Goal: Task Accomplishment & Management: Use online tool/utility

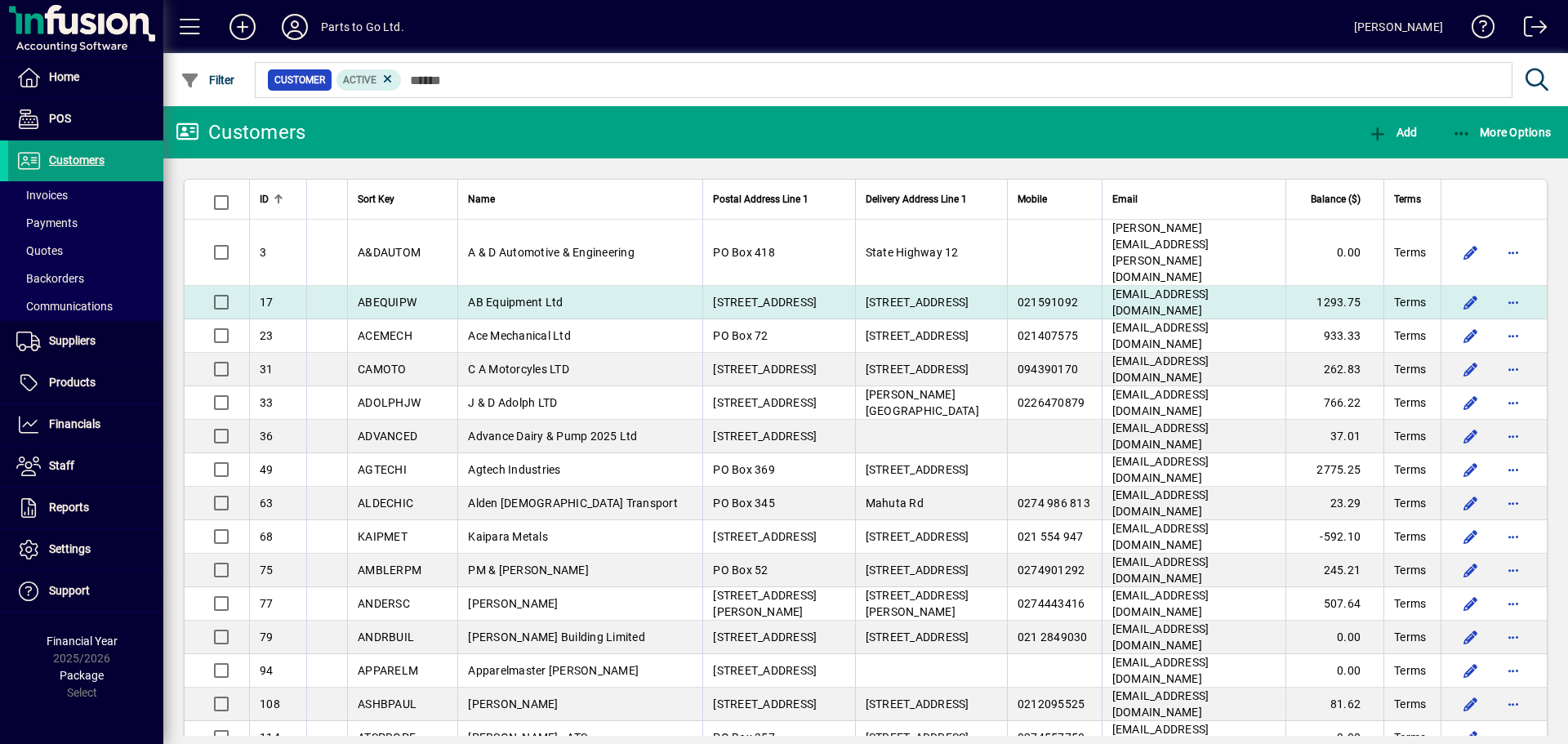
click at [733, 286] on td "131 Kioreroa Road" at bounding box center [778, 303] width 152 height 34
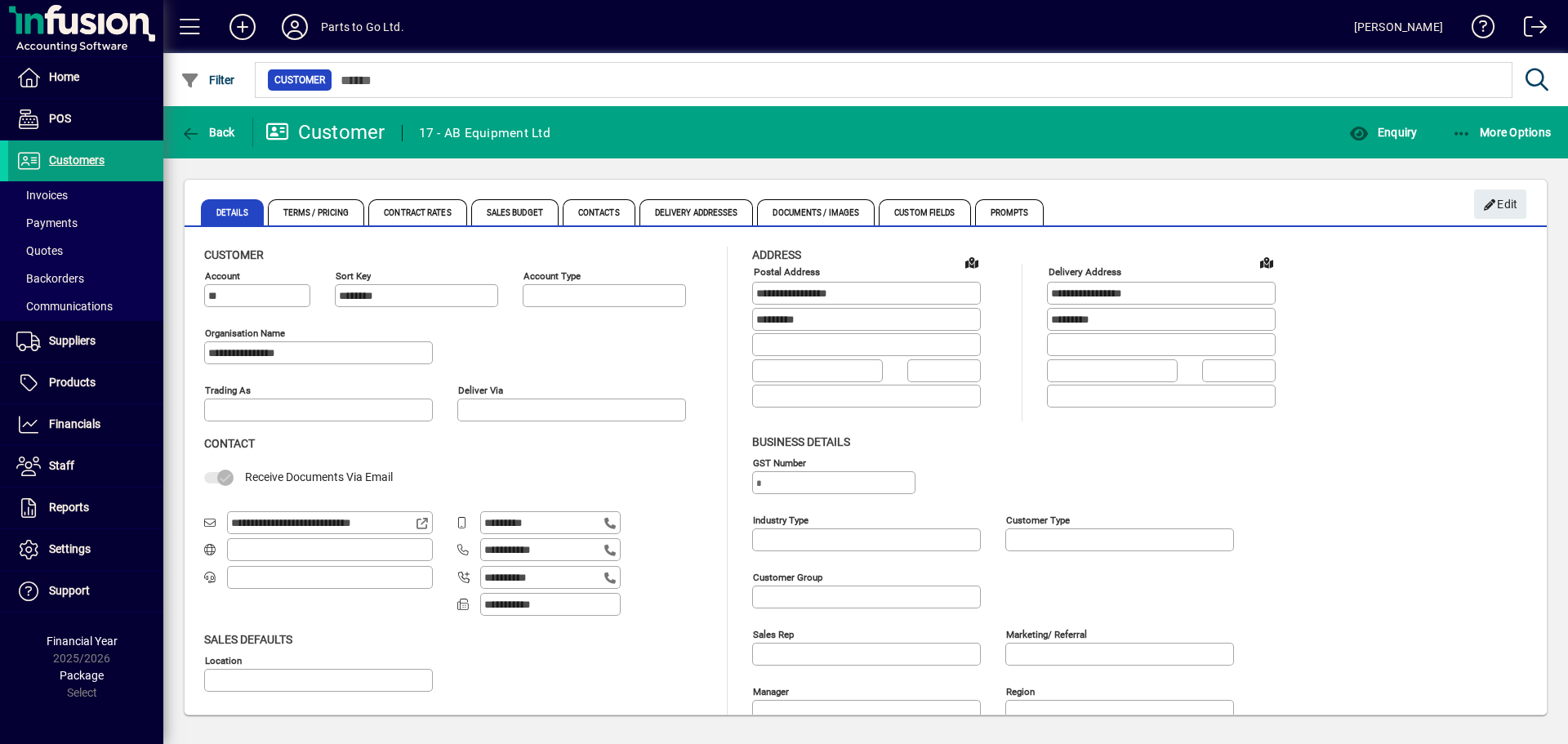
type input "**********"
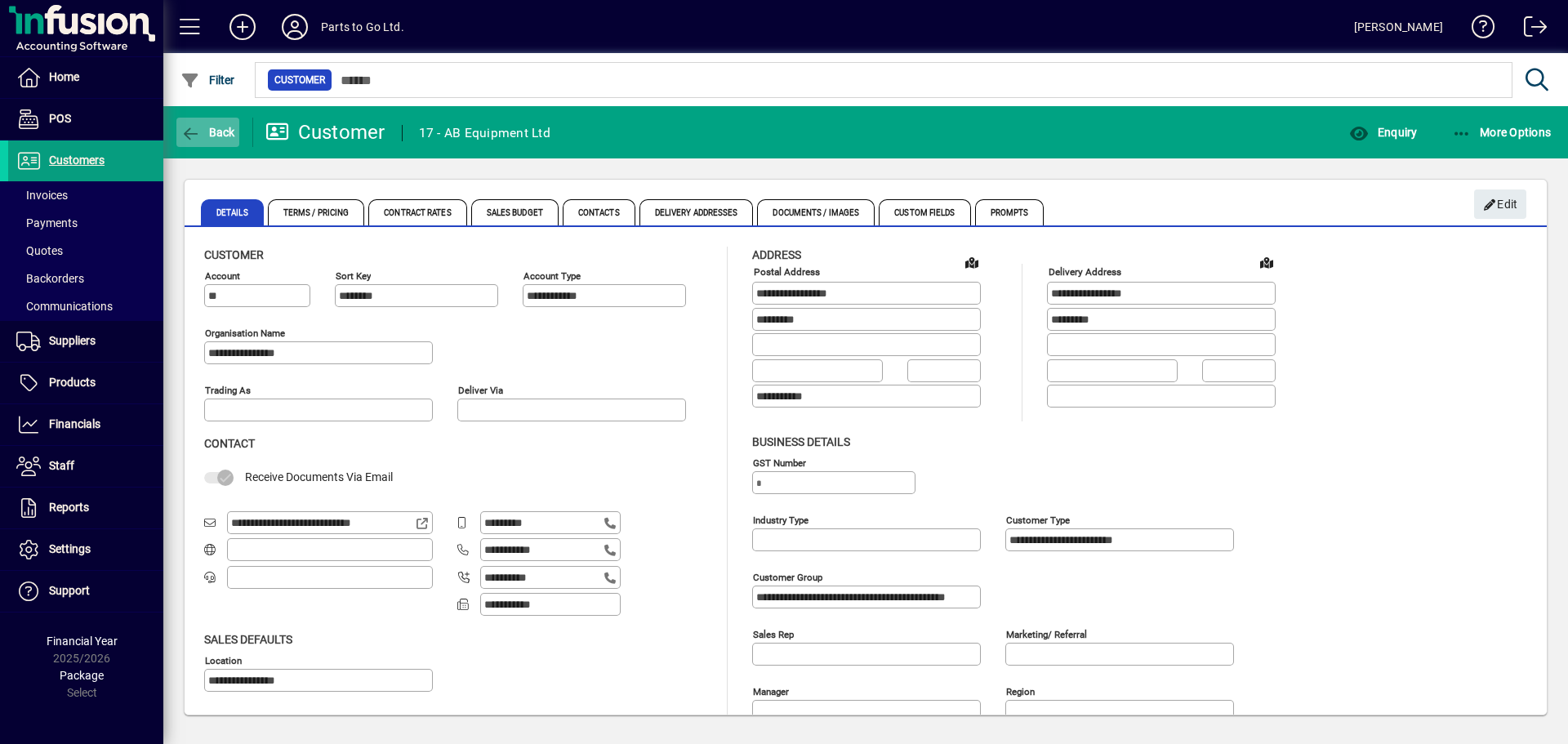
click at [206, 129] on span "Back" at bounding box center [207, 133] width 55 height 13
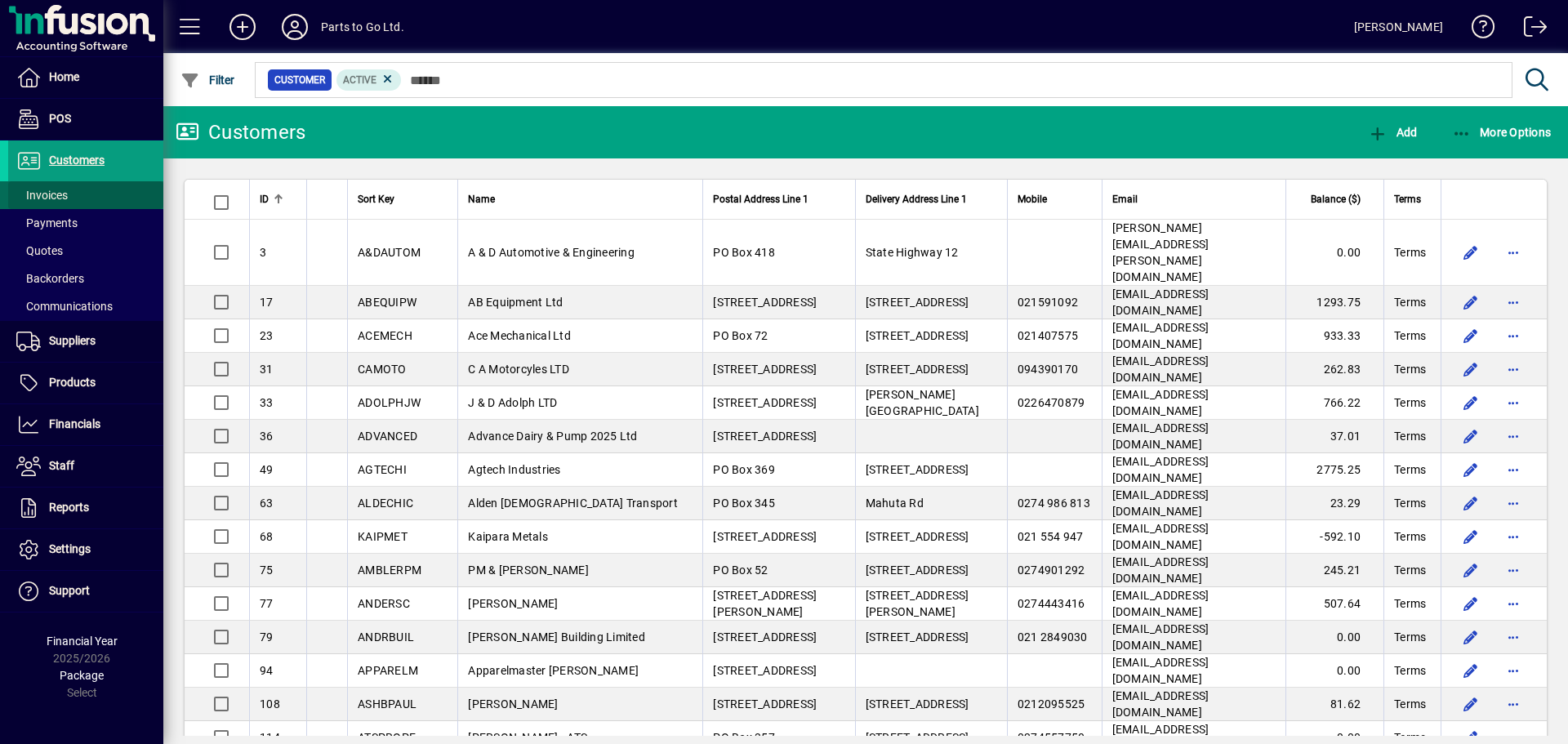
click at [29, 190] on span "Invoices" at bounding box center [41, 196] width 51 height 13
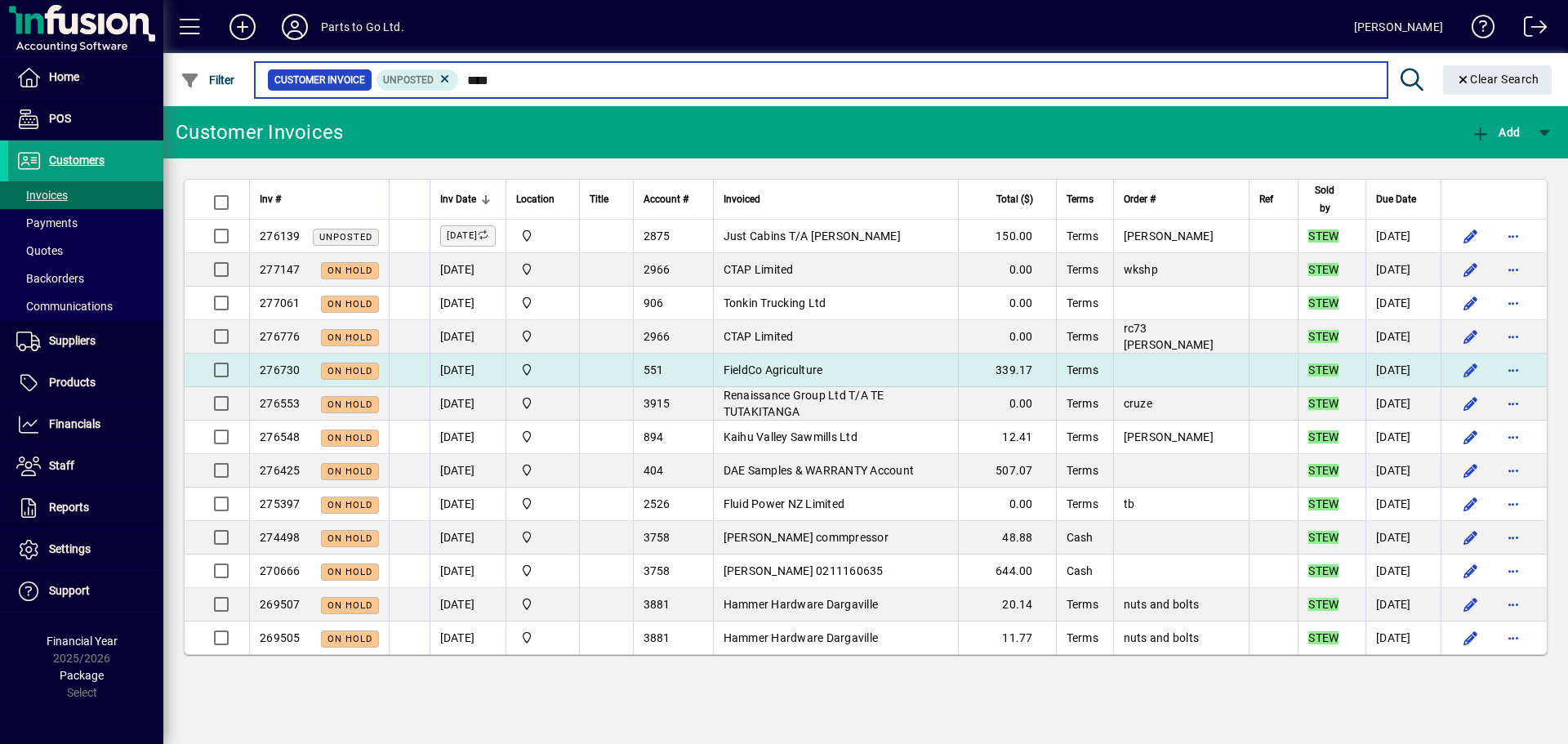
type input "****"
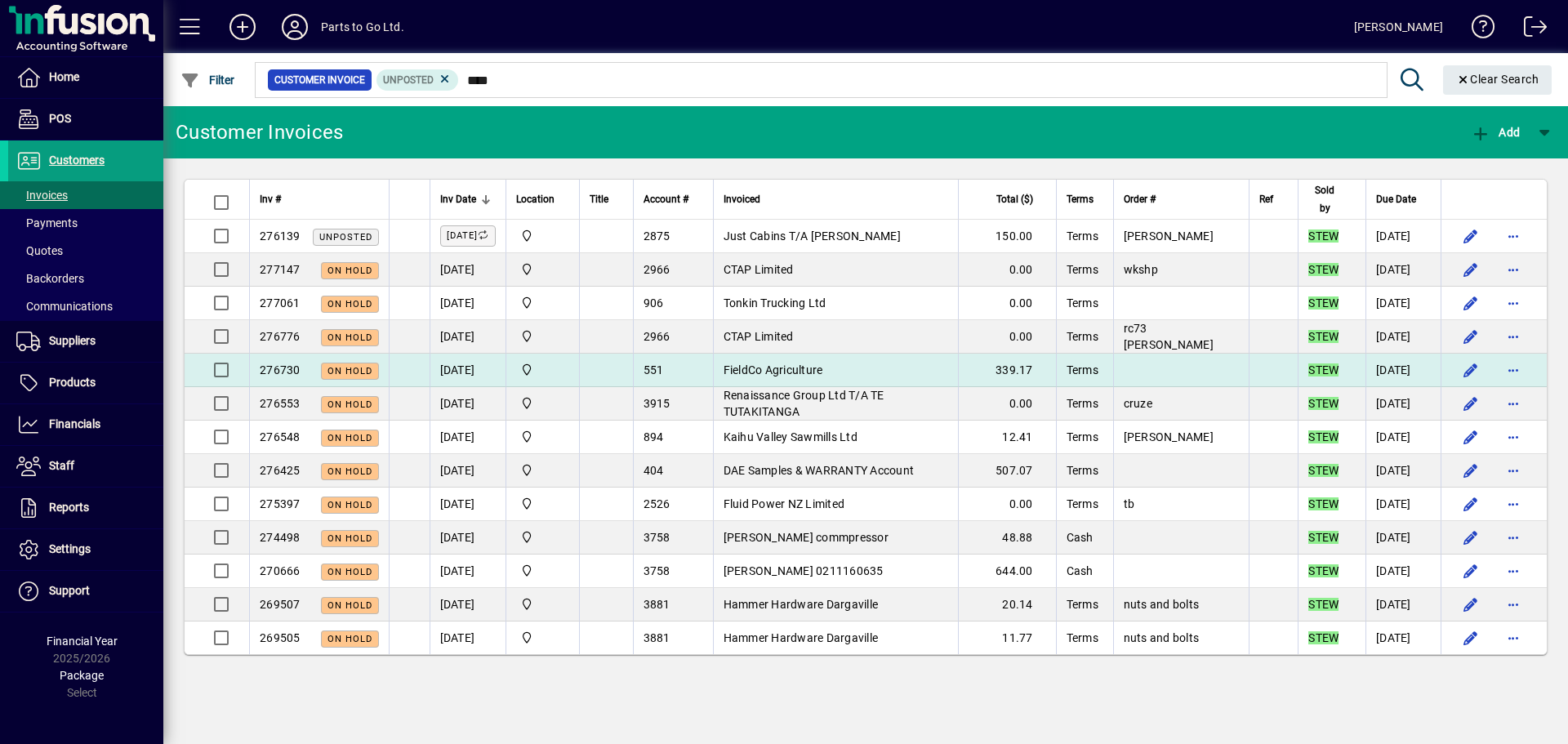
click at [791, 373] on span "FieldCo Agriculture" at bounding box center [772, 370] width 99 height 13
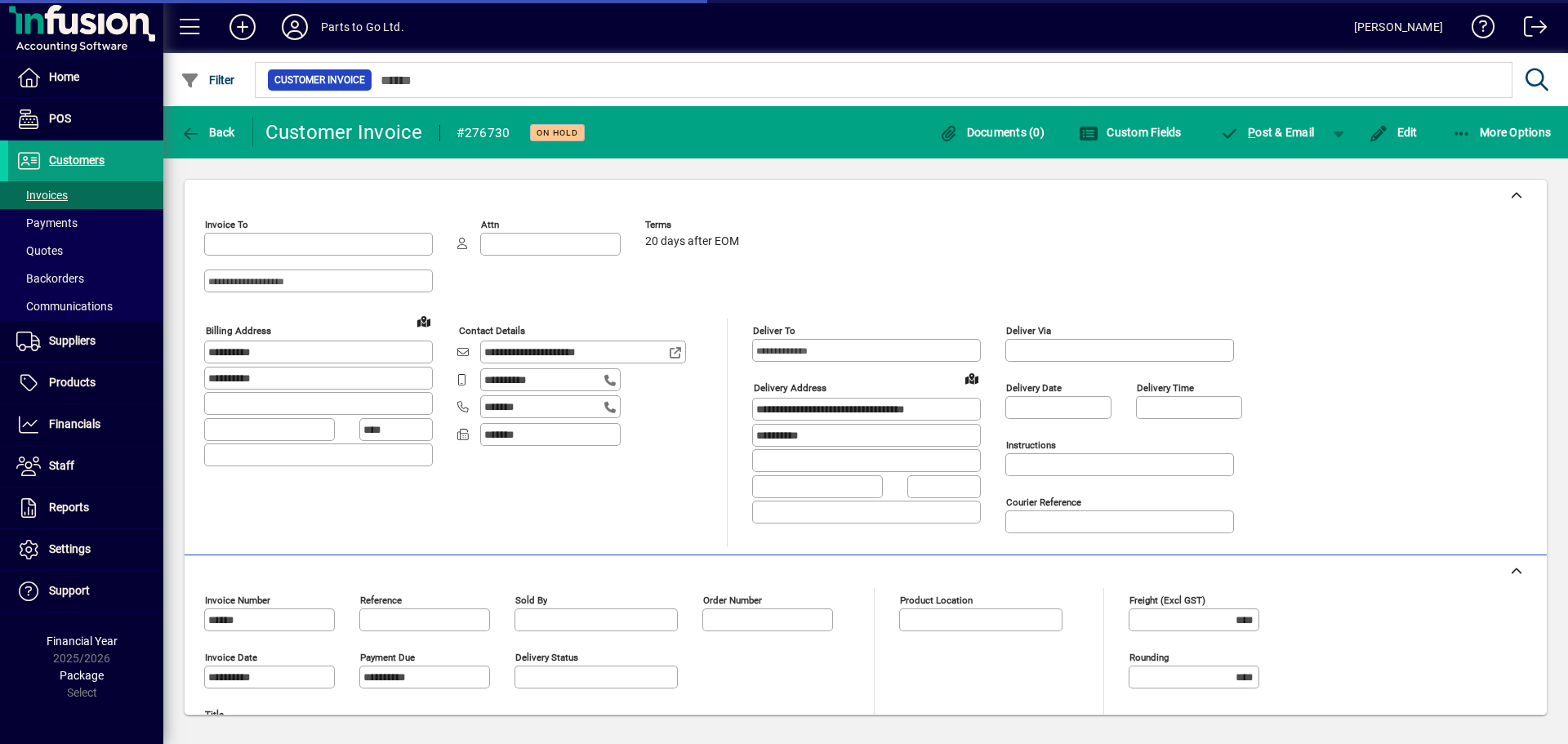
type input "**********"
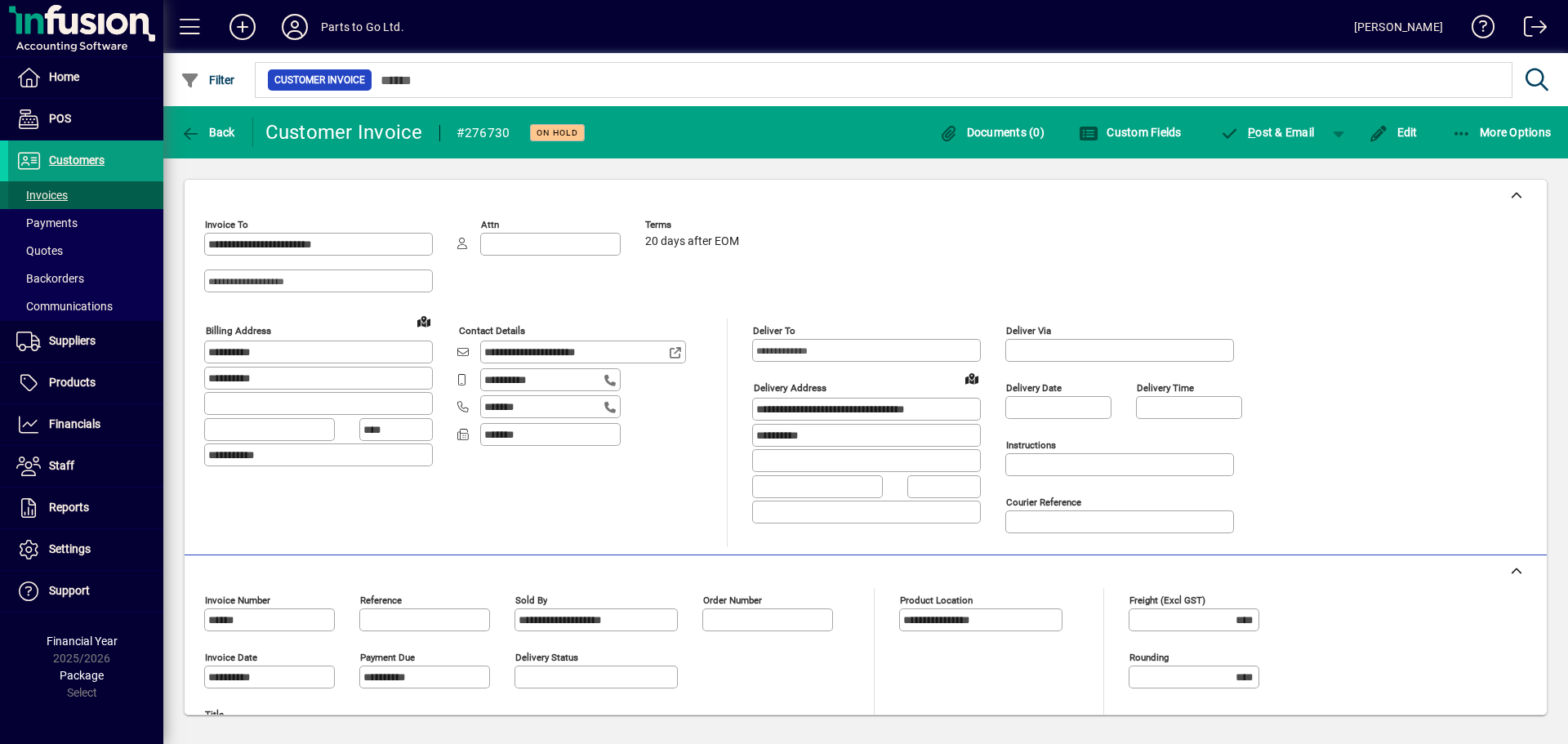
click at [56, 194] on span "Invoices" at bounding box center [41, 196] width 51 height 13
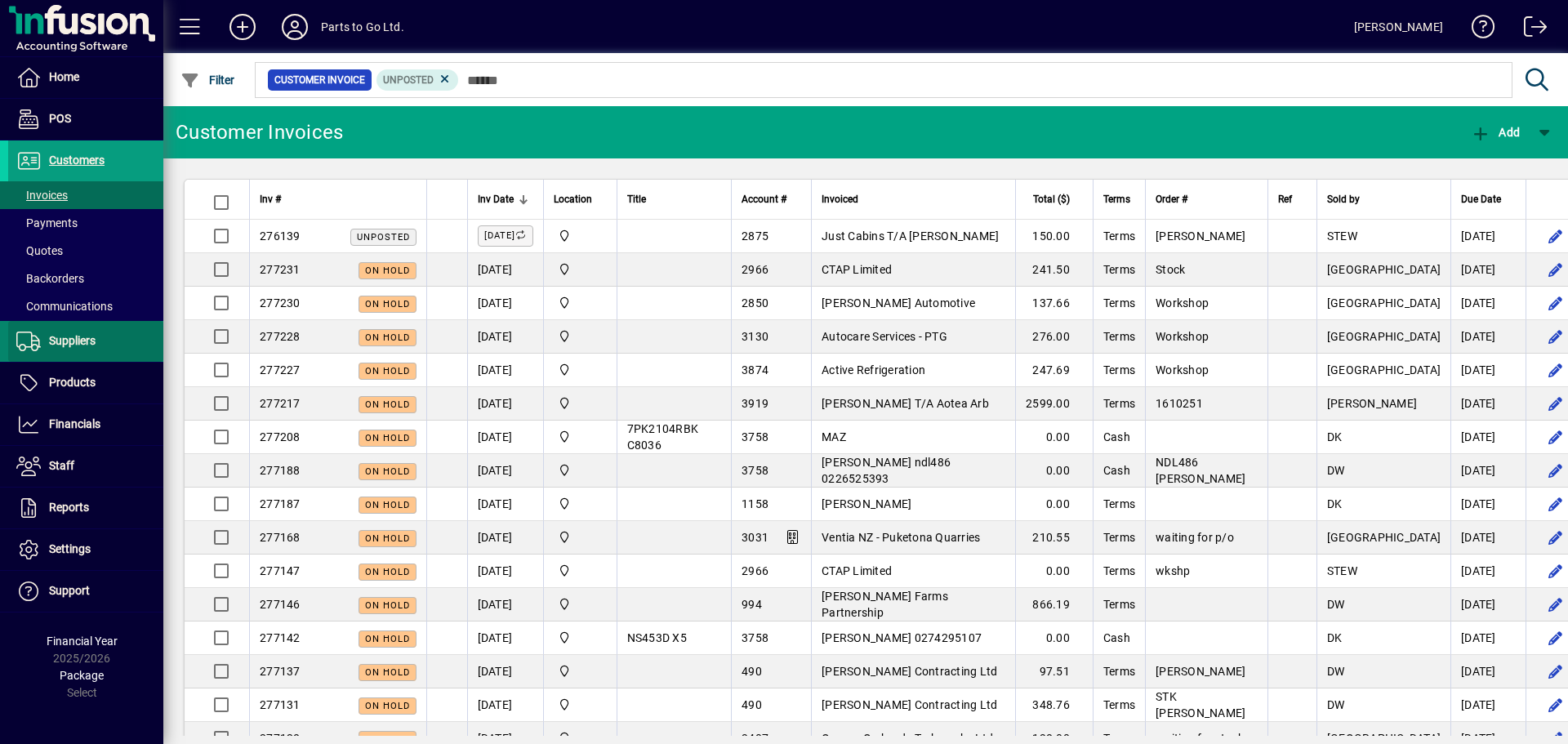
click at [67, 357] on span at bounding box center [85, 341] width 155 height 40
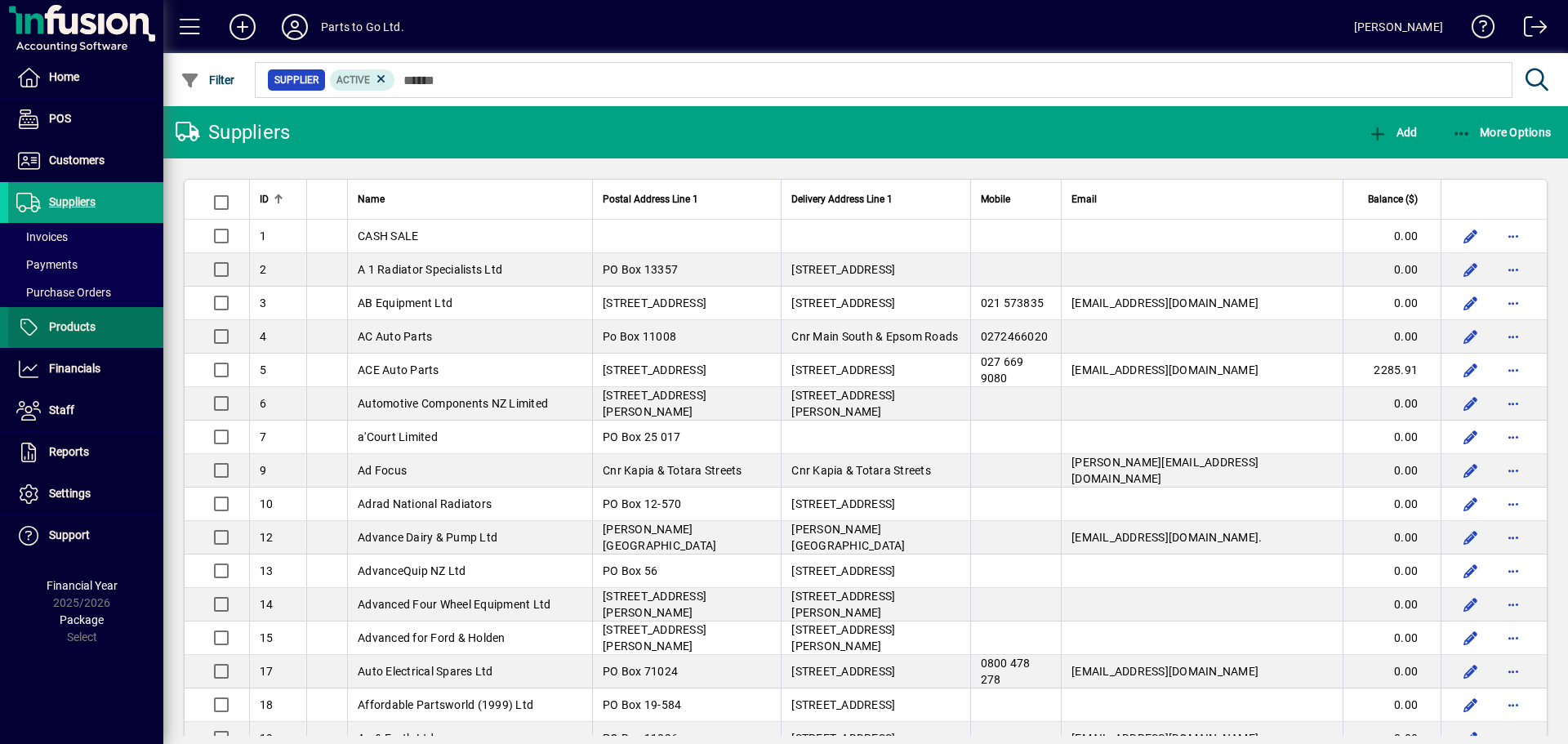
click at [75, 335] on span "Products" at bounding box center [51, 328] width 88 height 19
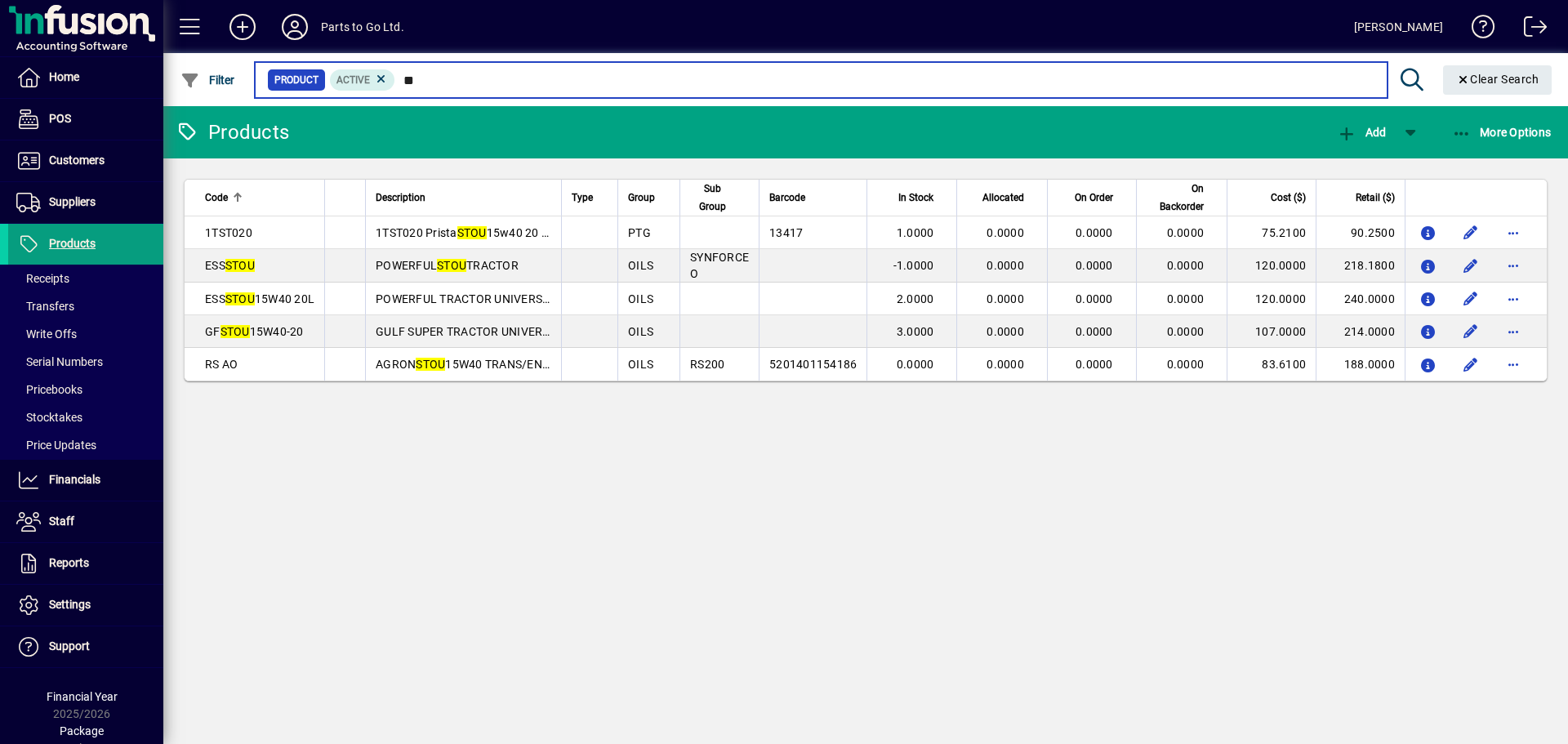
type input "*"
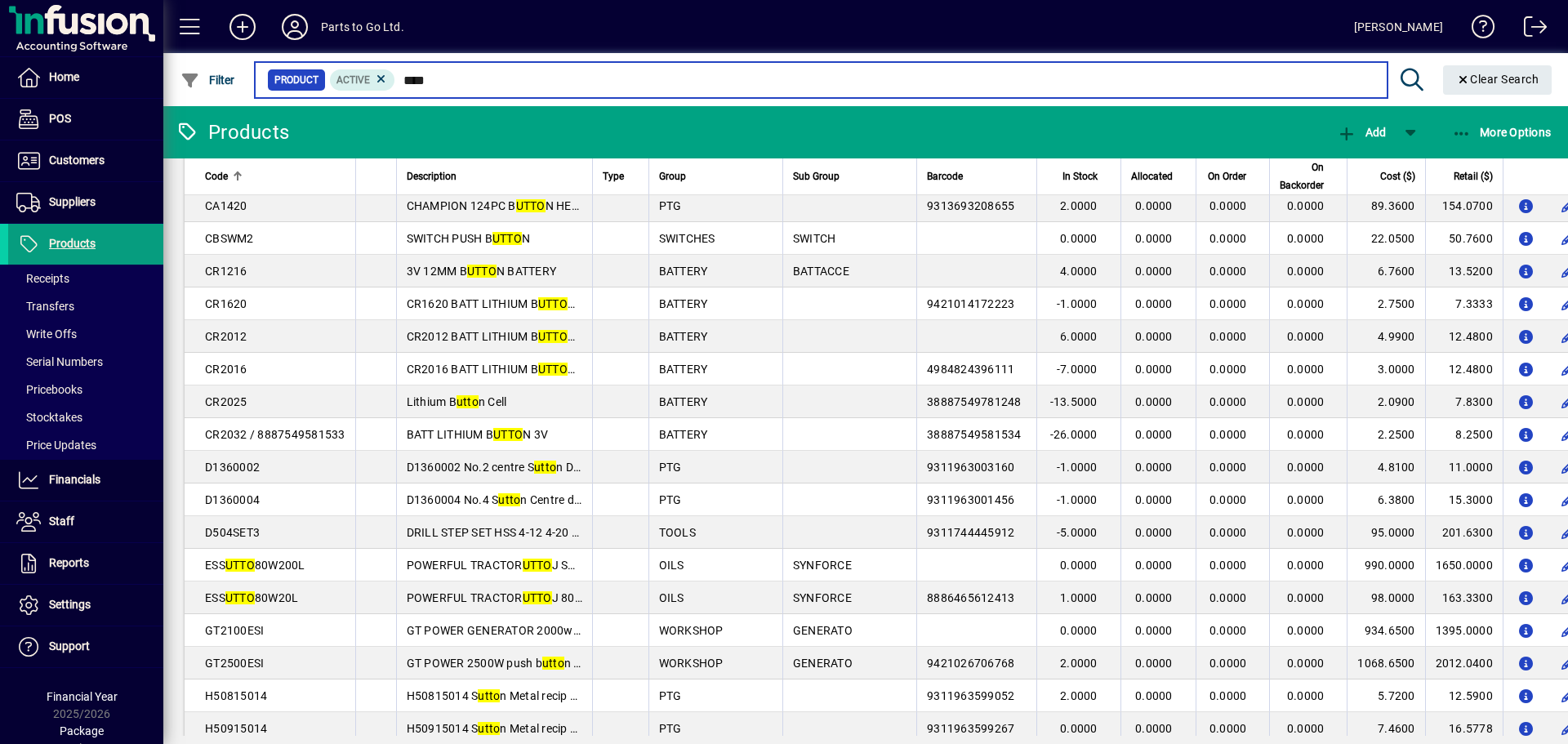
scroll to position [946, 0]
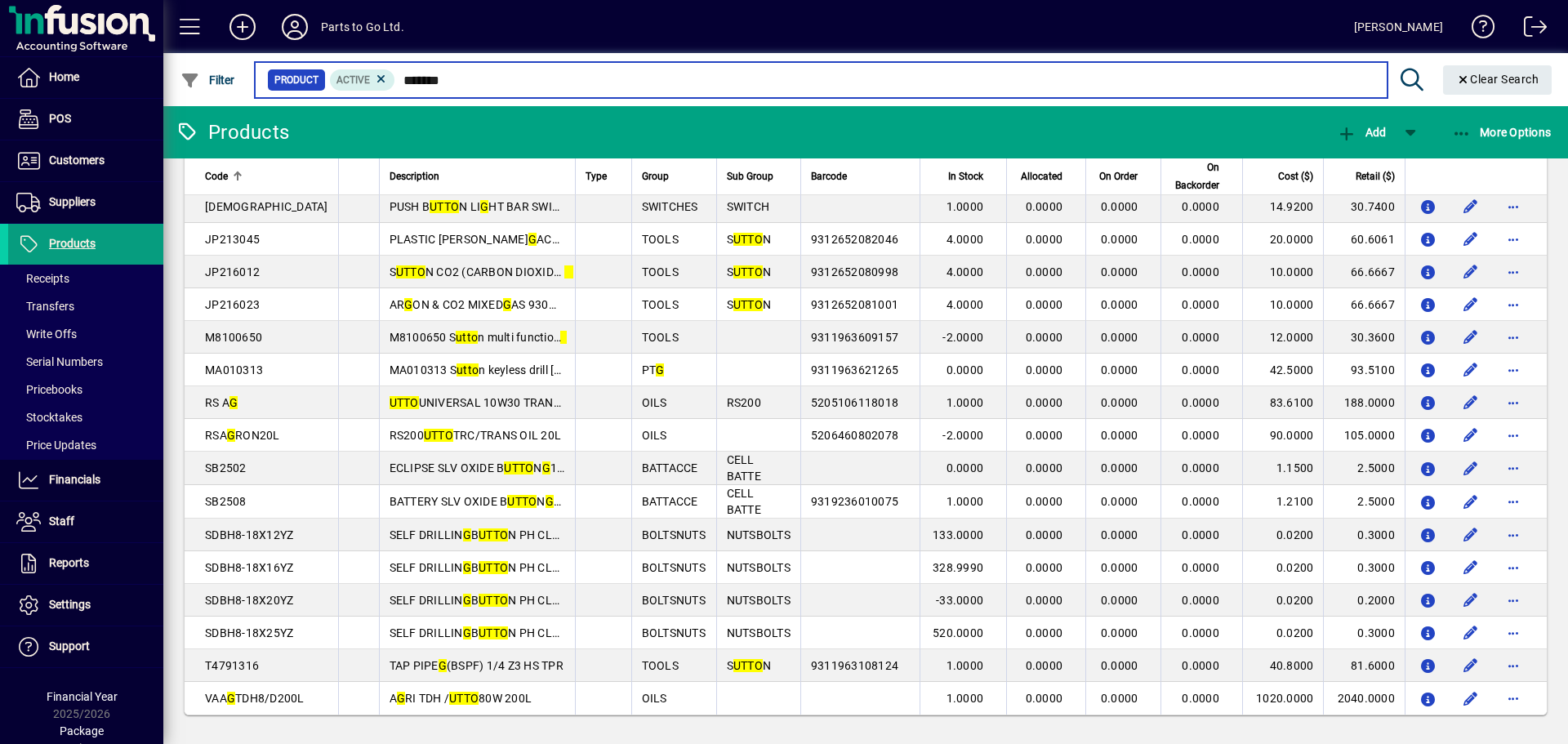
scroll to position [712, 0]
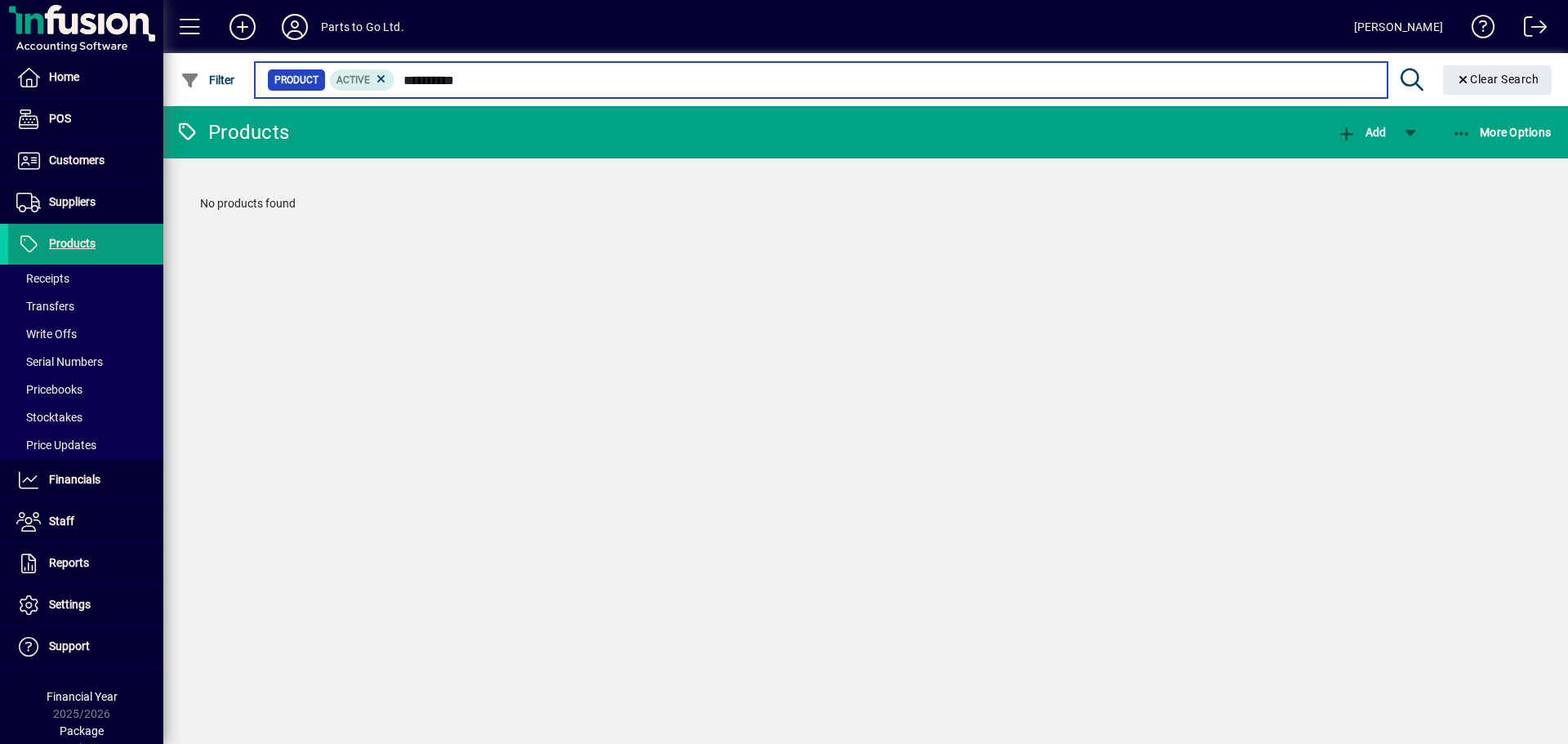
click at [448, 80] on input "**********" at bounding box center [884, 80] width 979 height 23
click at [451, 83] on input "**********" at bounding box center [884, 80] width 979 height 23
click at [473, 81] on input "*********" at bounding box center [884, 80] width 979 height 23
click at [448, 79] on input "*********" at bounding box center [884, 80] width 979 height 23
click at [470, 79] on input "*********" at bounding box center [884, 80] width 979 height 23
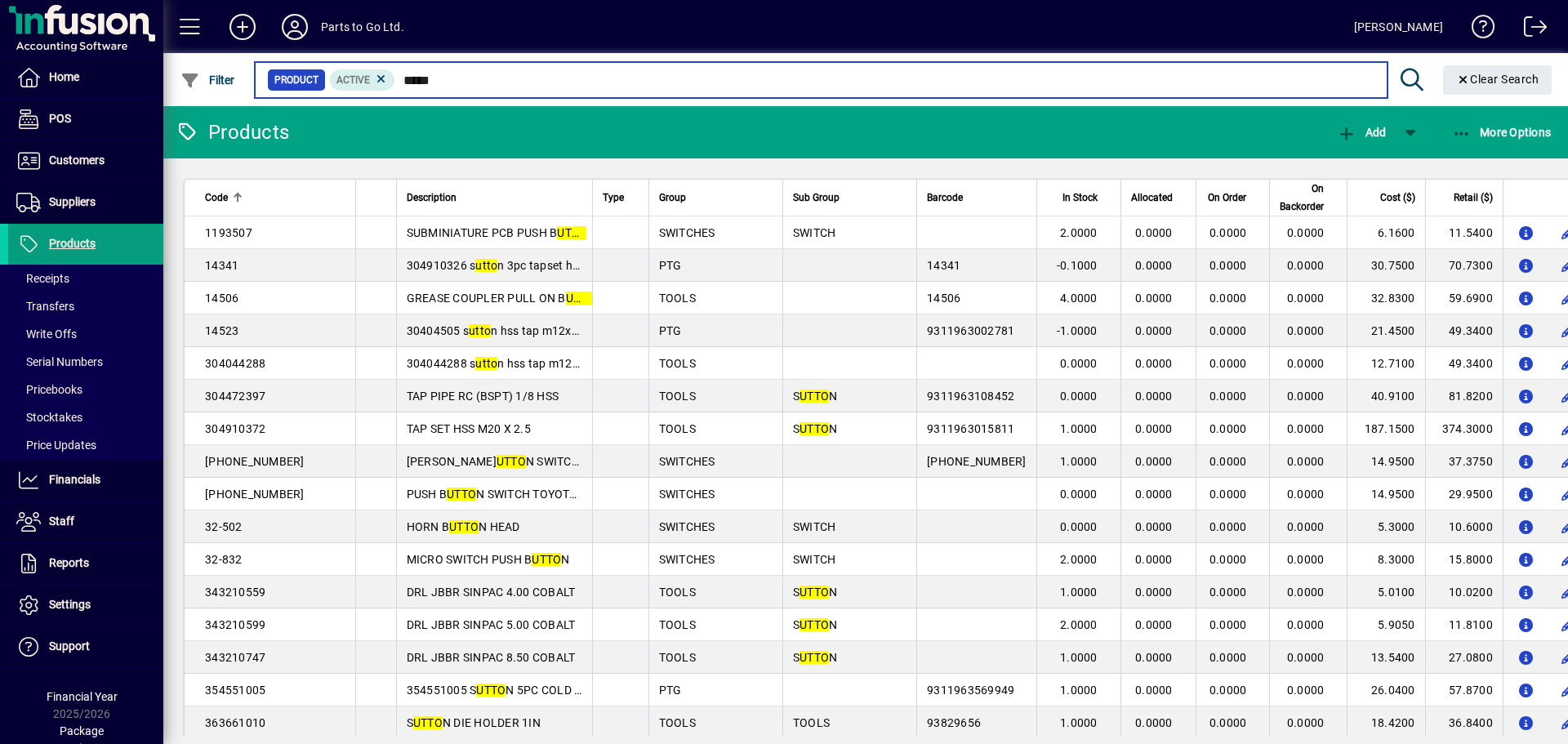
click at [400, 81] on input "****" at bounding box center [884, 80] width 979 height 23
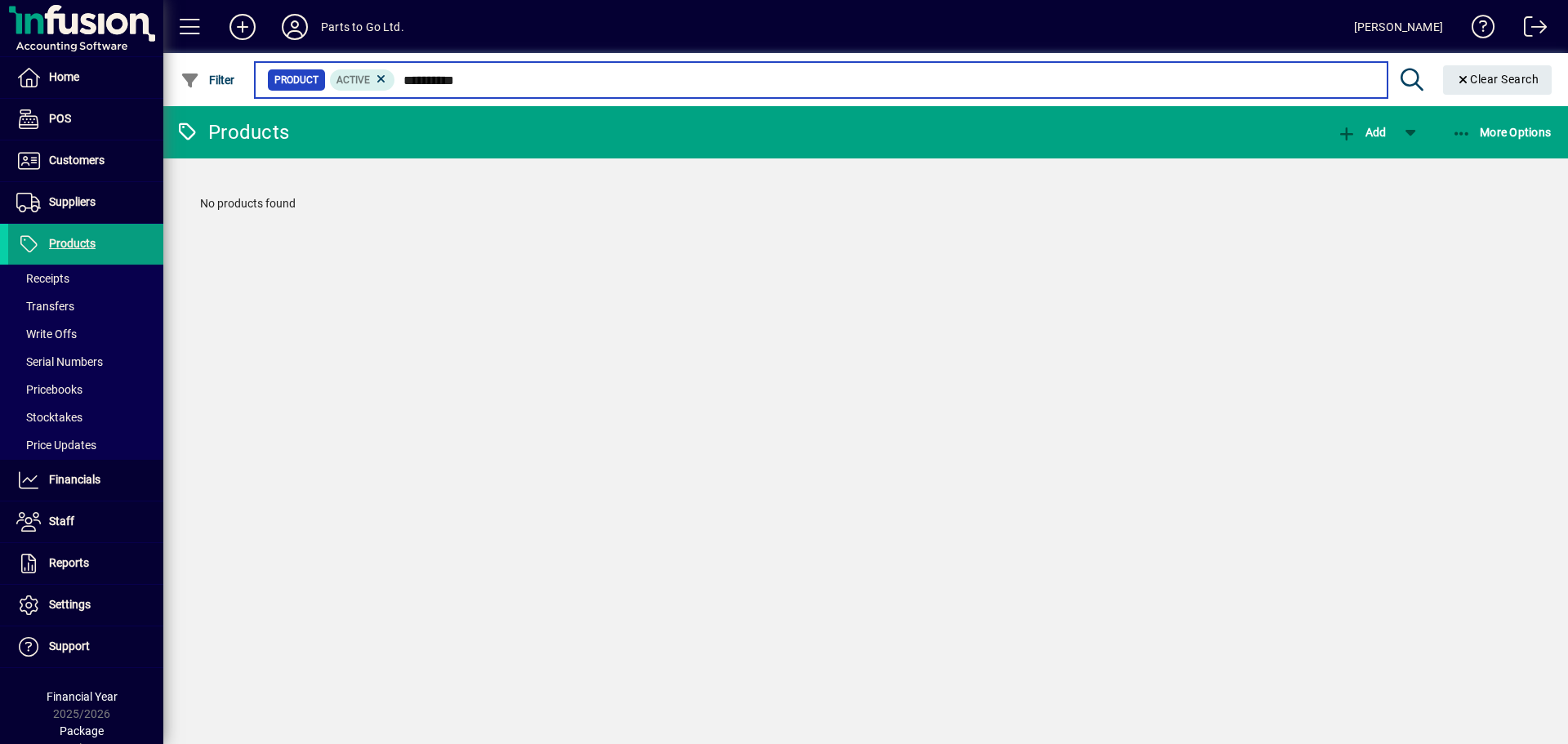
click at [474, 83] on input "*********" at bounding box center [884, 80] width 979 height 23
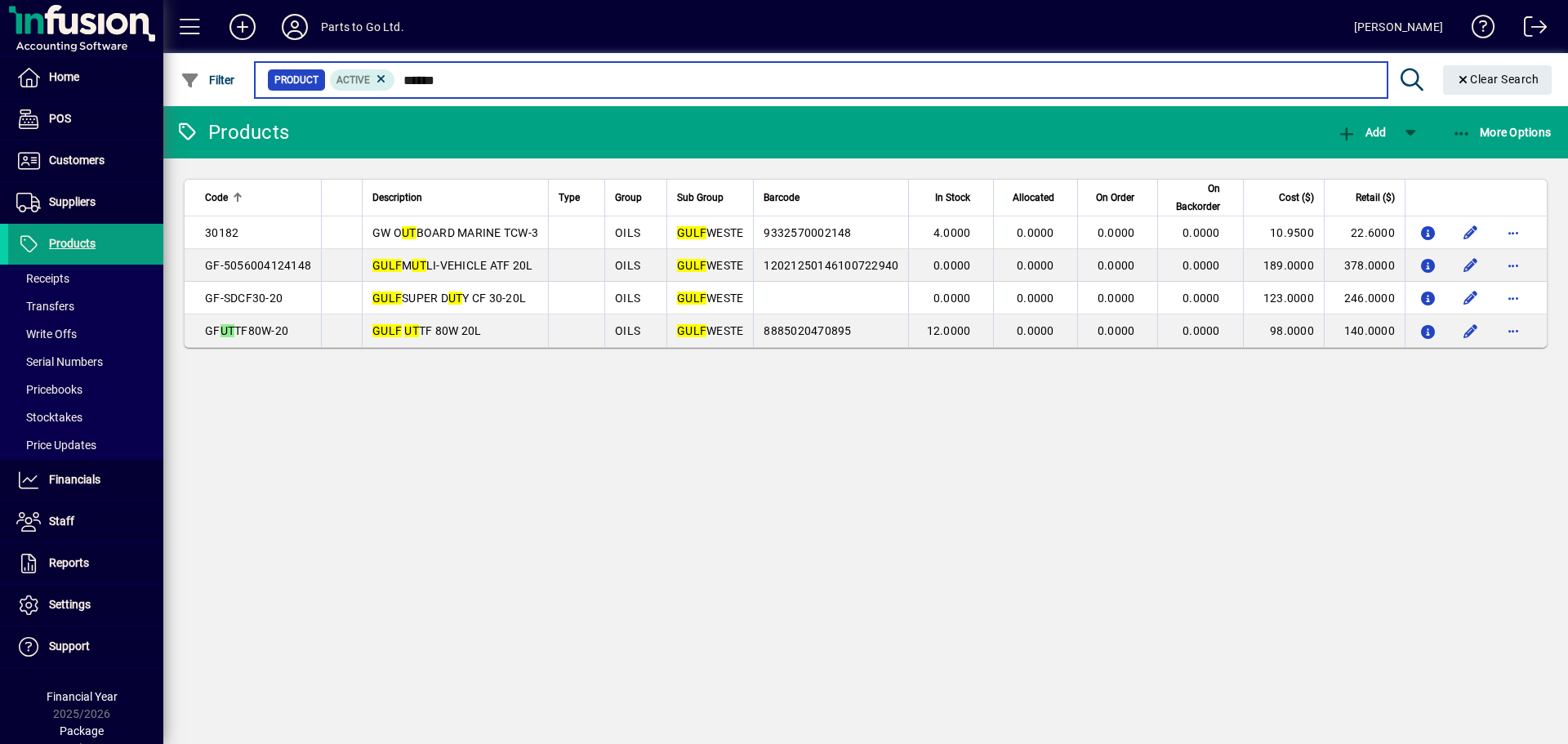
type input "****"
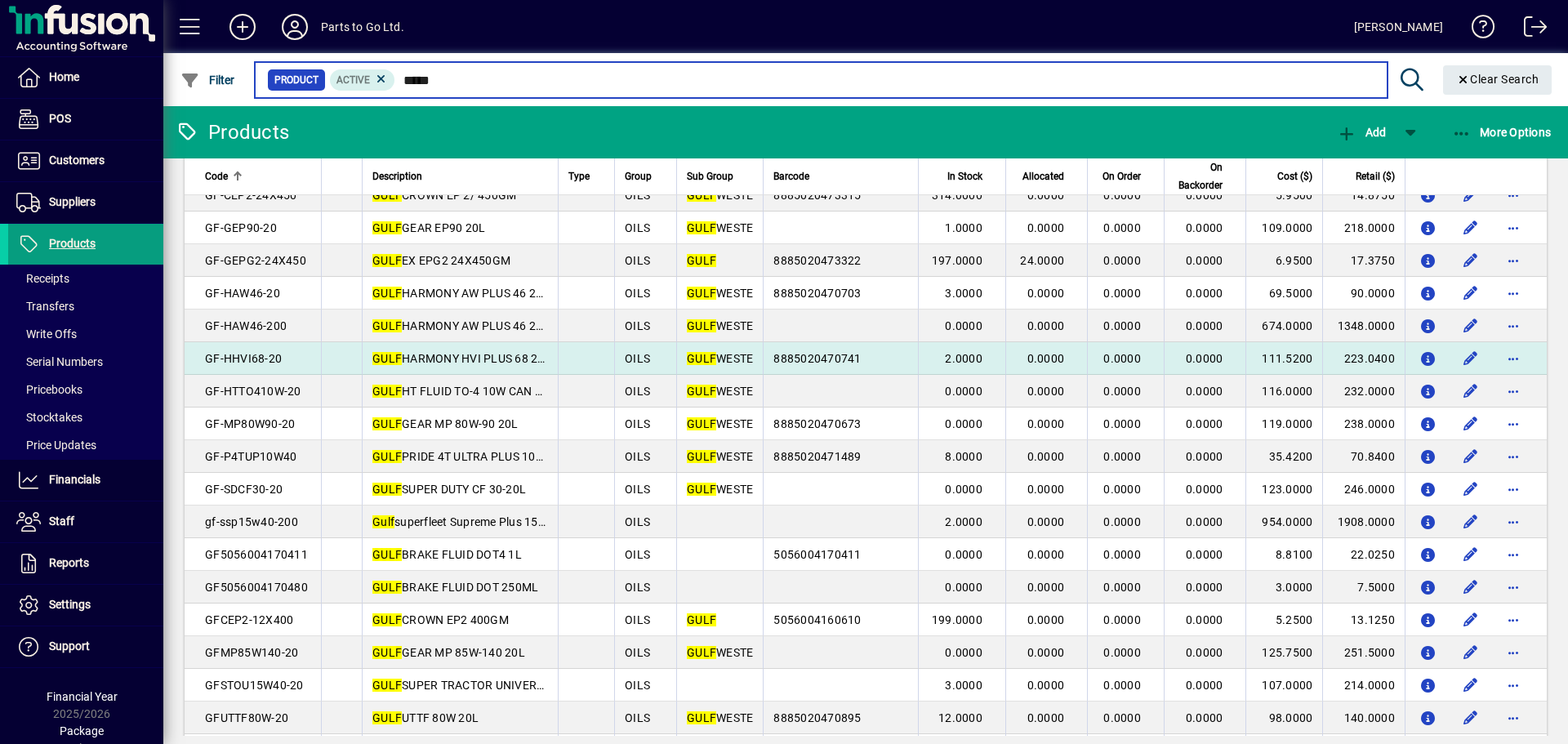
scroll to position [818, 0]
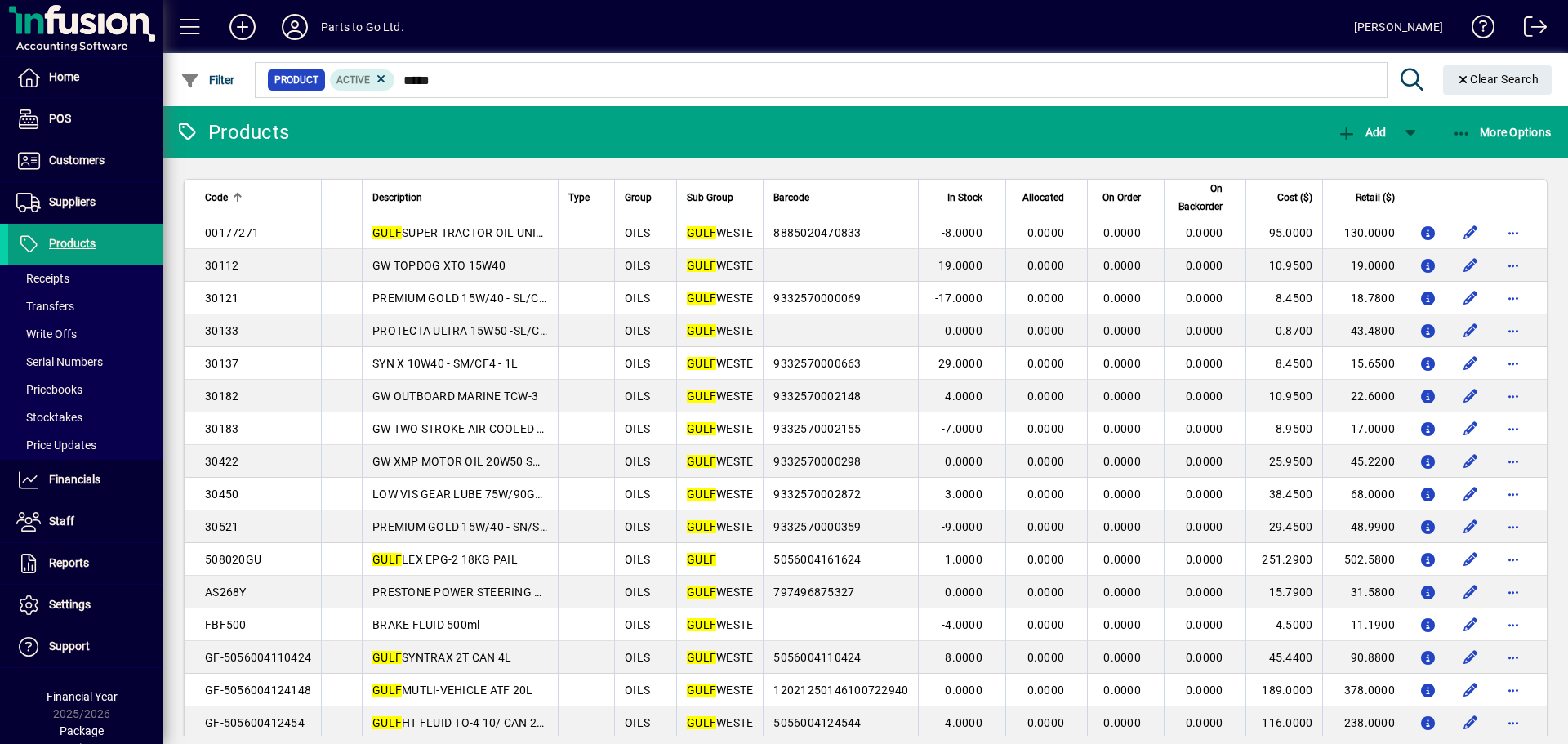
scroll to position [818, 0]
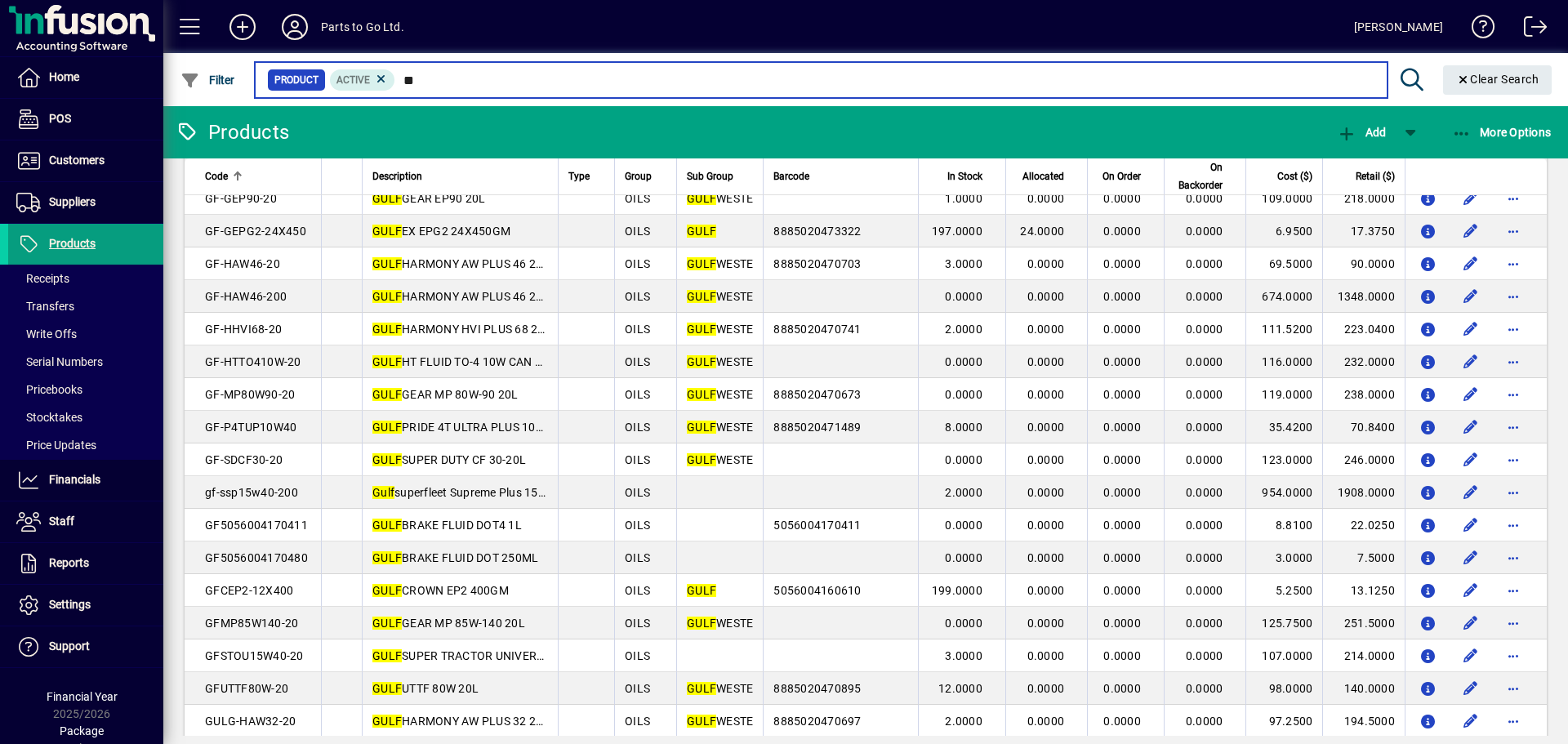
type input "*"
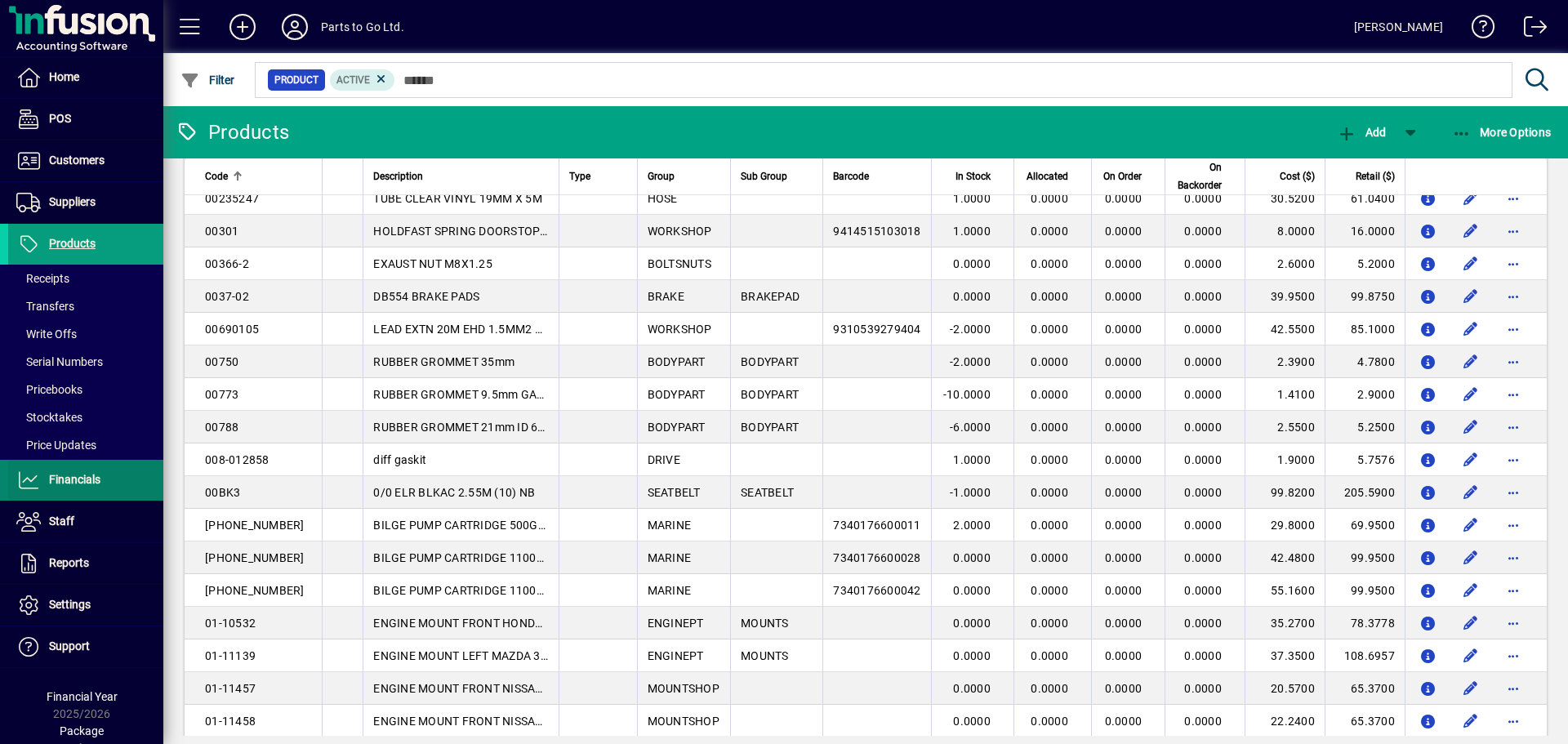
click at [69, 480] on span "Financials" at bounding box center [74, 480] width 51 height 13
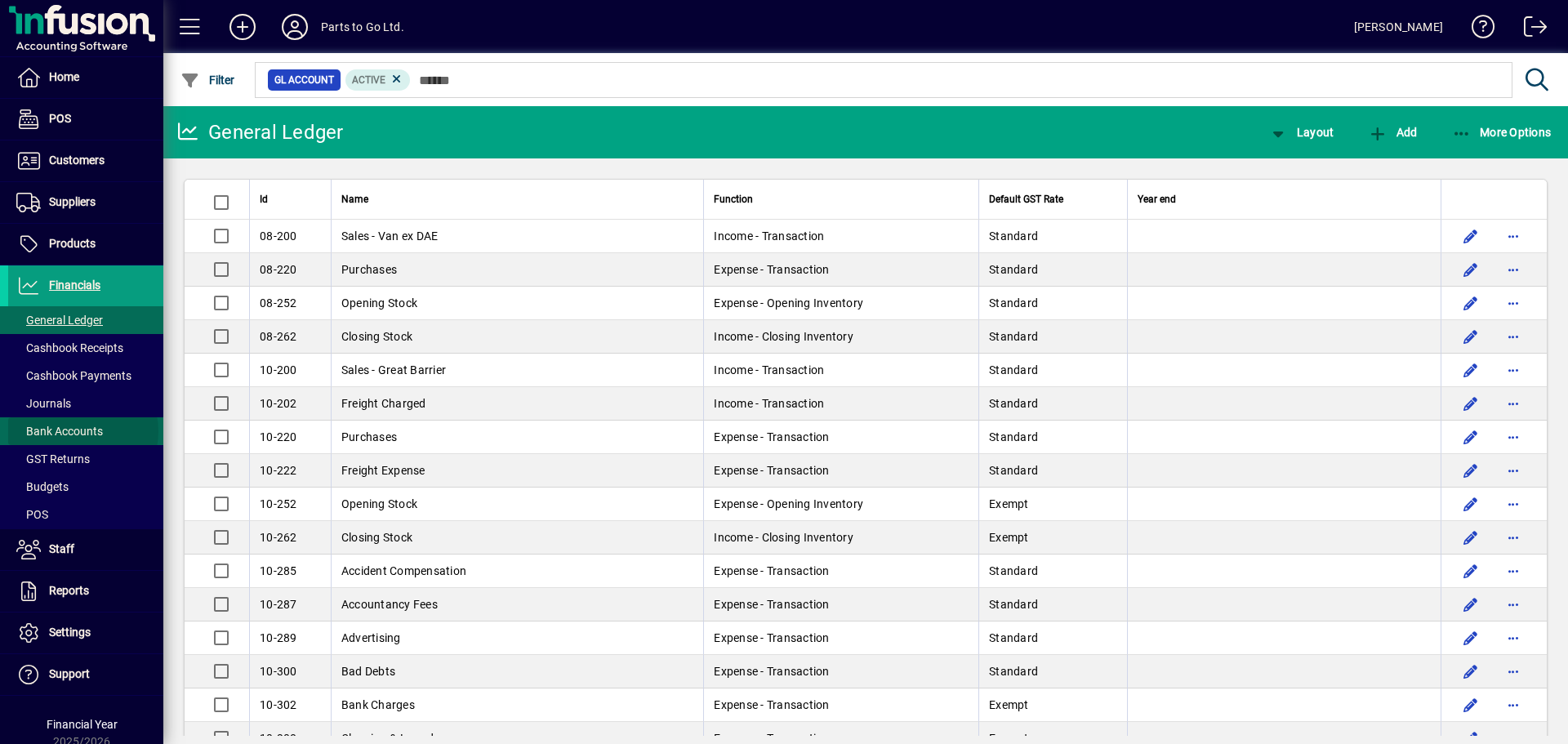
click at [83, 432] on span "Bank Accounts" at bounding box center [60, 432] width 87 height 13
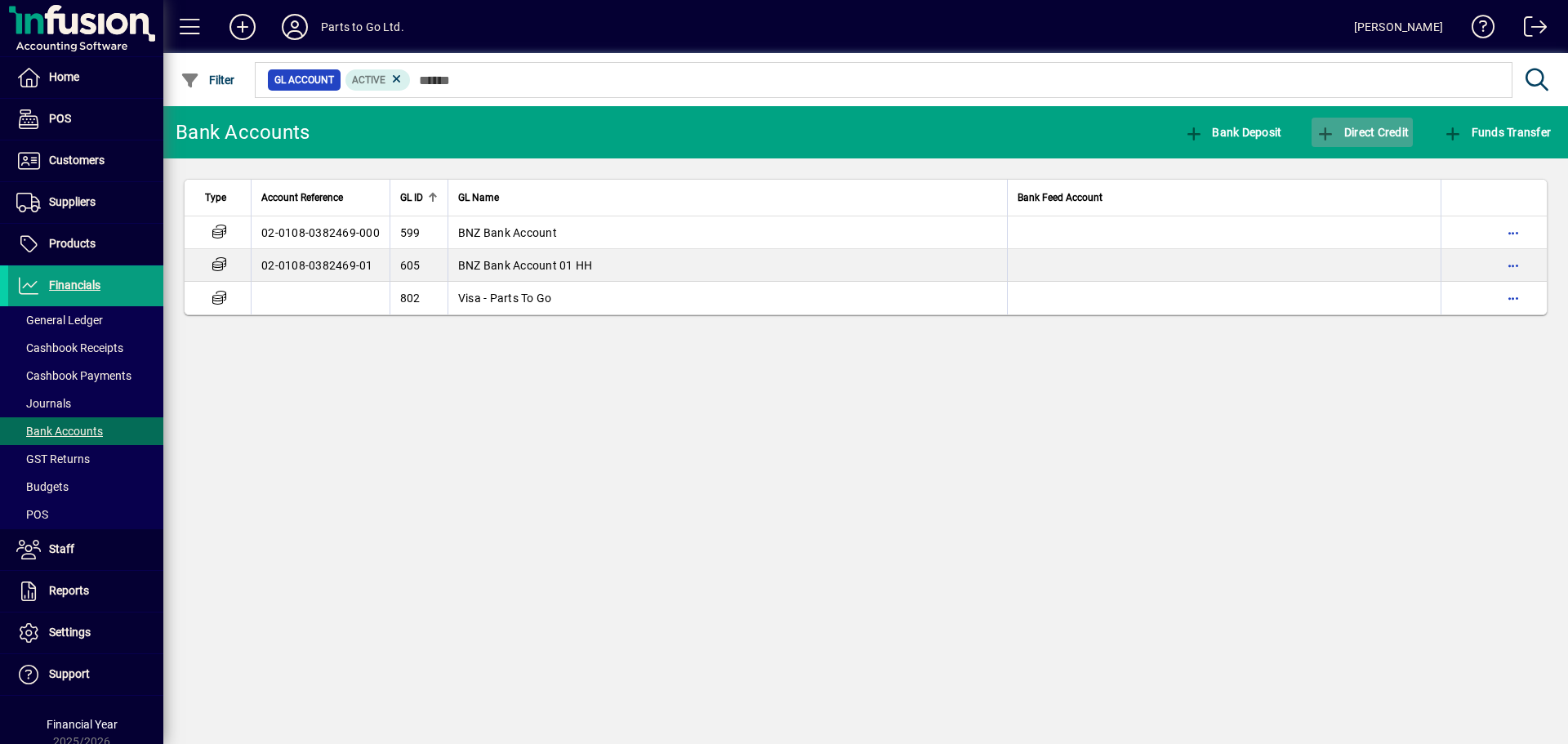
click at [1374, 131] on span "Direct Credit" at bounding box center [1362, 133] width 93 height 13
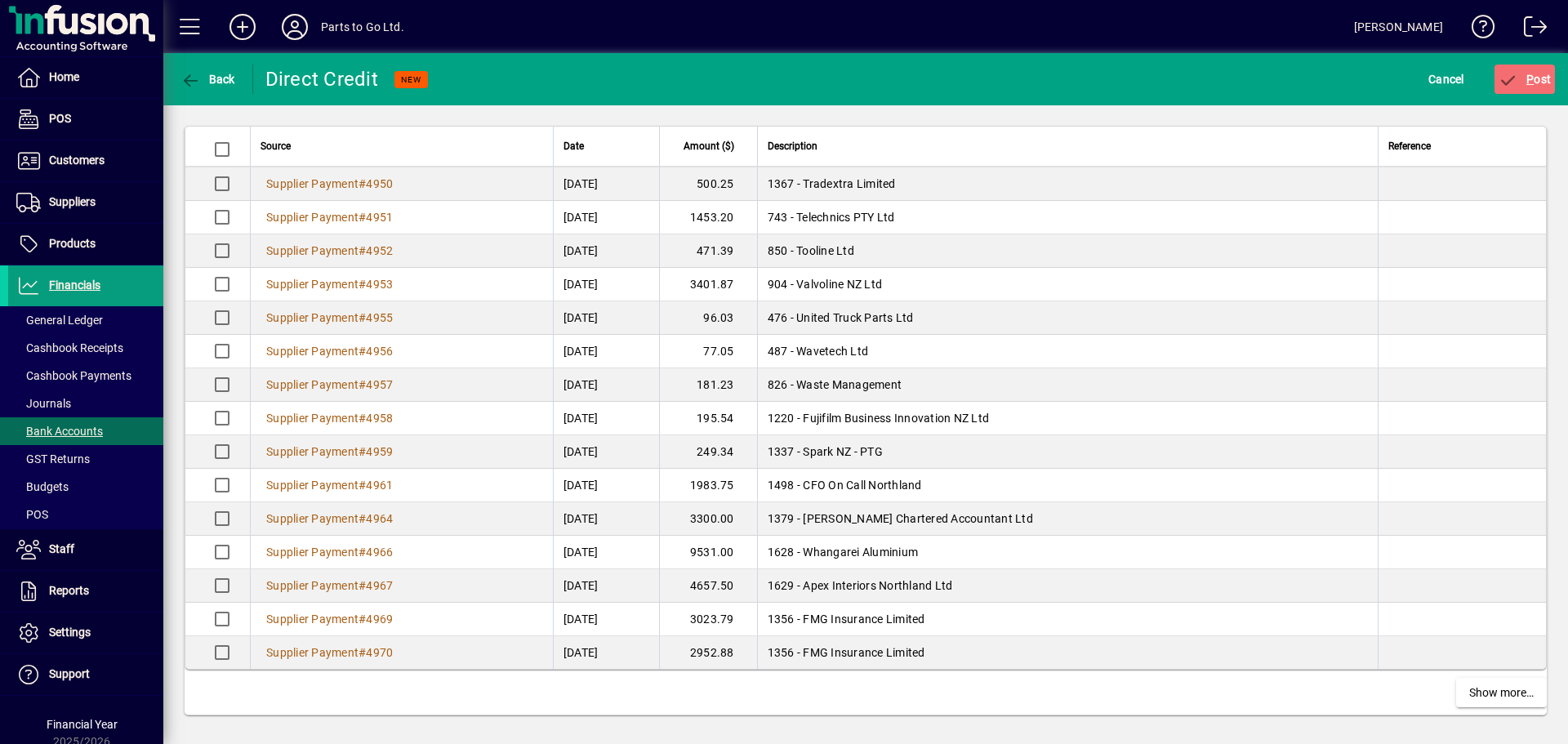
scroll to position [2963, 0]
click at [757, 554] on td "9531.00" at bounding box center [708, 551] width 98 height 34
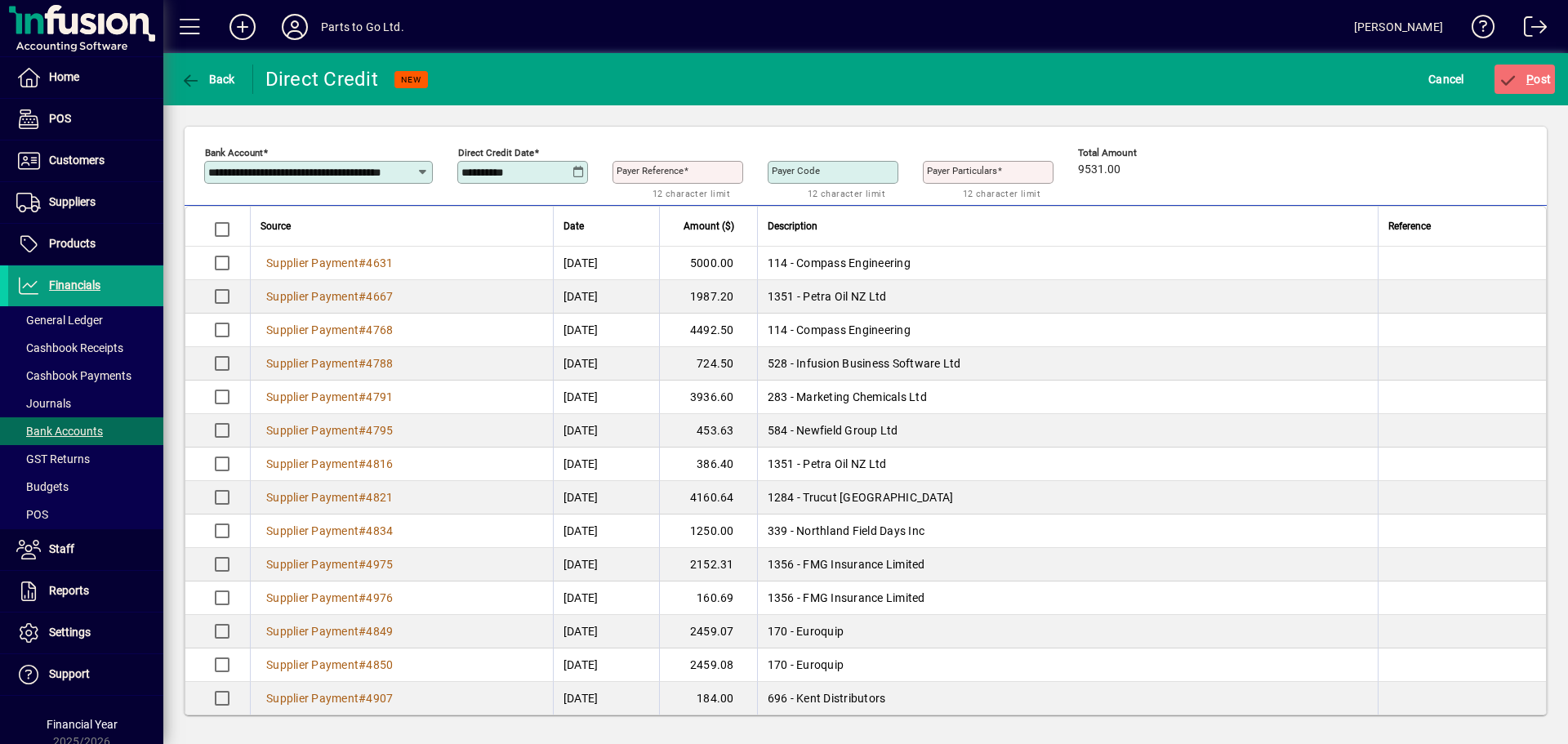
scroll to position [0, 0]
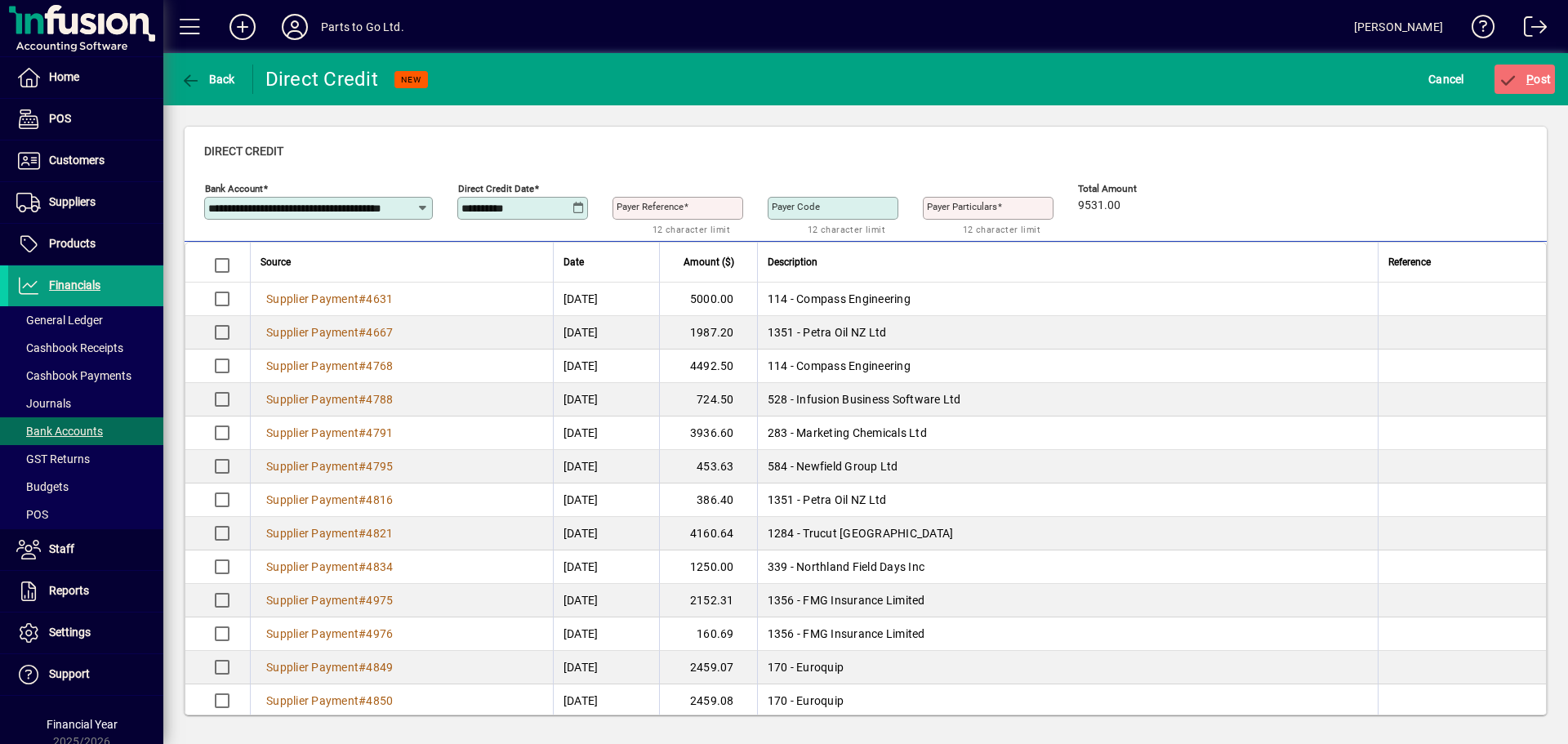
click at [659, 210] on mat-label "Payer Reference" at bounding box center [650, 207] width 67 height 12
click at [659, 210] on input "Payer Reference" at bounding box center [679, 208] width 126 height 13
type input "*********"
click at [1514, 81] on icon "submit" at bounding box center [1507, 80] width 20 height 16
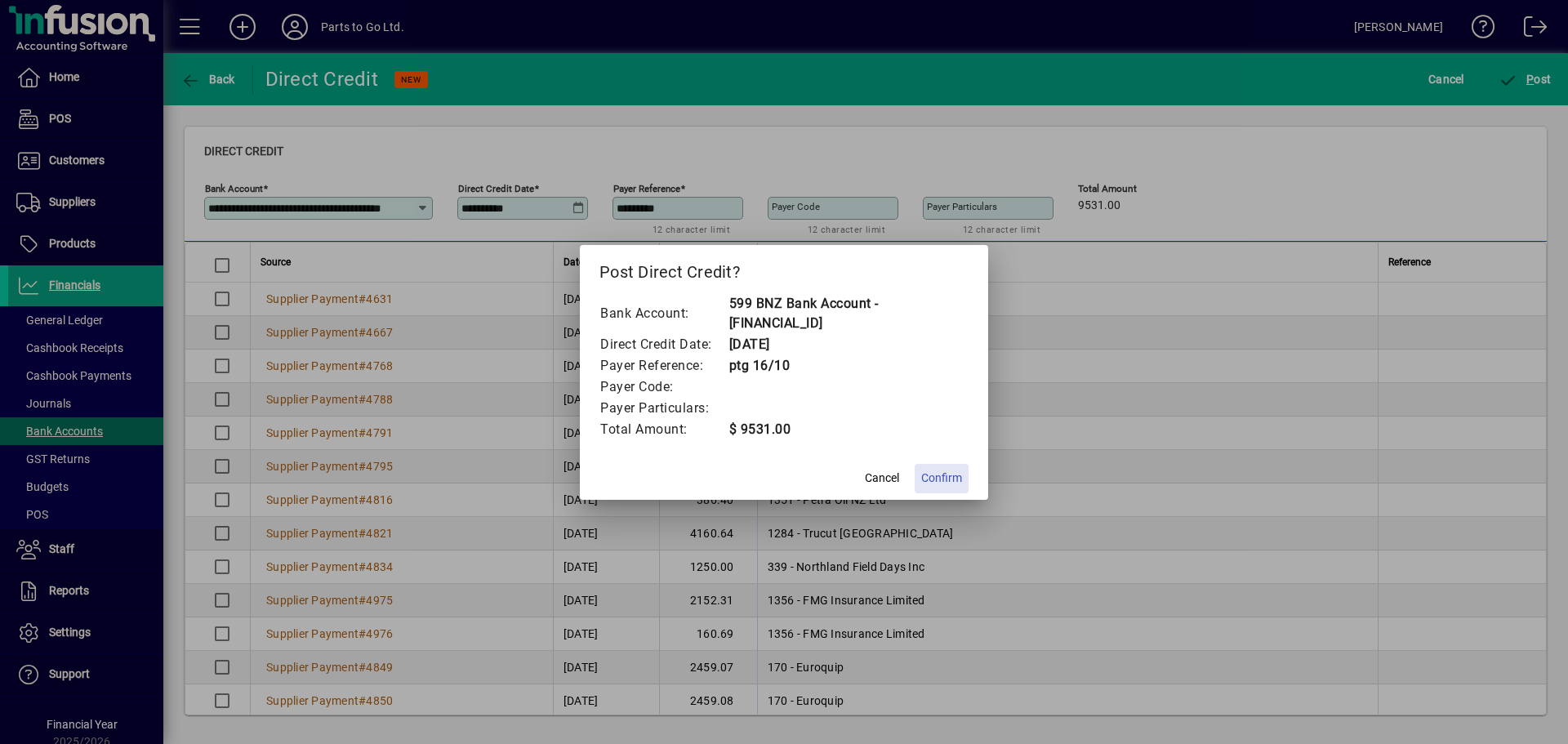
click at [939, 483] on span "Confirm" at bounding box center [941, 478] width 40 height 17
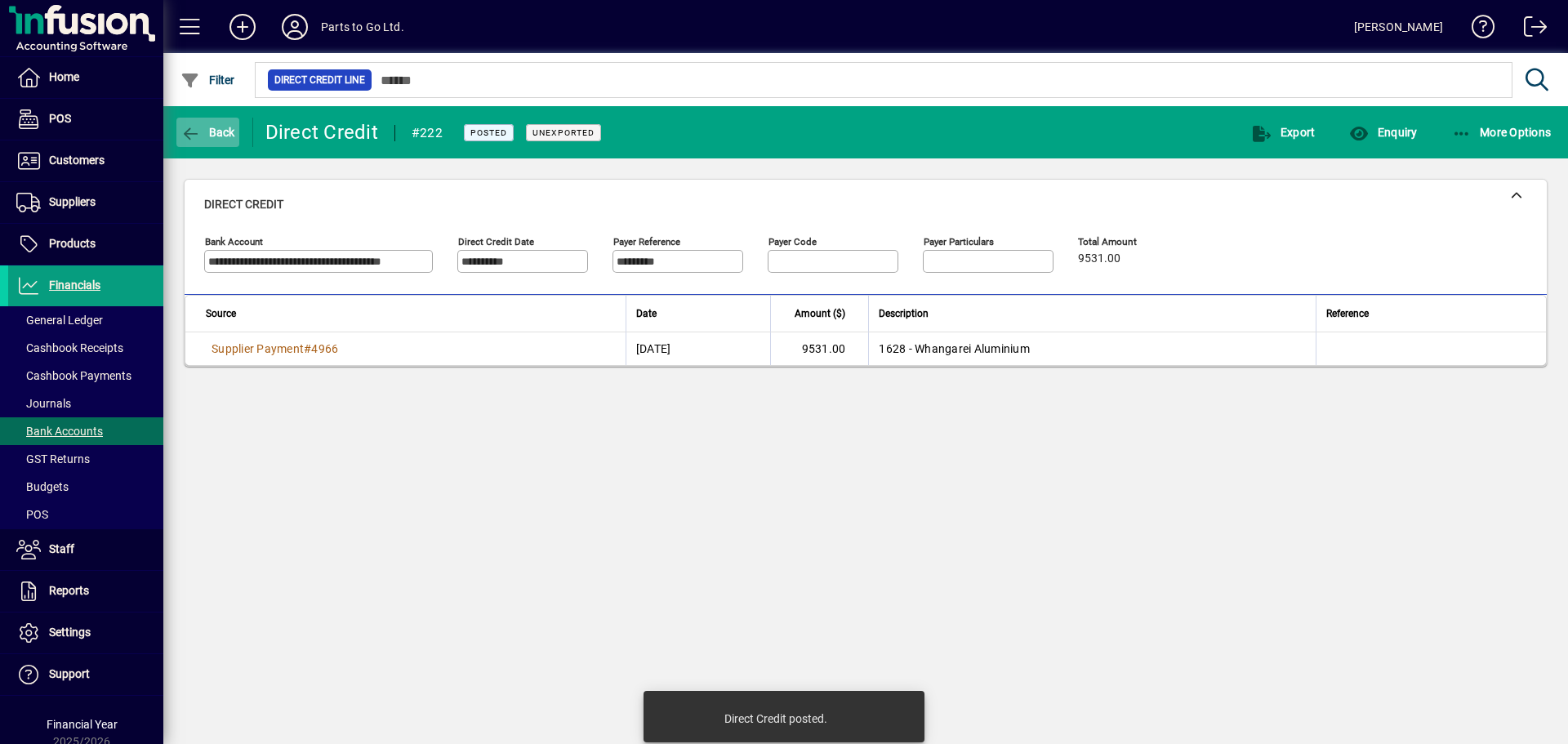
click at [196, 132] on icon "button" at bounding box center [190, 134] width 20 height 16
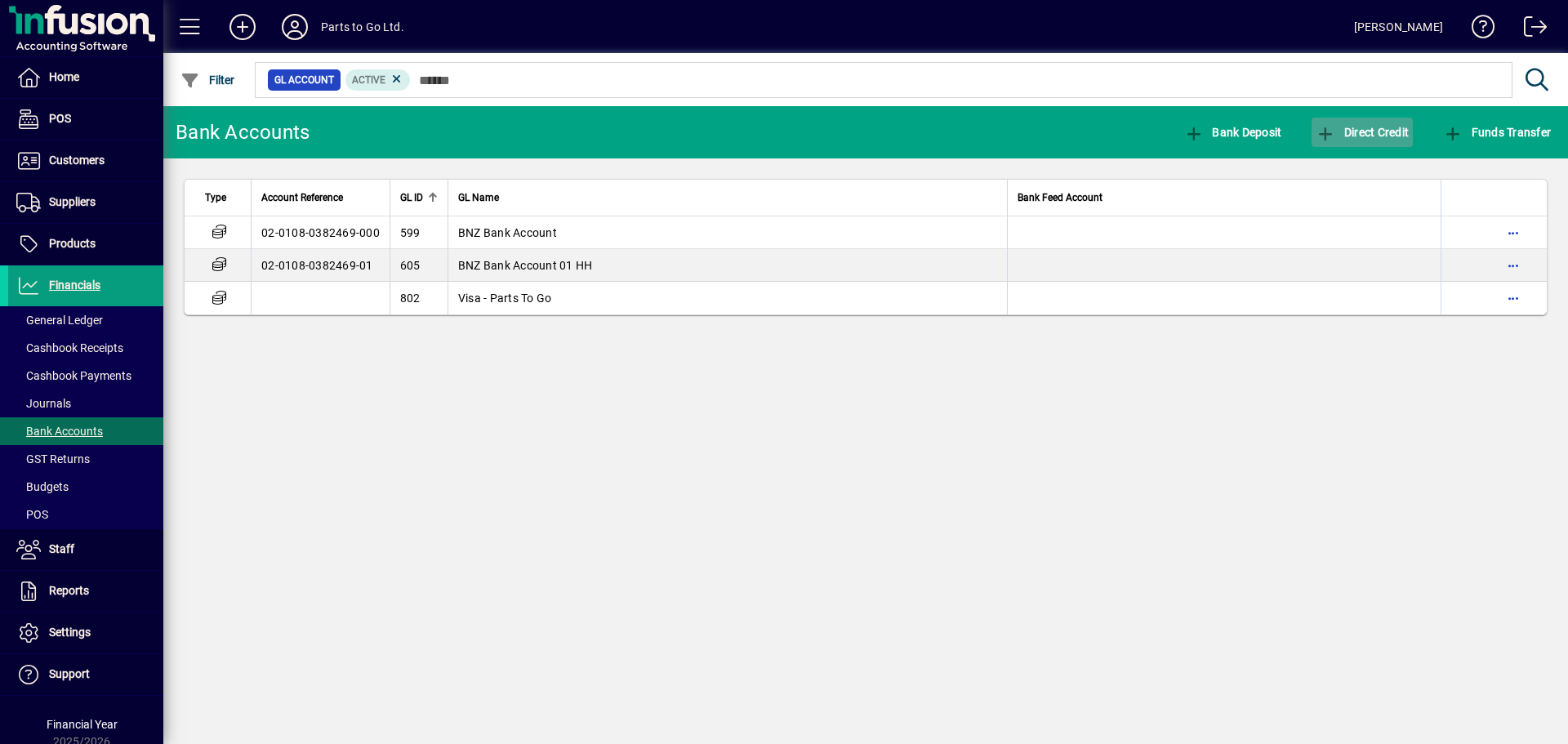
click at [1322, 138] on icon "button" at bounding box center [1325, 134] width 20 height 16
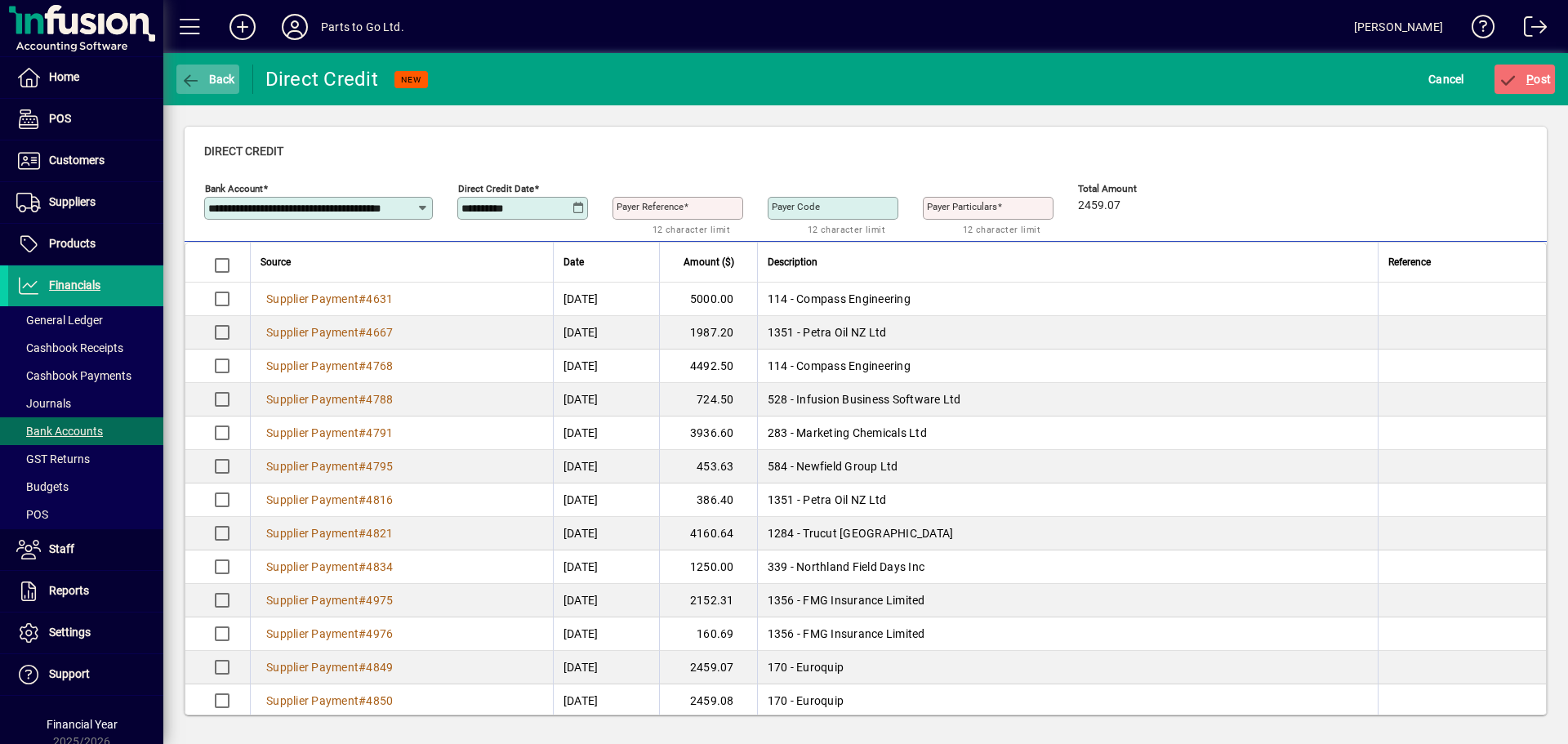
click at [214, 76] on span "Back" at bounding box center [207, 79] width 55 height 13
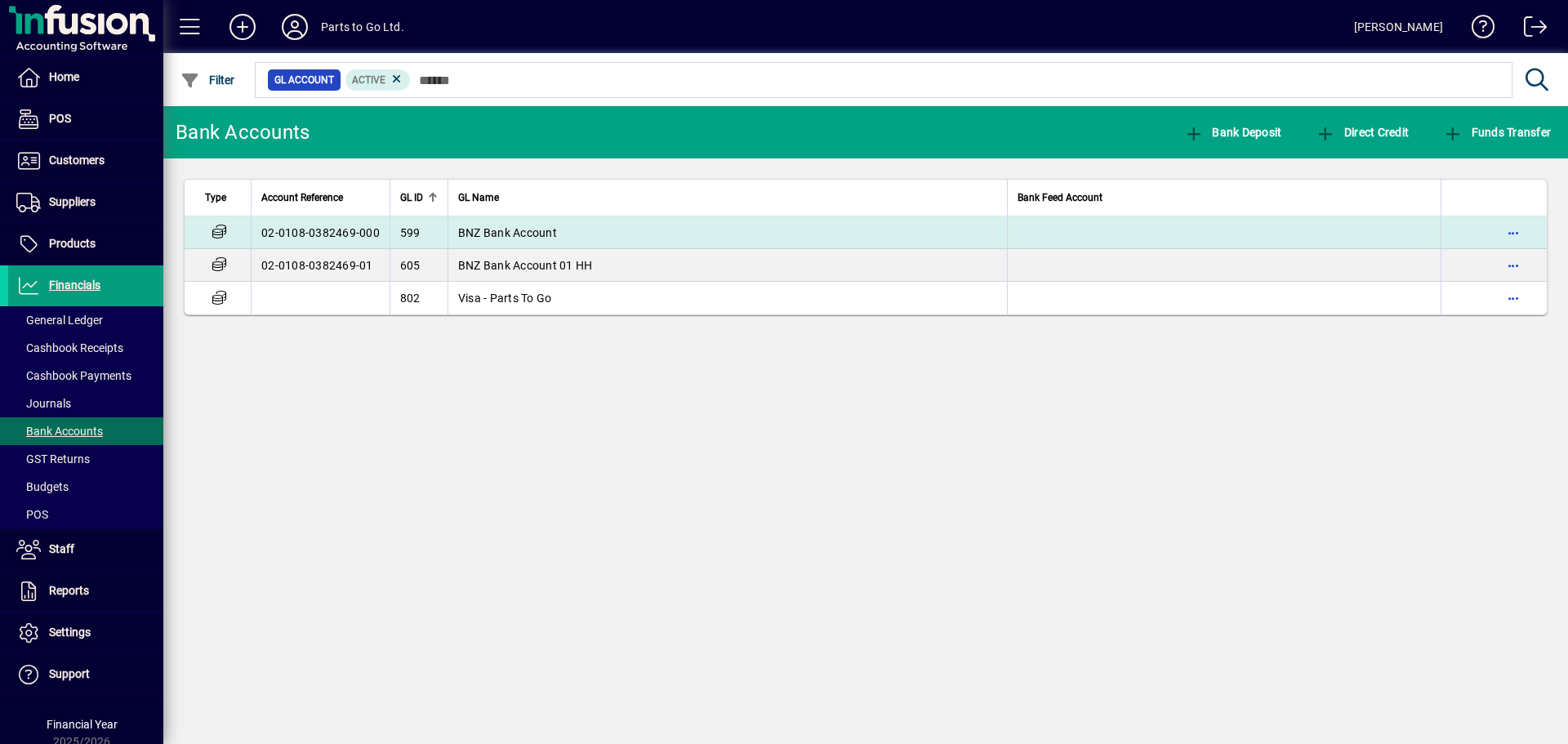
click at [530, 235] on span "BNZ Bank Account" at bounding box center [508, 233] width 99 height 13
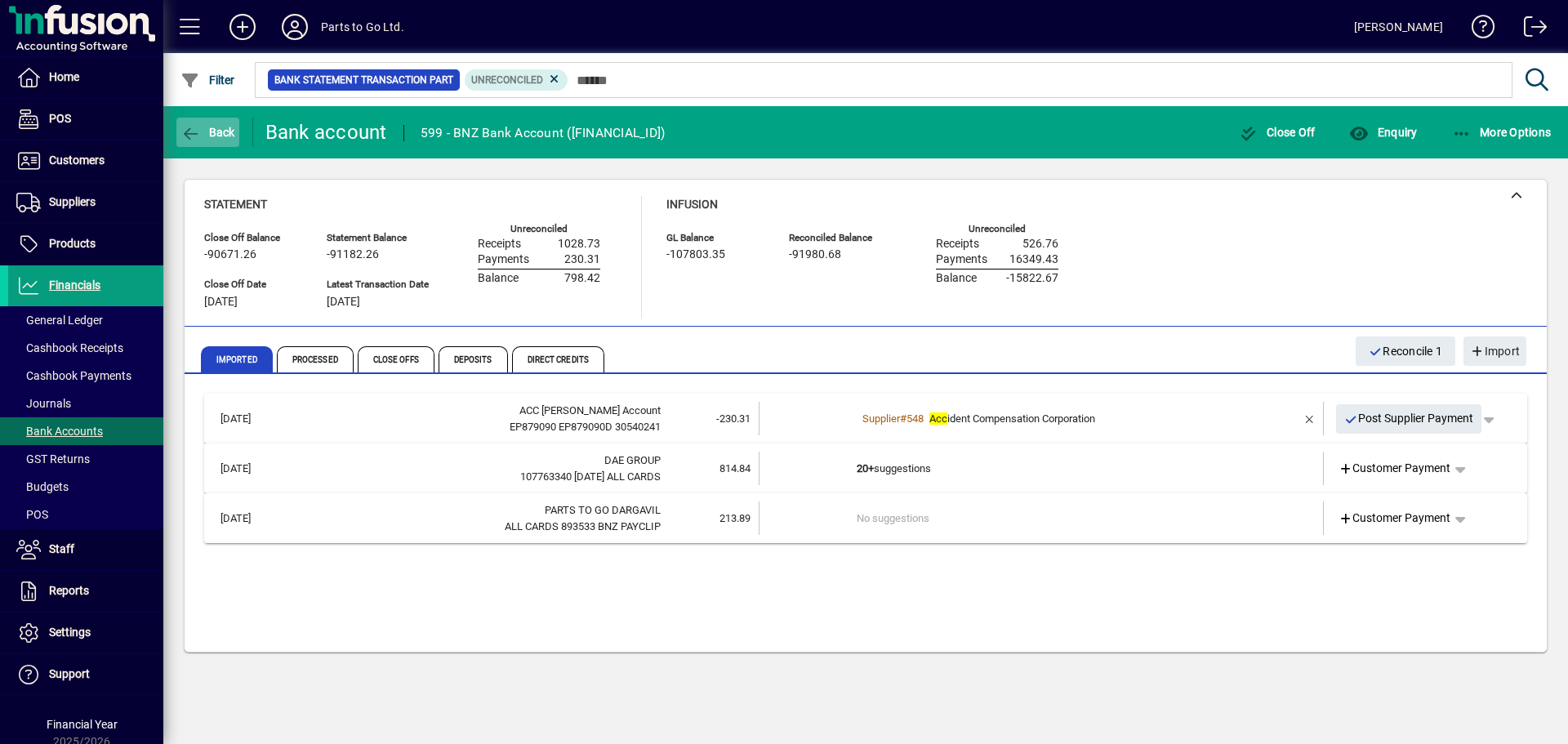
click at [200, 126] on icon "button" at bounding box center [190, 134] width 20 height 16
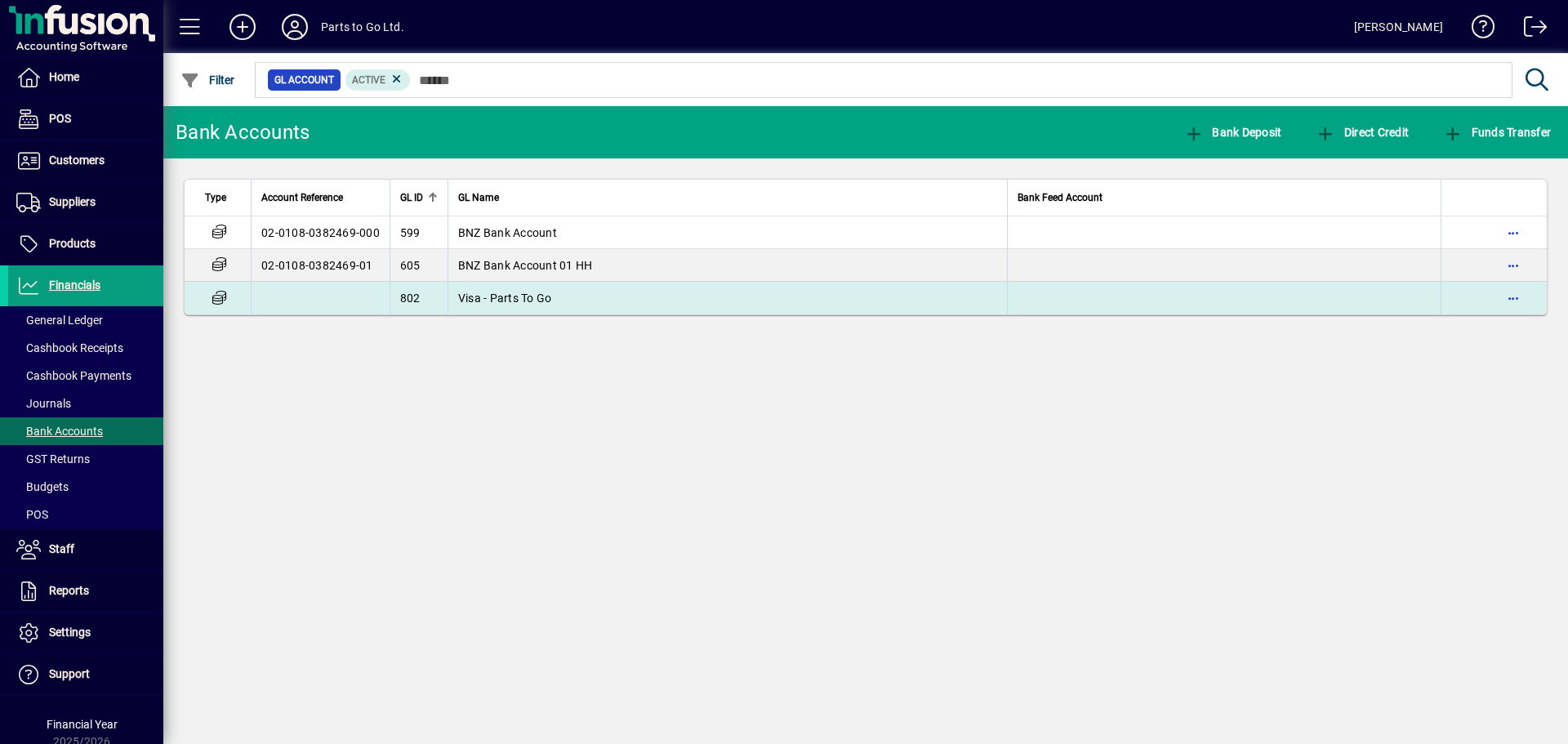
click at [516, 299] on span "Visa - Parts To Go" at bounding box center [505, 299] width 93 height 13
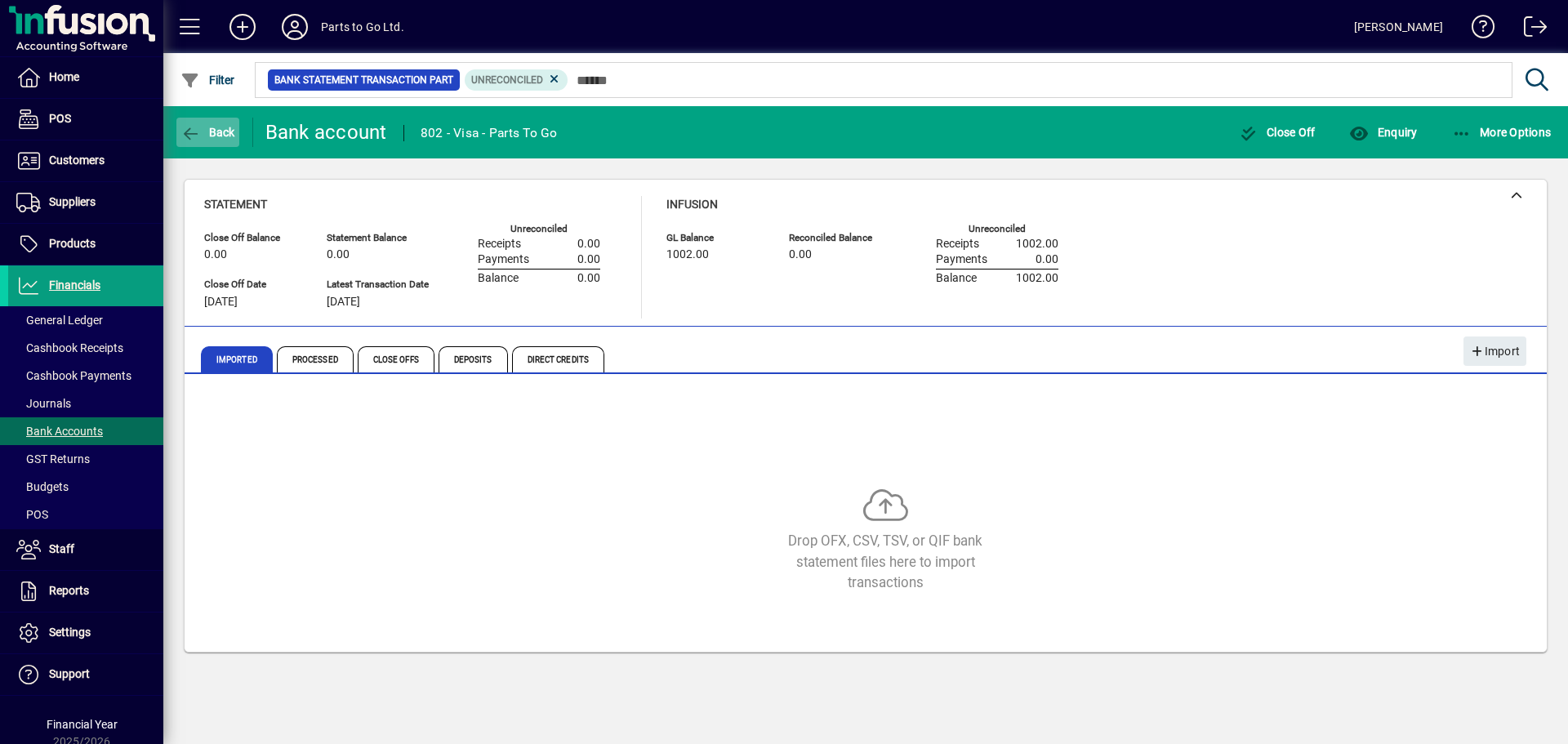
click at [191, 127] on icon "button" at bounding box center [190, 134] width 20 height 16
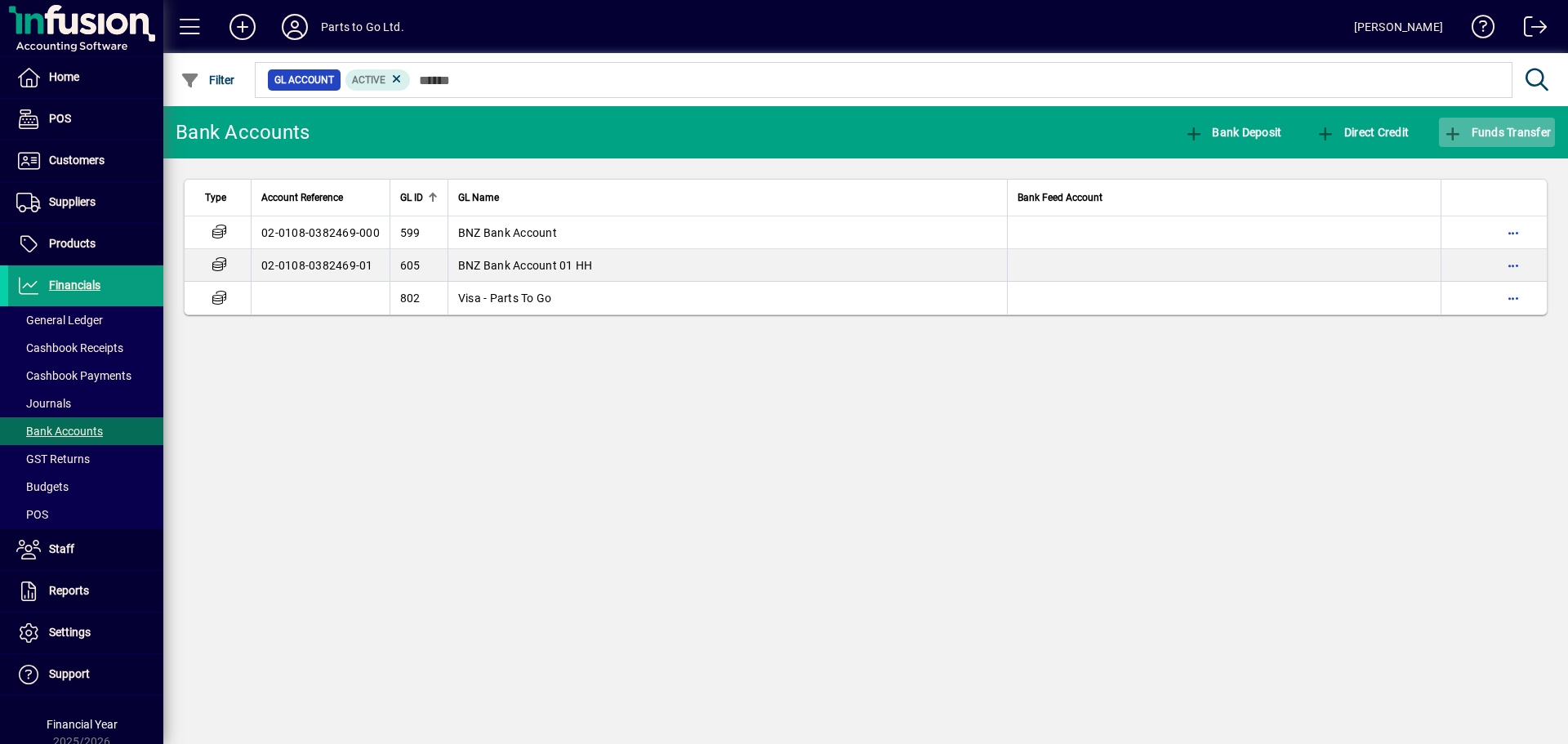
click at [1466, 138] on span "Funds Transfer" at bounding box center [1497, 133] width 108 height 13
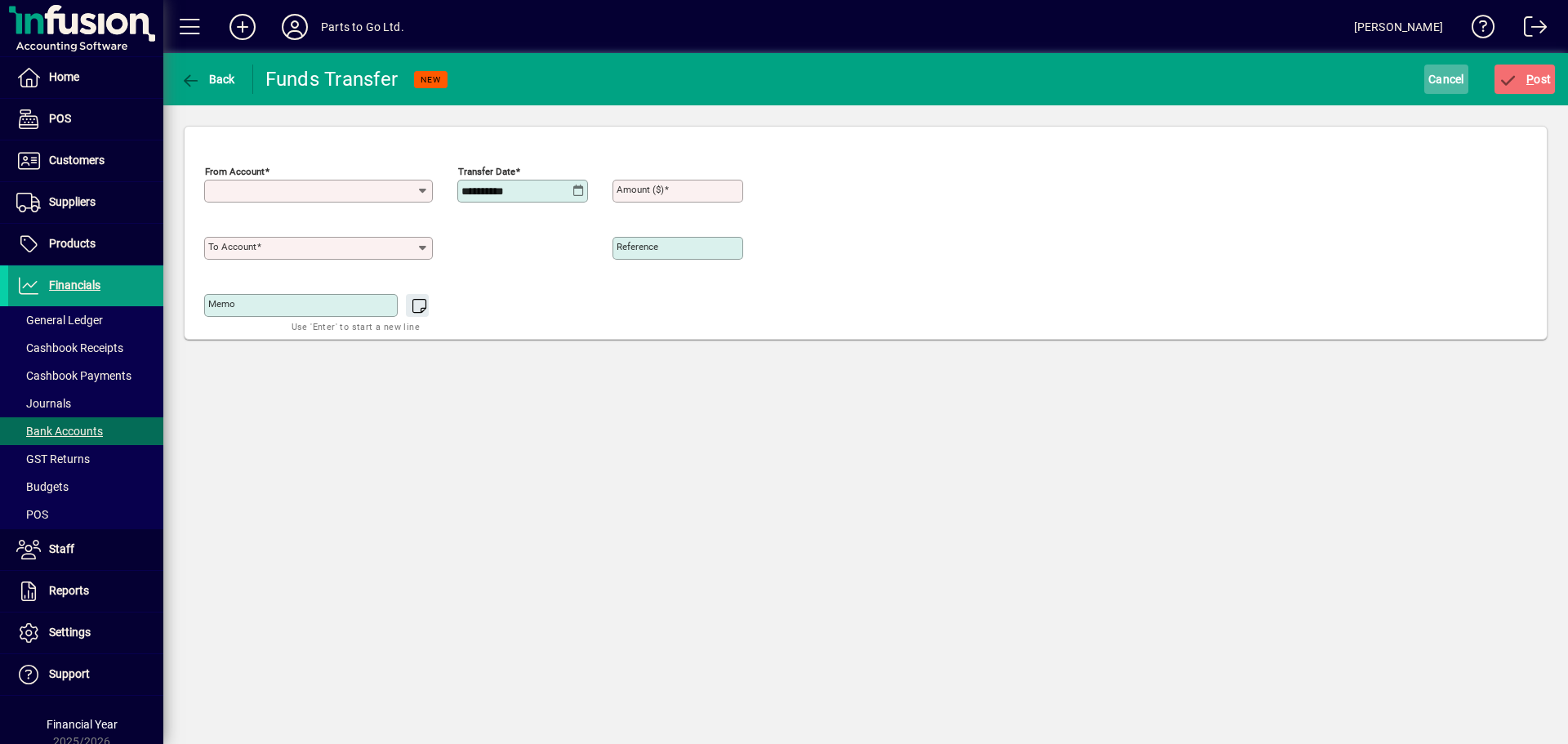
click at [1446, 74] on span "Cancel" at bounding box center [1446, 79] width 36 height 26
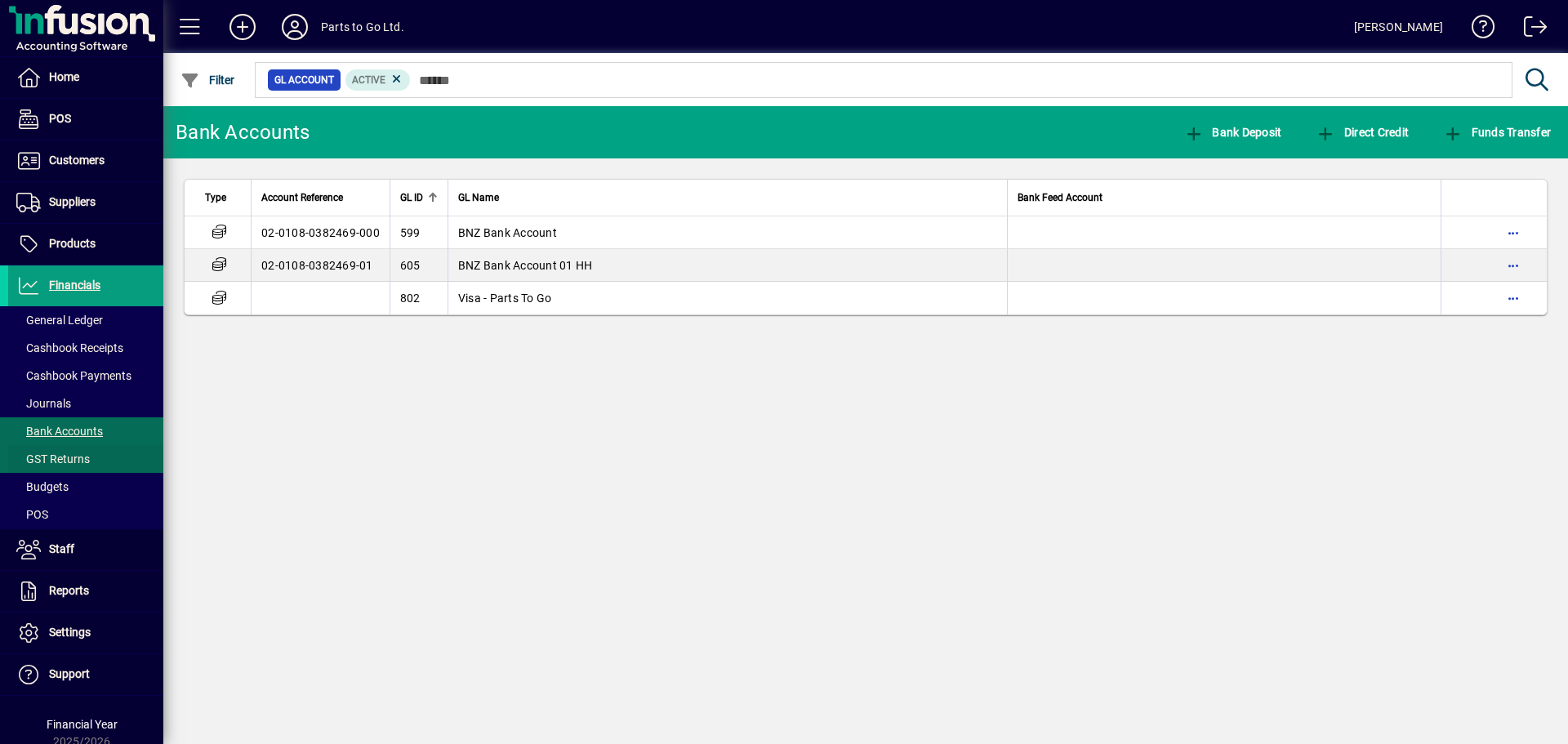
click at [78, 442] on span at bounding box center [85, 459] width 155 height 40
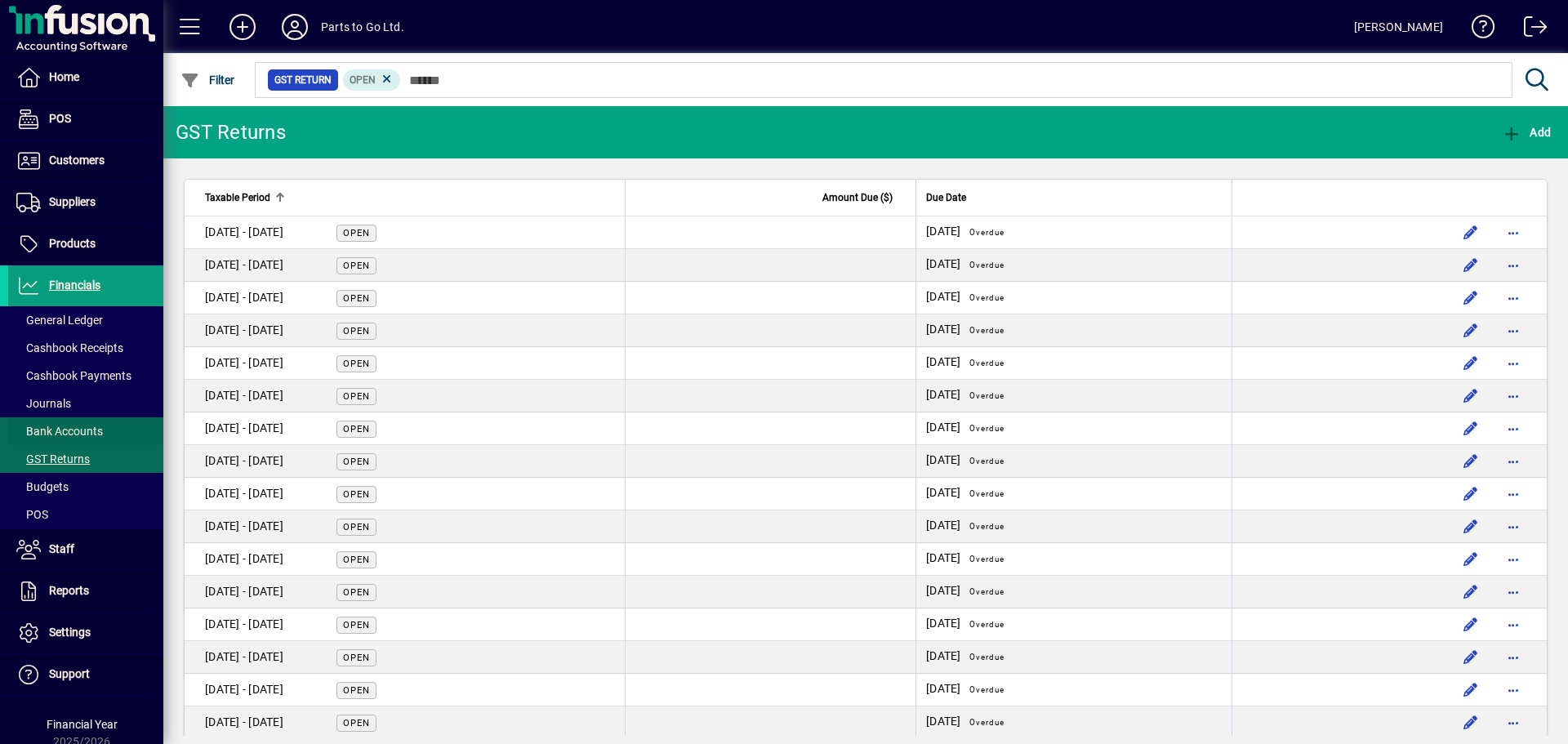
click at [76, 425] on span "Bank Accounts" at bounding box center [60, 432] width 87 height 13
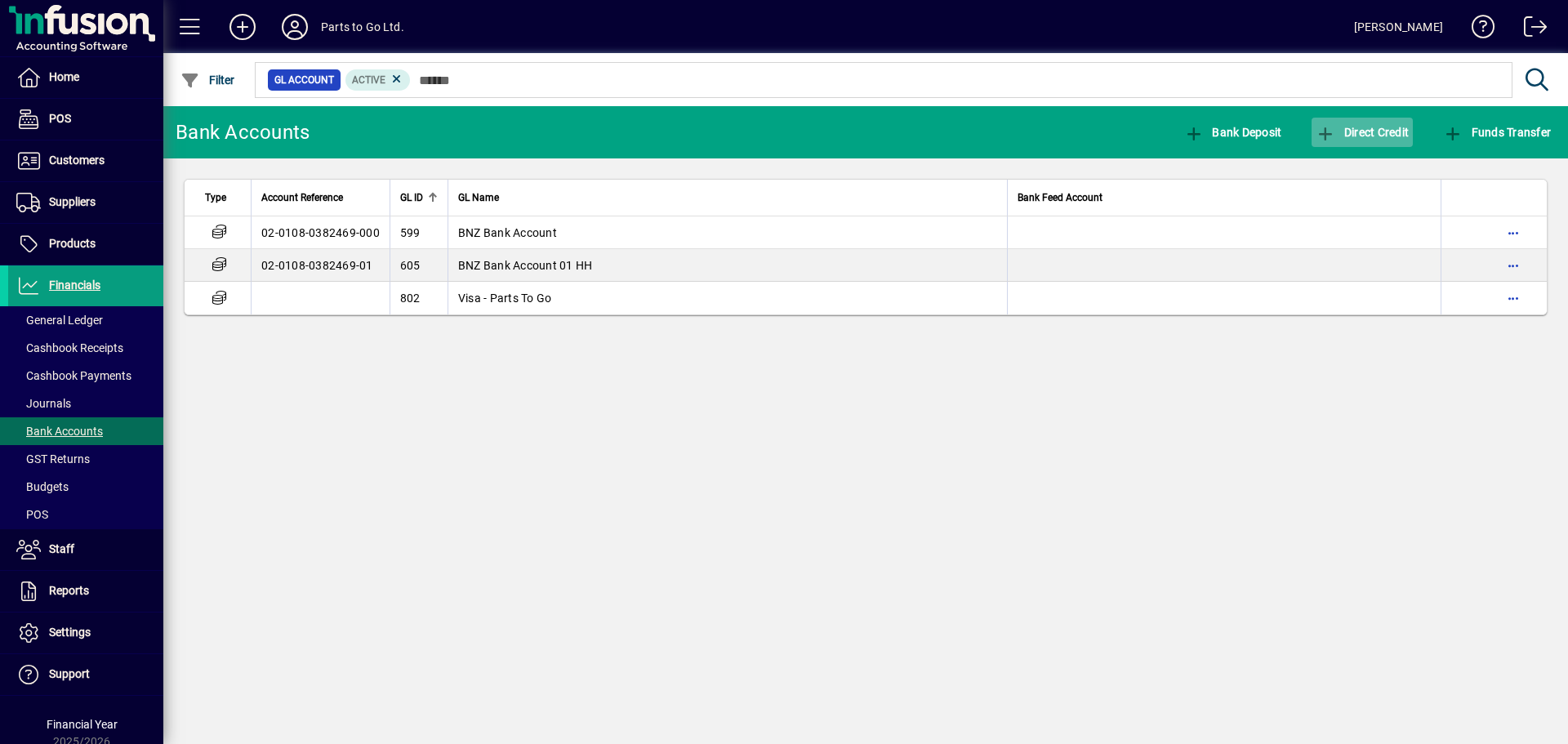
click at [1347, 130] on span "Direct Credit" at bounding box center [1362, 133] width 93 height 13
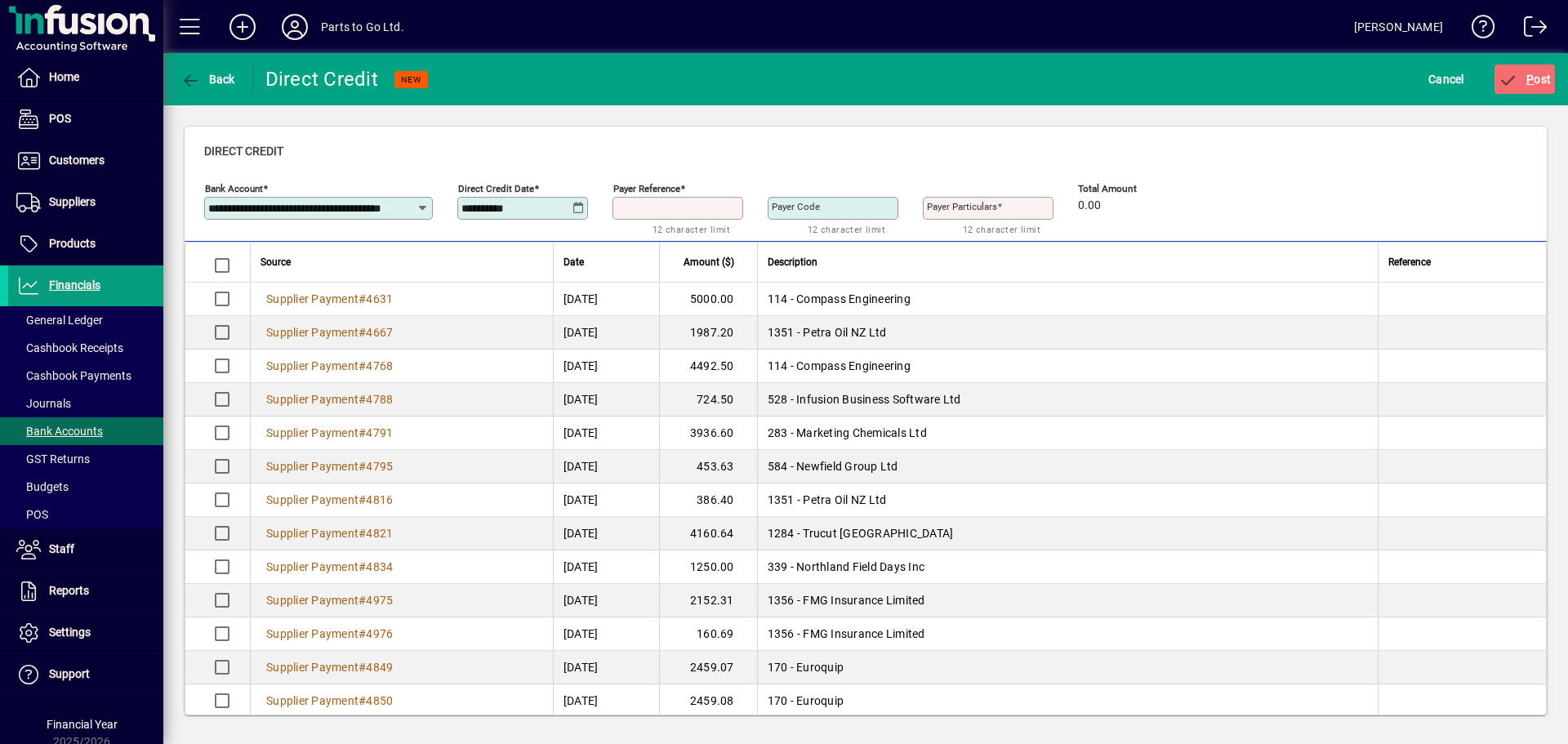
click at [701, 212] on input "Payer Reference" at bounding box center [679, 208] width 126 height 13
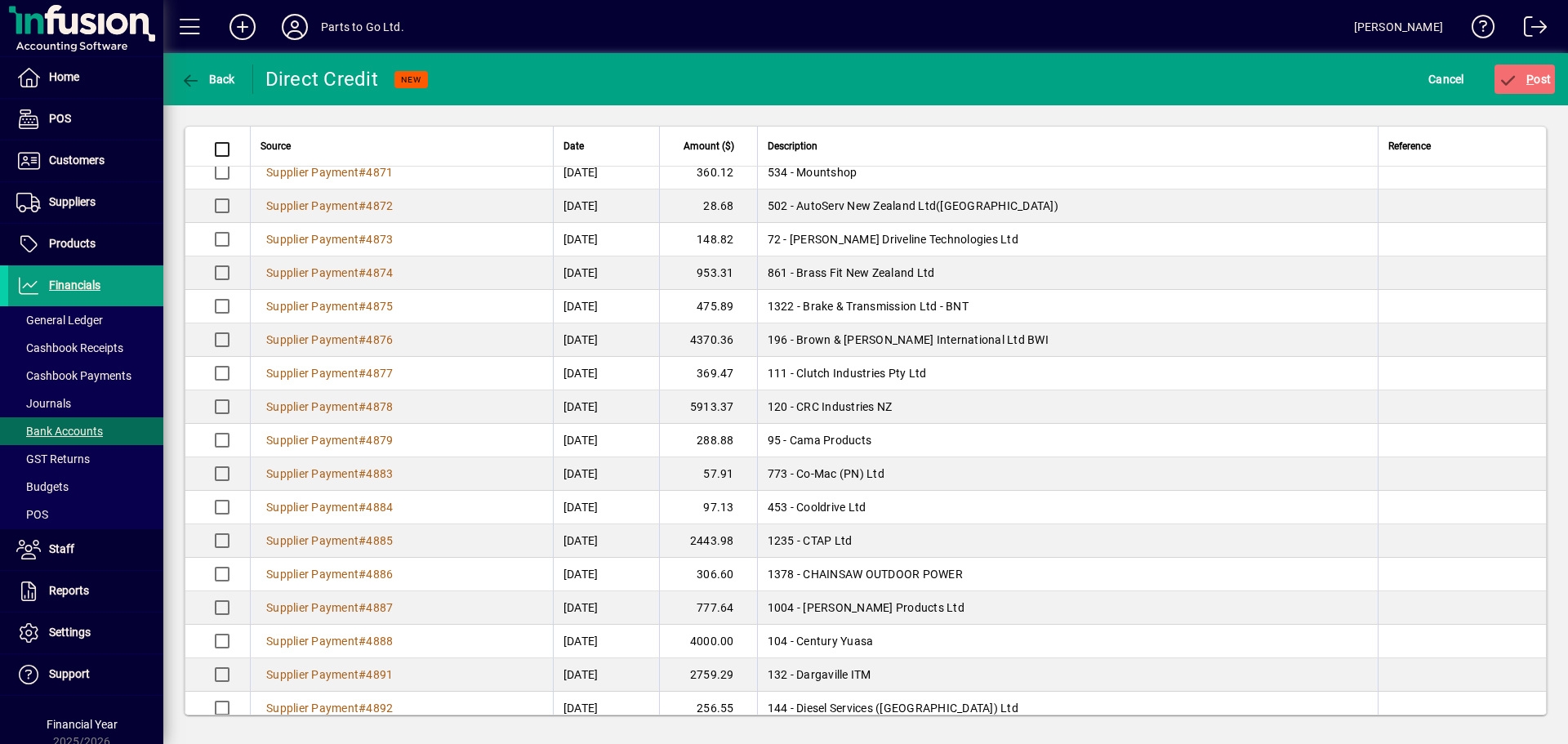
scroll to position [839, 0]
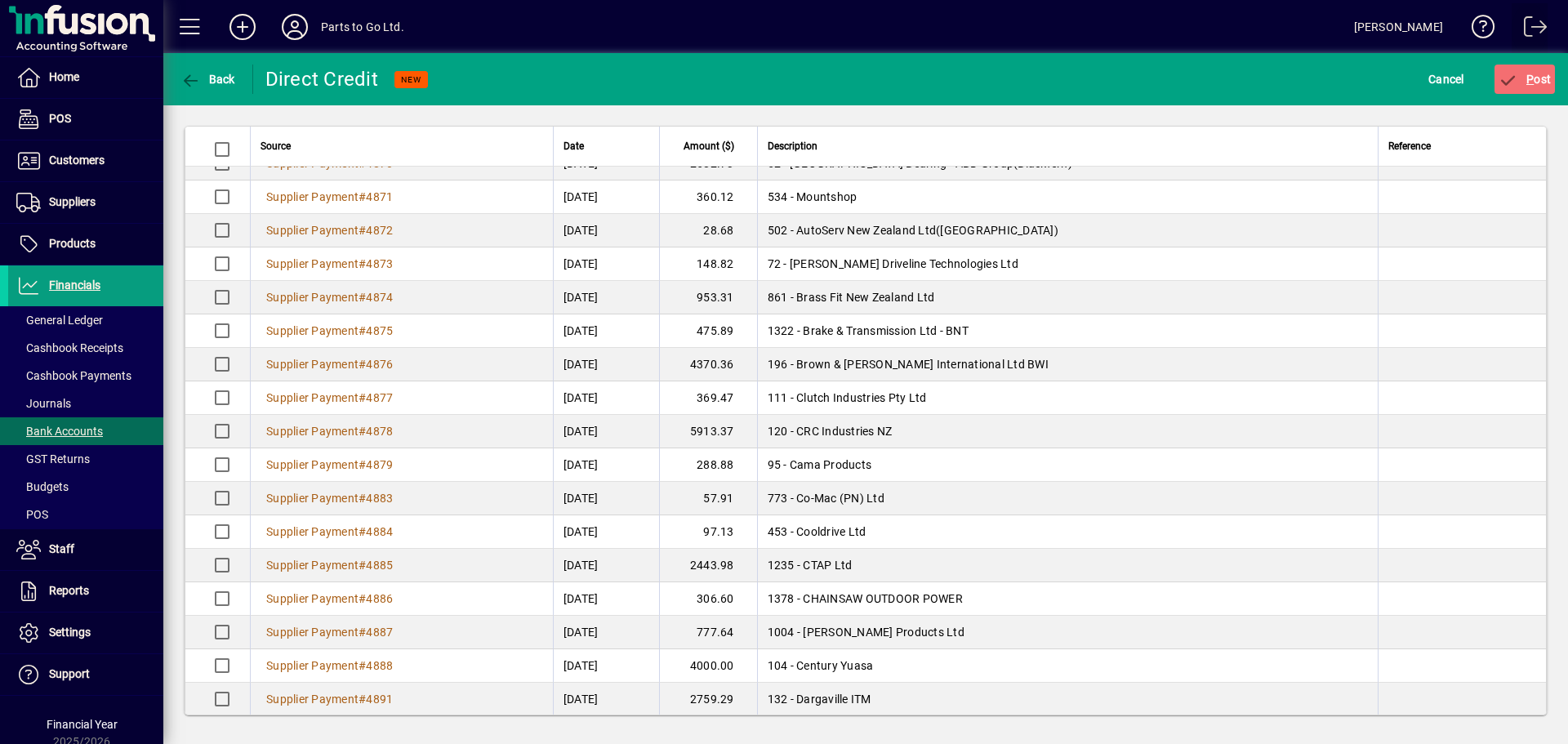
click at [1531, 21] on span at bounding box center [1529, 30] width 39 height 40
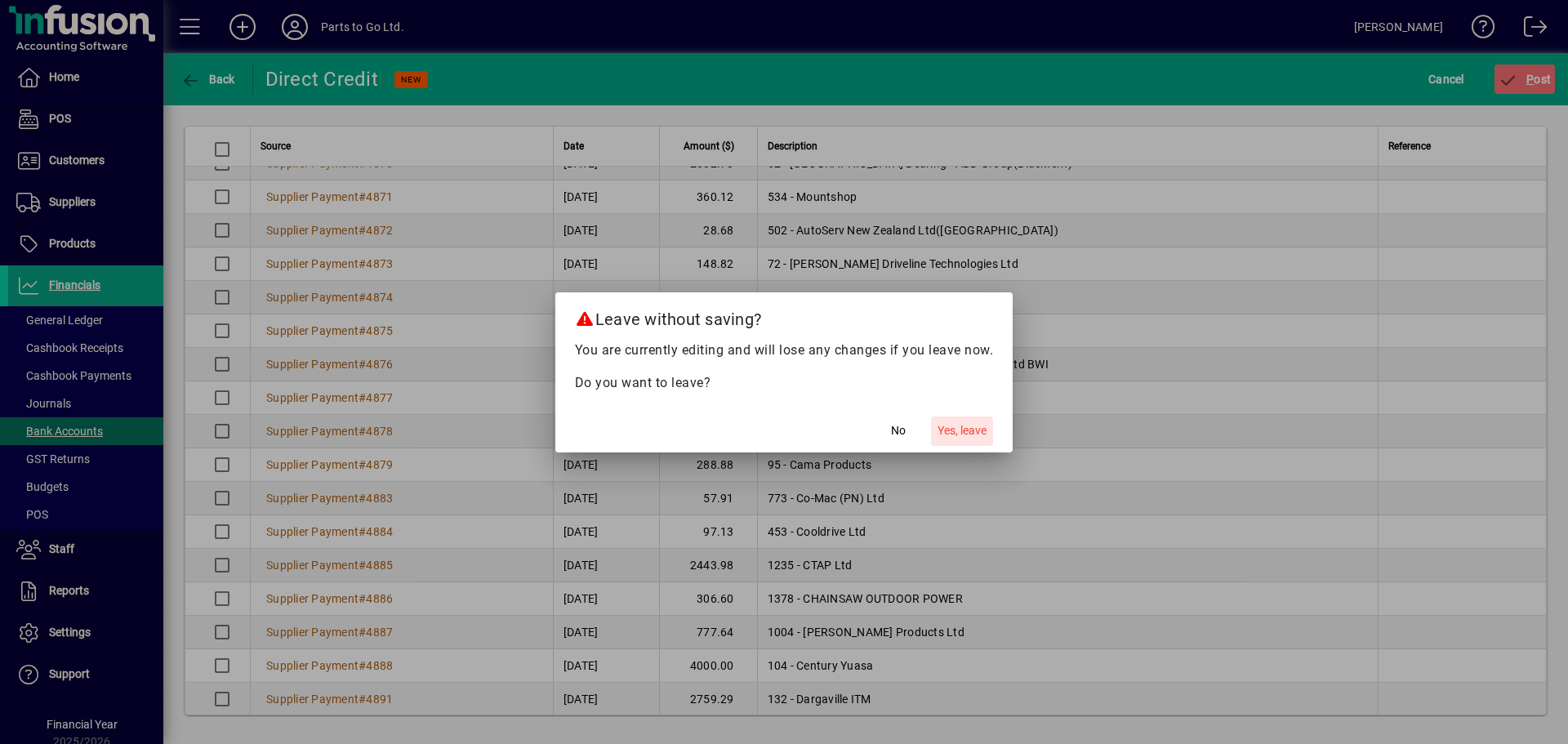
click at [952, 430] on span "Yes, leave" at bounding box center [961, 431] width 49 height 17
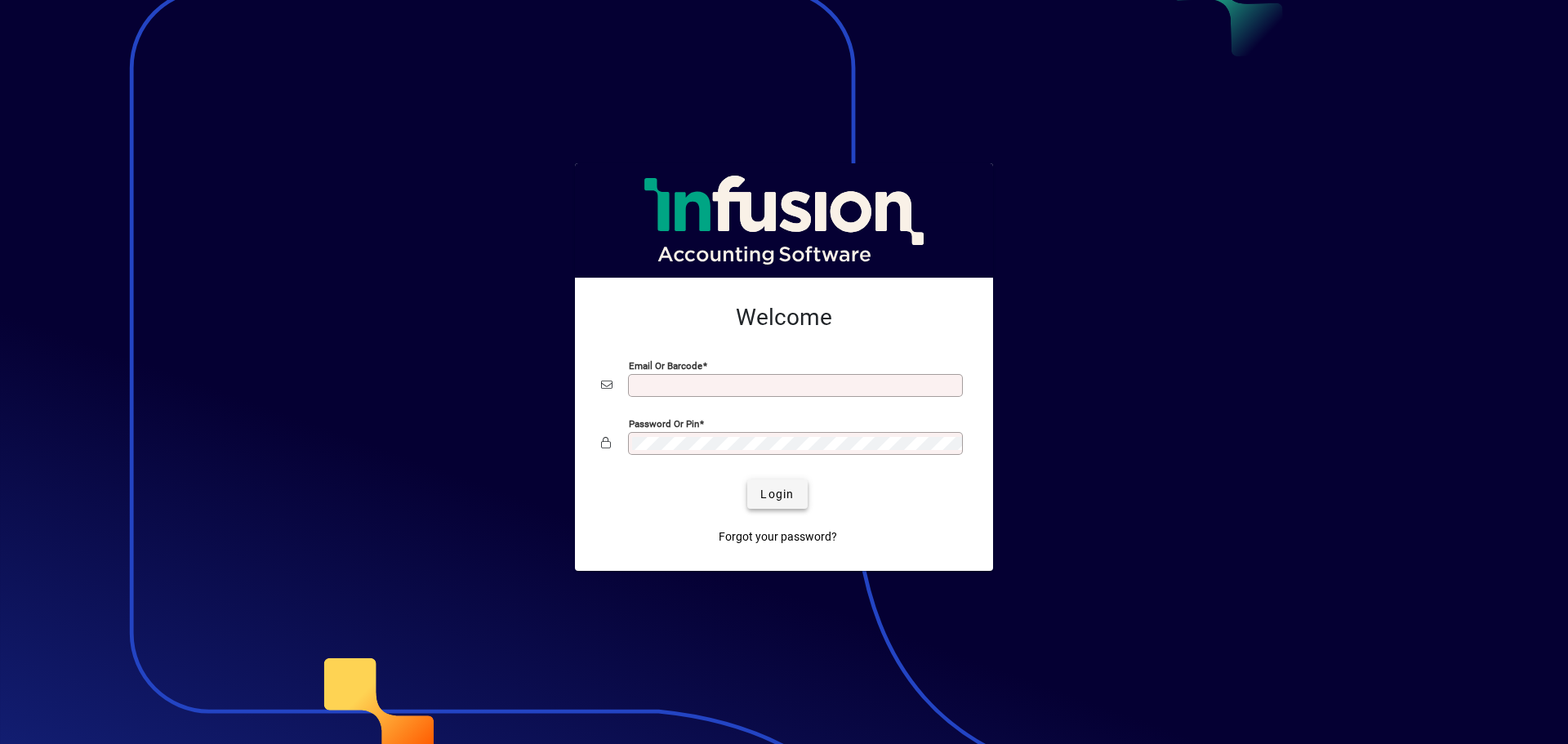
type input "**********"
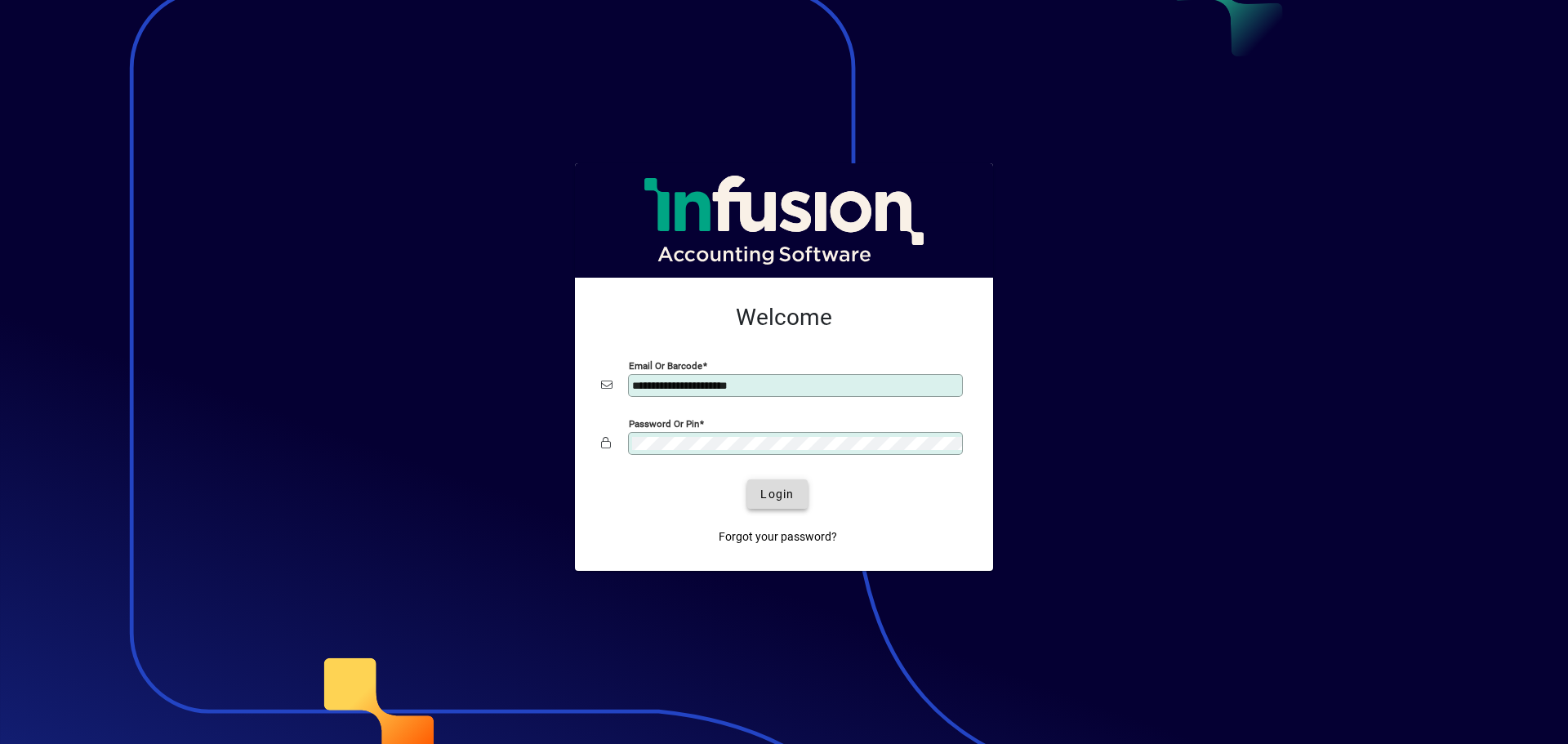
click at [771, 488] on span "Login" at bounding box center [776, 494] width 34 height 17
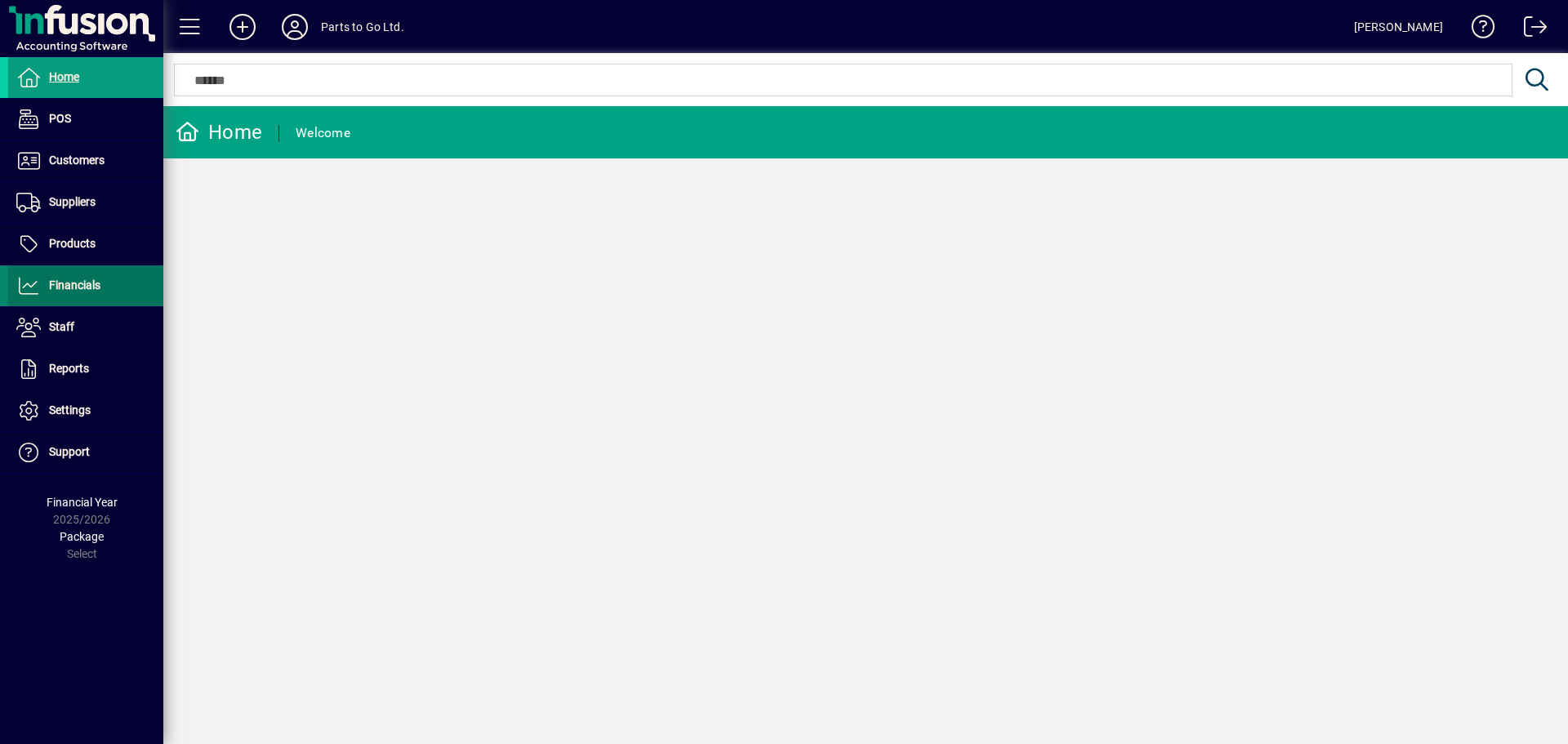
click at [62, 288] on span "Financials" at bounding box center [74, 285] width 51 height 13
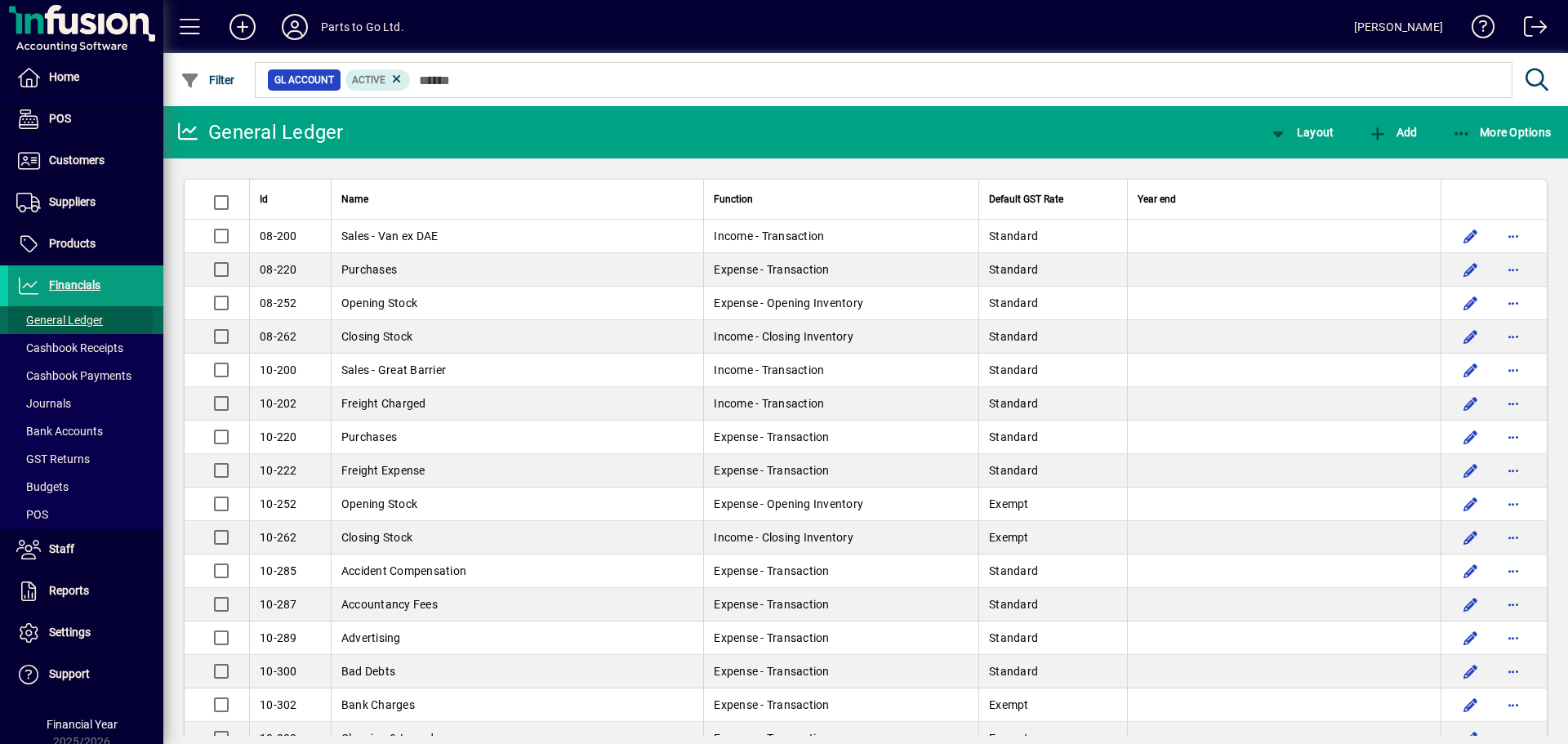
click at [69, 319] on span "General Ledger" at bounding box center [60, 321] width 87 height 13
click at [75, 378] on span "Cashbook Payments" at bounding box center [74, 376] width 116 height 13
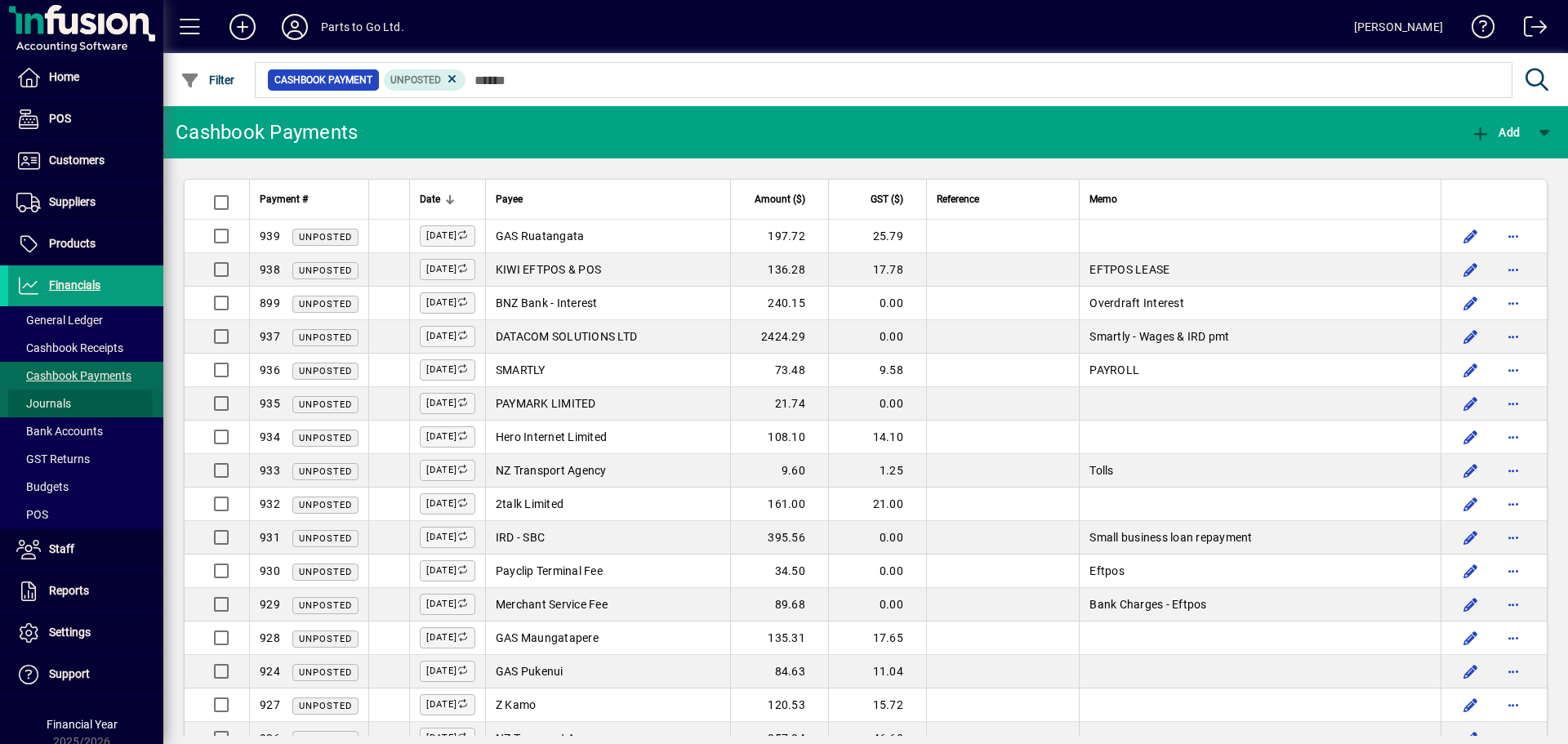
click at [59, 408] on span "Journals" at bounding box center [43, 404] width 55 height 13
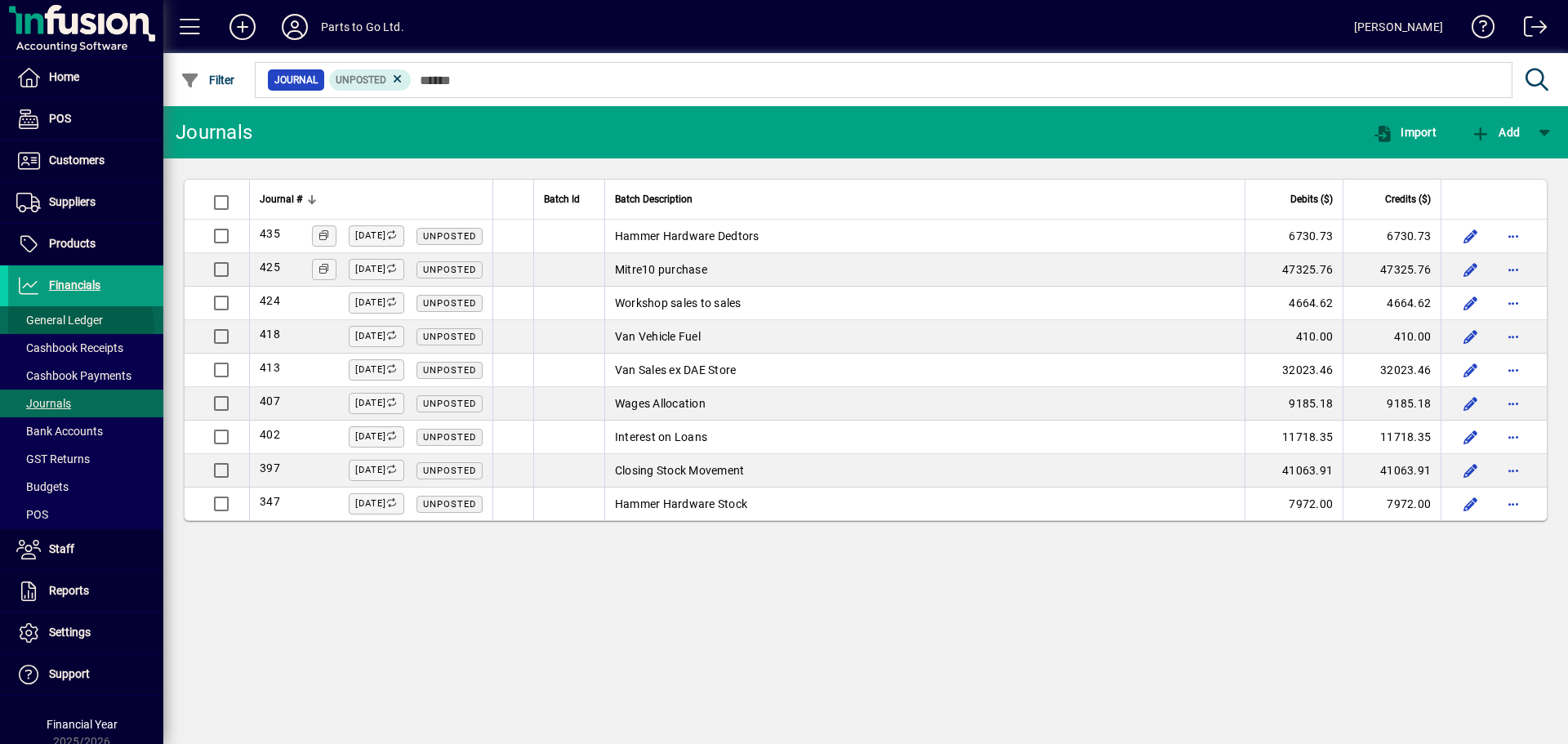
click at [67, 329] on span "General Ledger" at bounding box center [55, 321] width 94 height 17
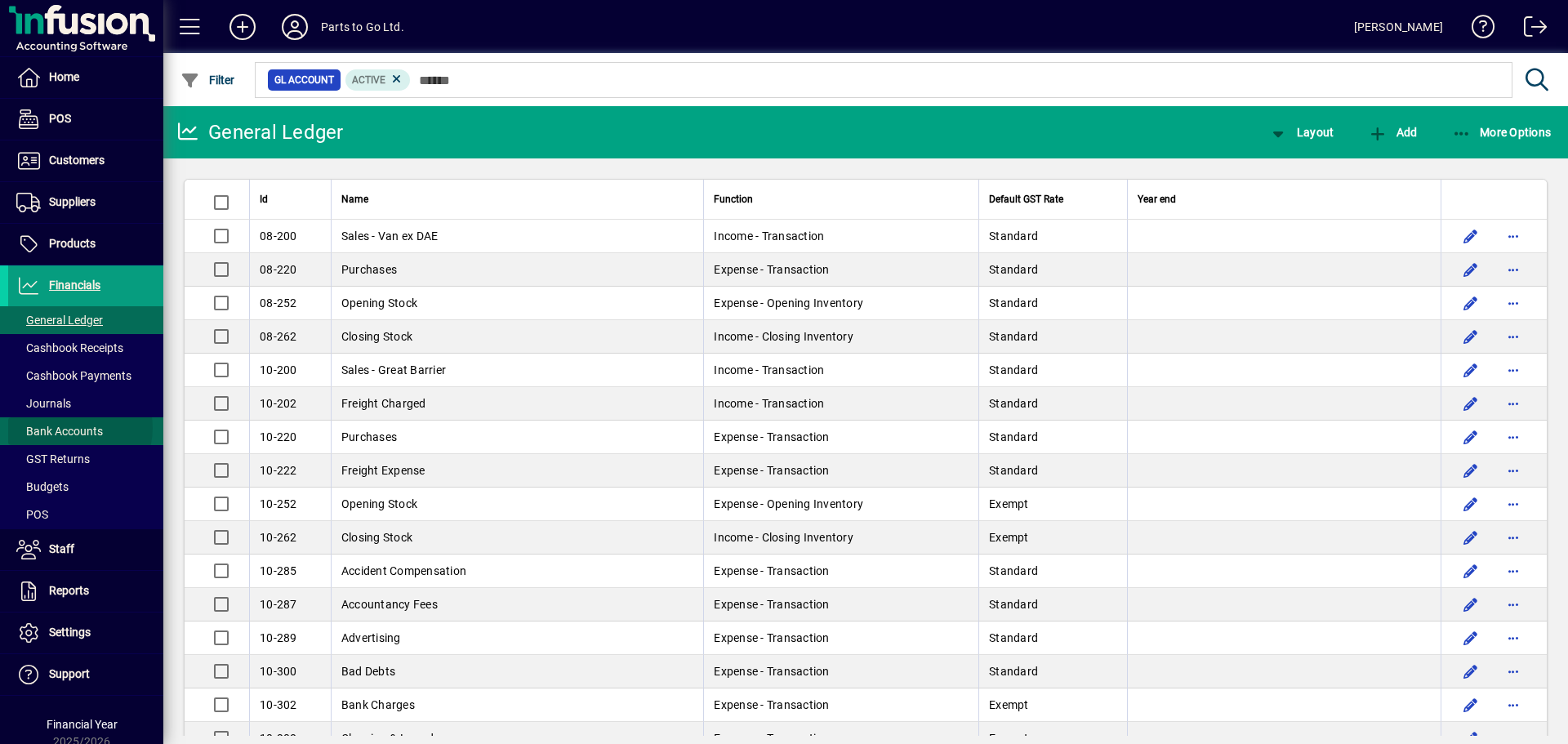
click at [72, 428] on span "Bank Accounts" at bounding box center [60, 432] width 87 height 13
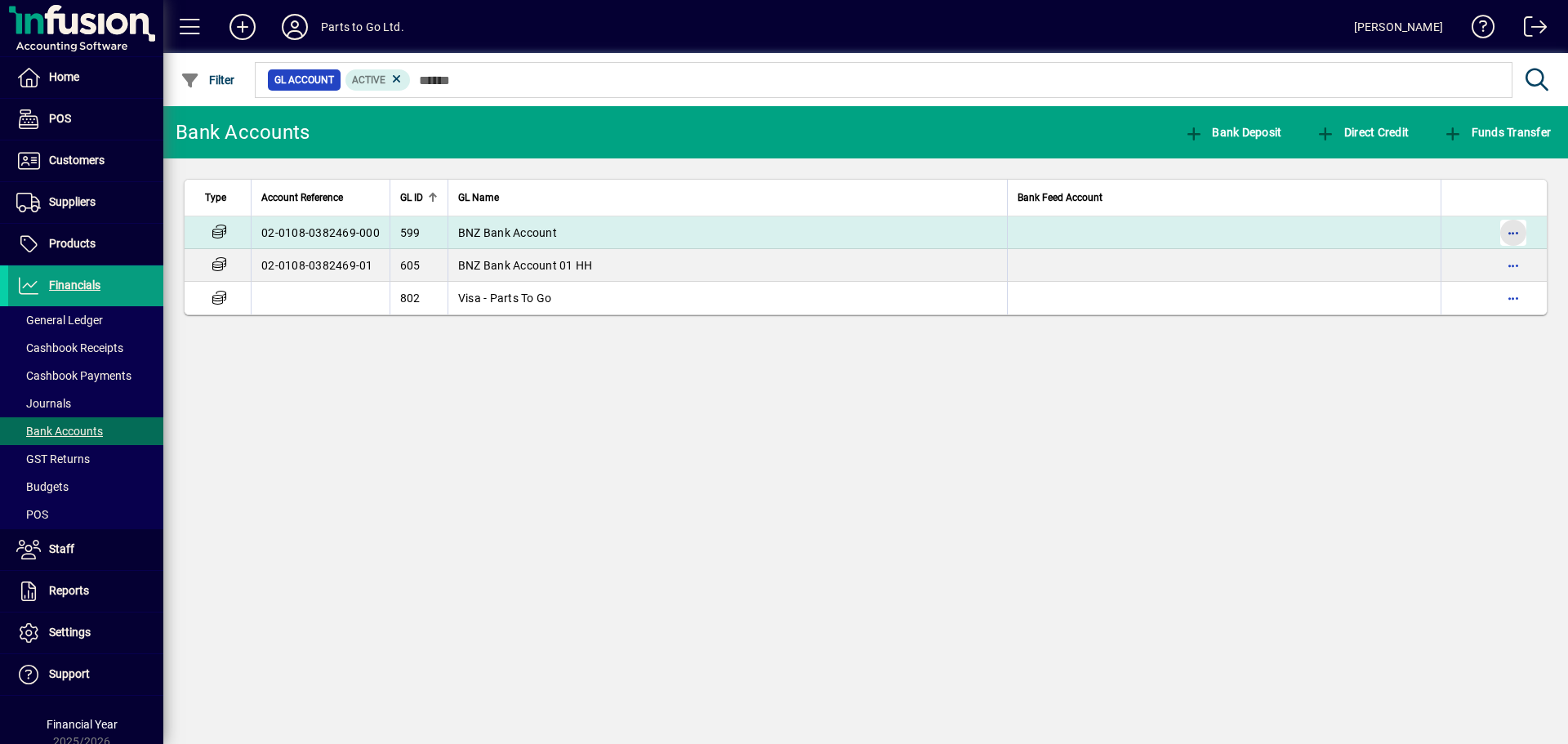
click at [1514, 219] on span "button" at bounding box center [1512, 232] width 39 height 40
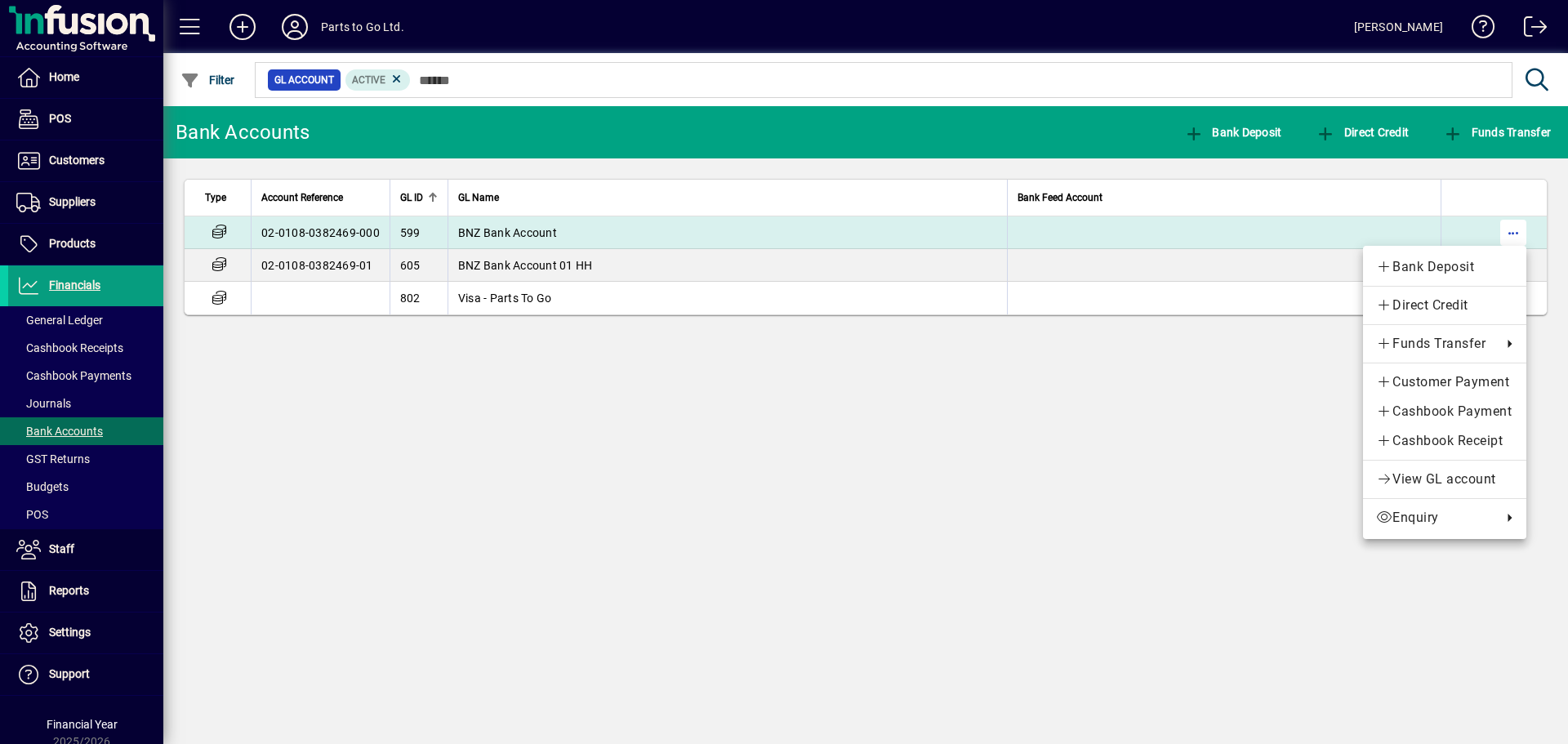
click at [1517, 224] on div at bounding box center [784, 372] width 1568 height 744
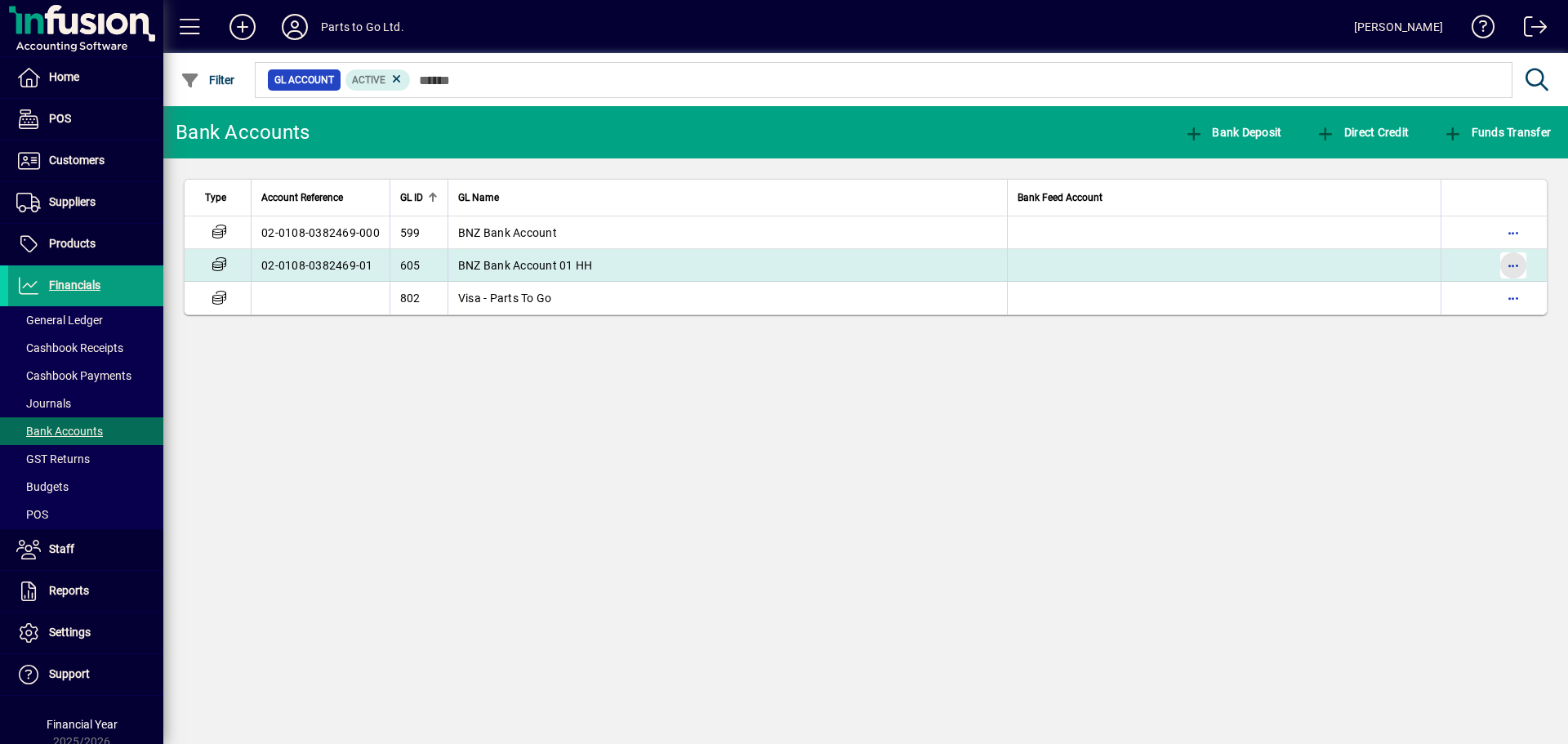
click at [1517, 266] on span "button" at bounding box center [1512, 265] width 39 height 40
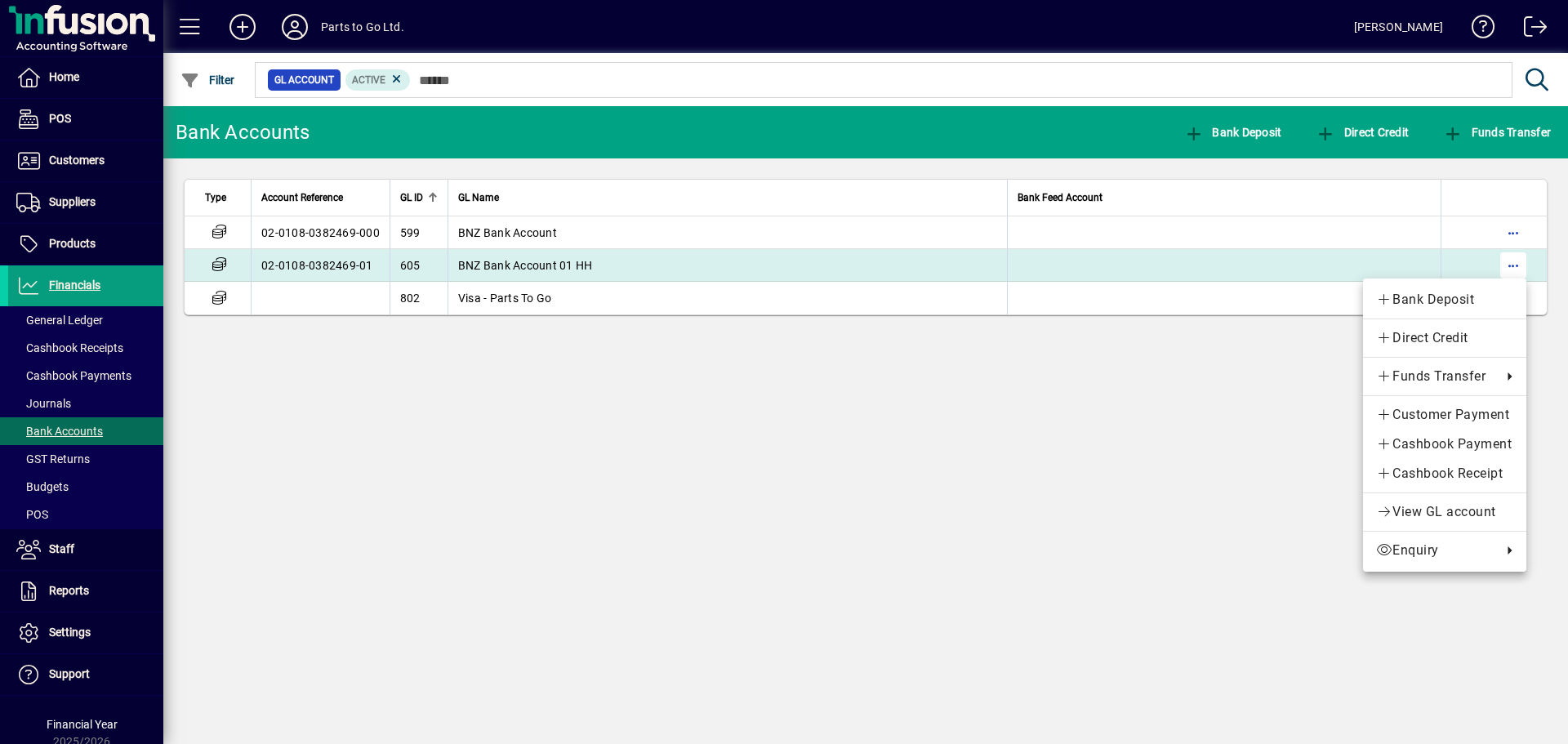
click at [1517, 266] on div at bounding box center [784, 372] width 1568 height 744
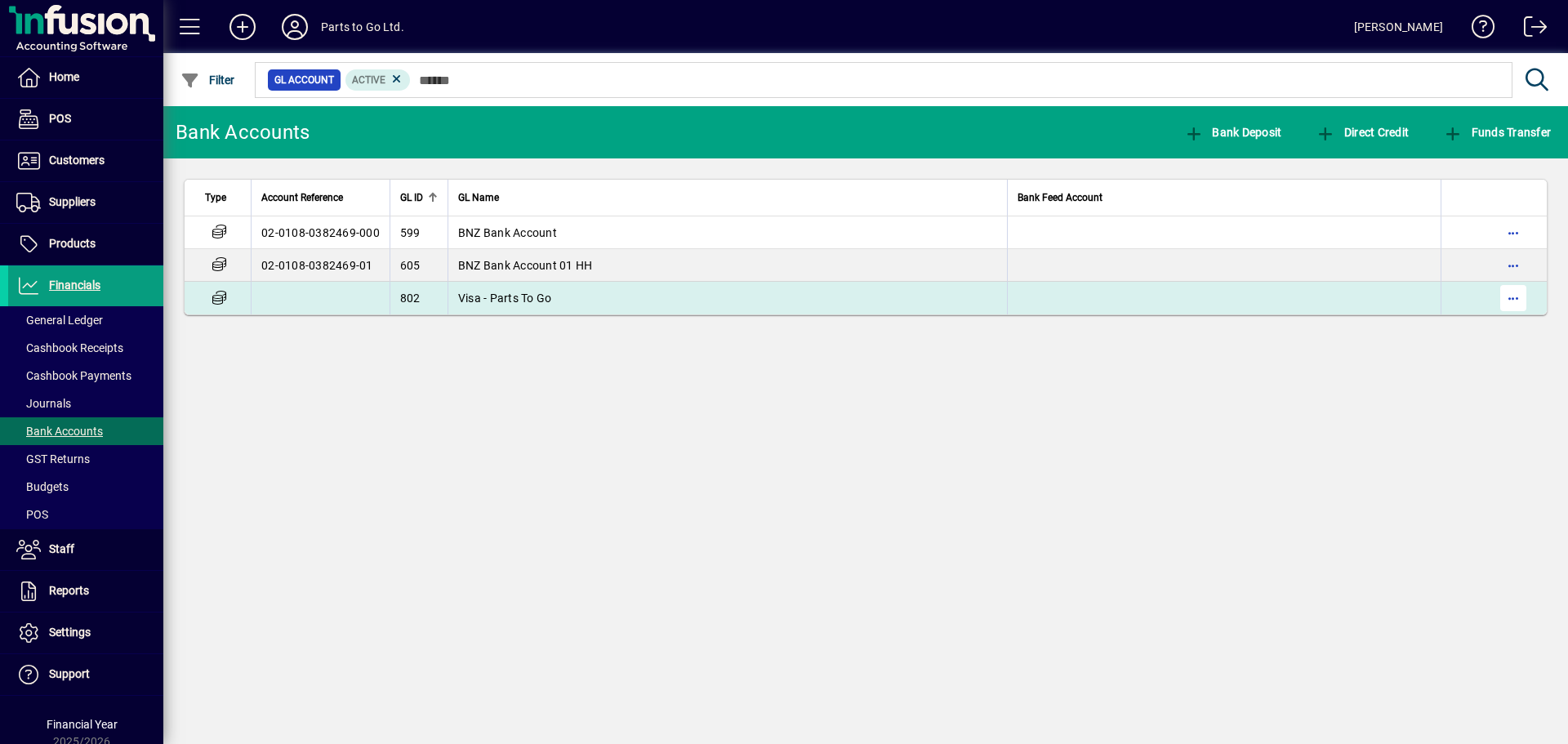
click at [1512, 298] on span "button" at bounding box center [1512, 298] width 39 height 40
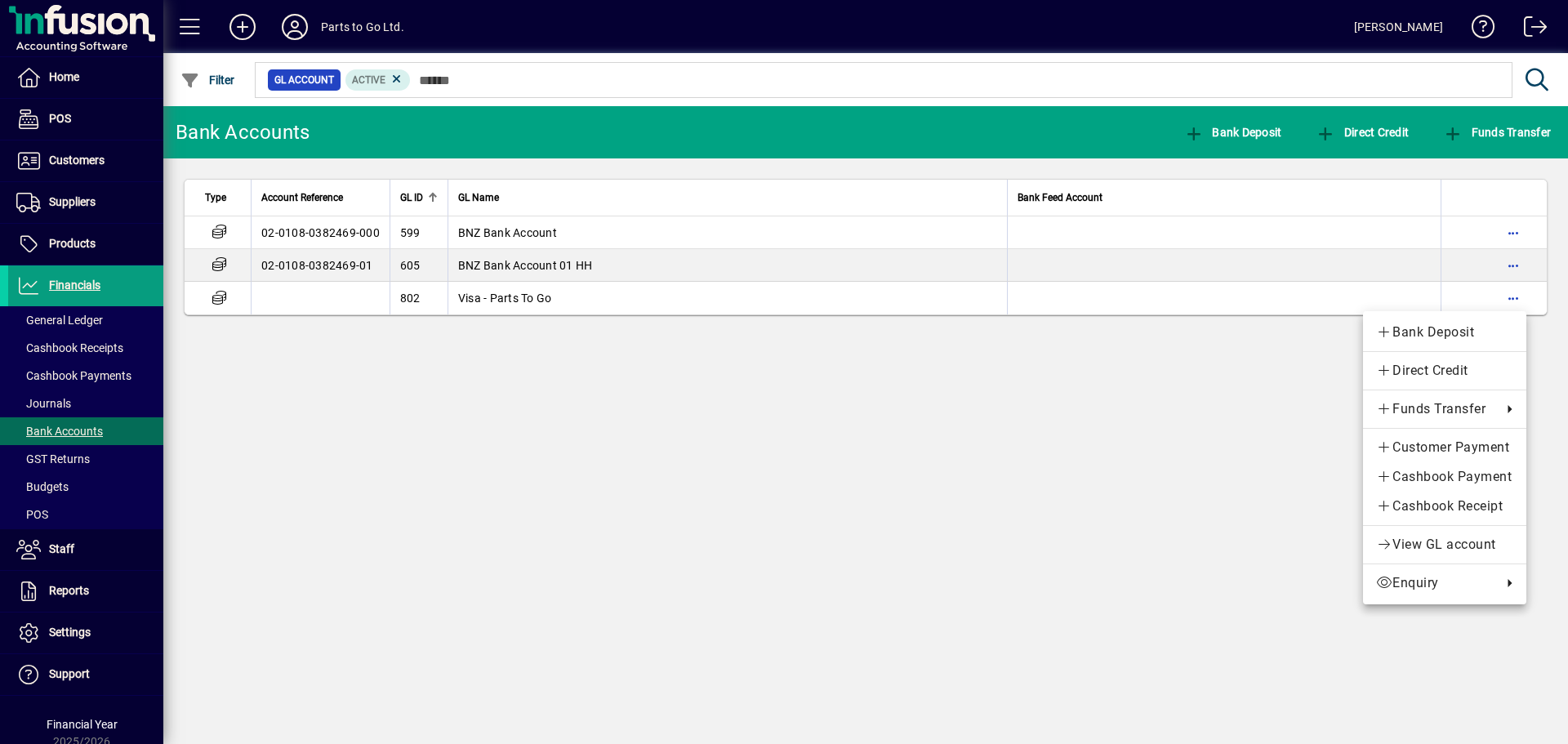
click at [1241, 406] on div at bounding box center [784, 372] width 1568 height 744
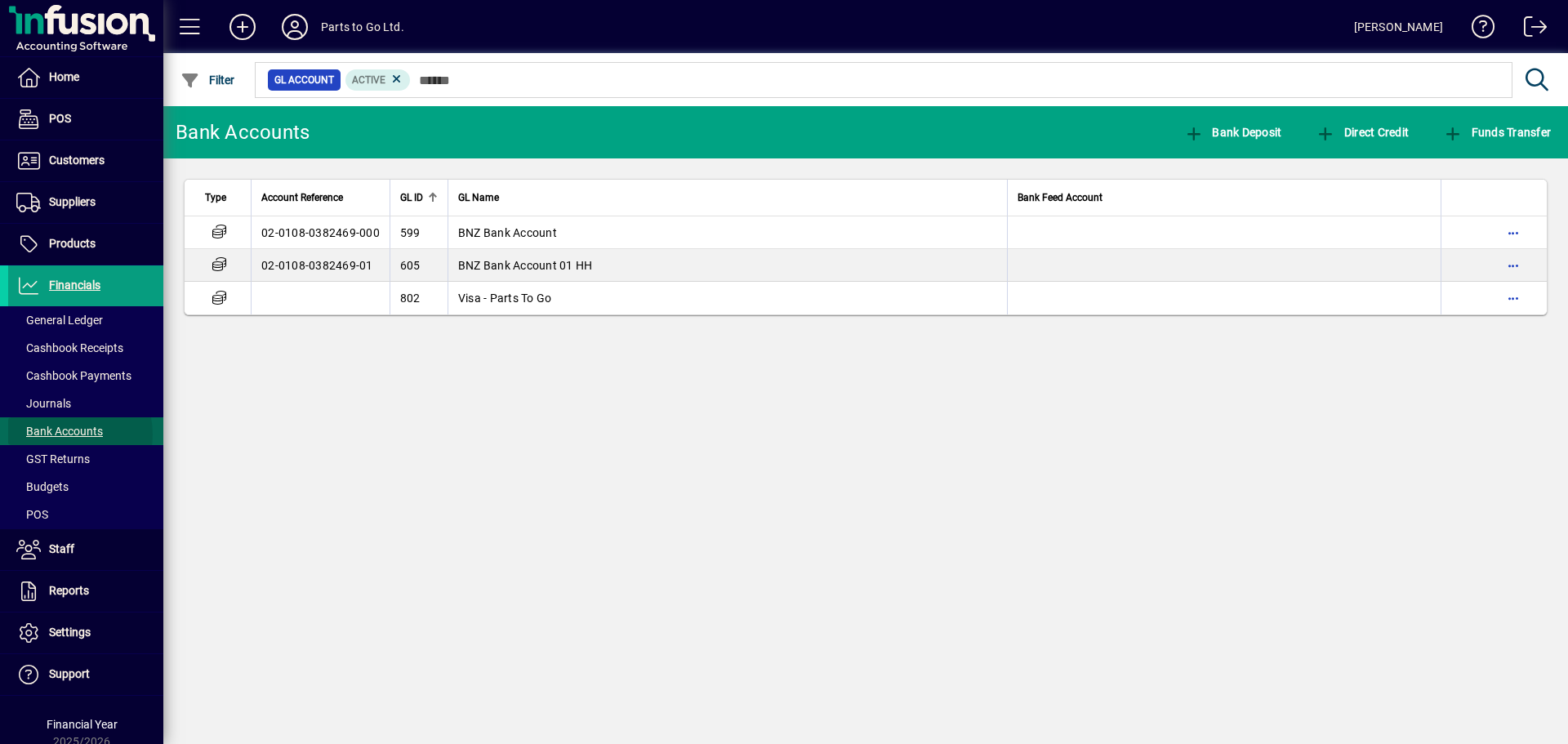
click at [64, 435] on span "Bank Accounts" at bounding box center [60, 432] width 87 height 13
click at [1334, 133] on icon "button" at bounding box center [1325, 134] width 20 height 16
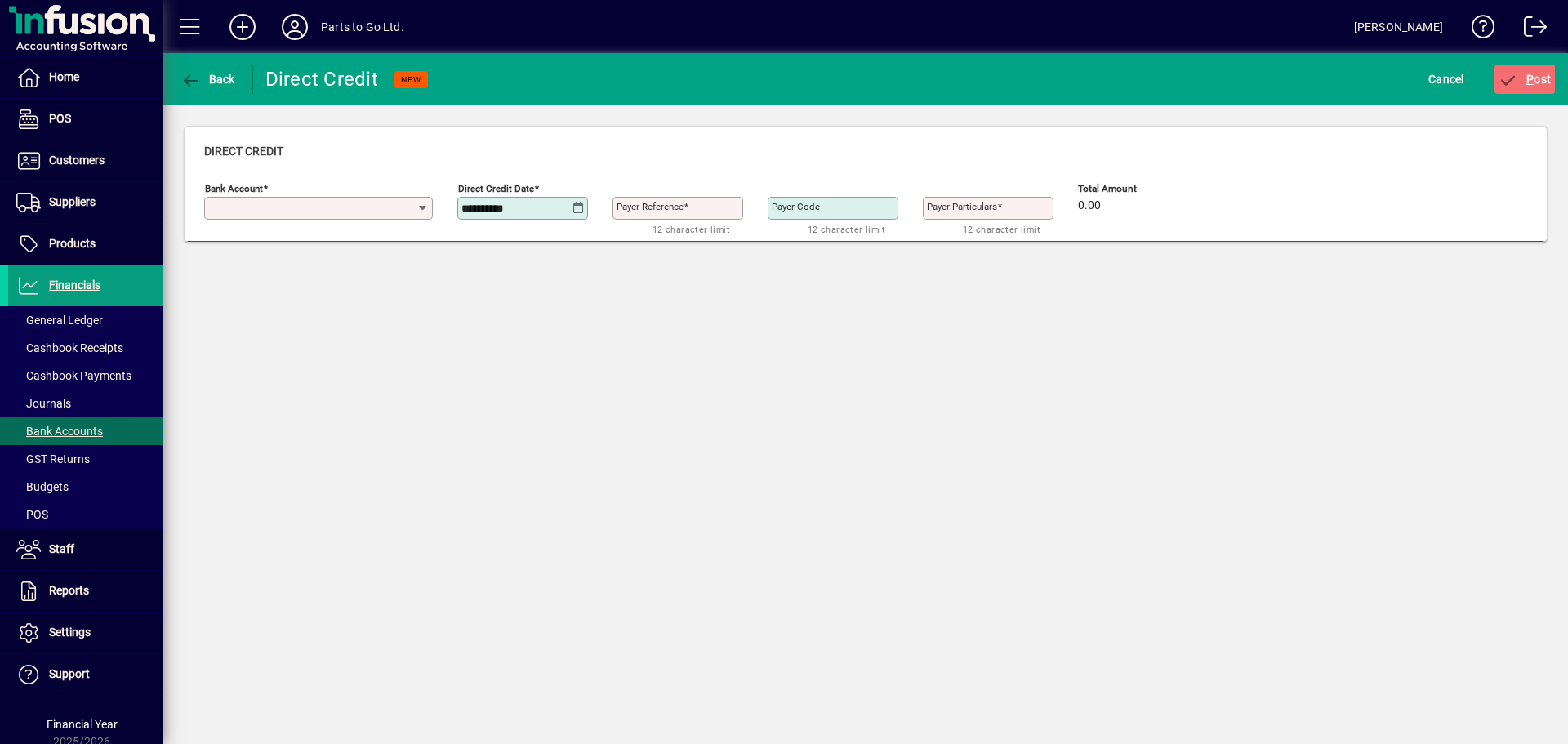
type input "**********"
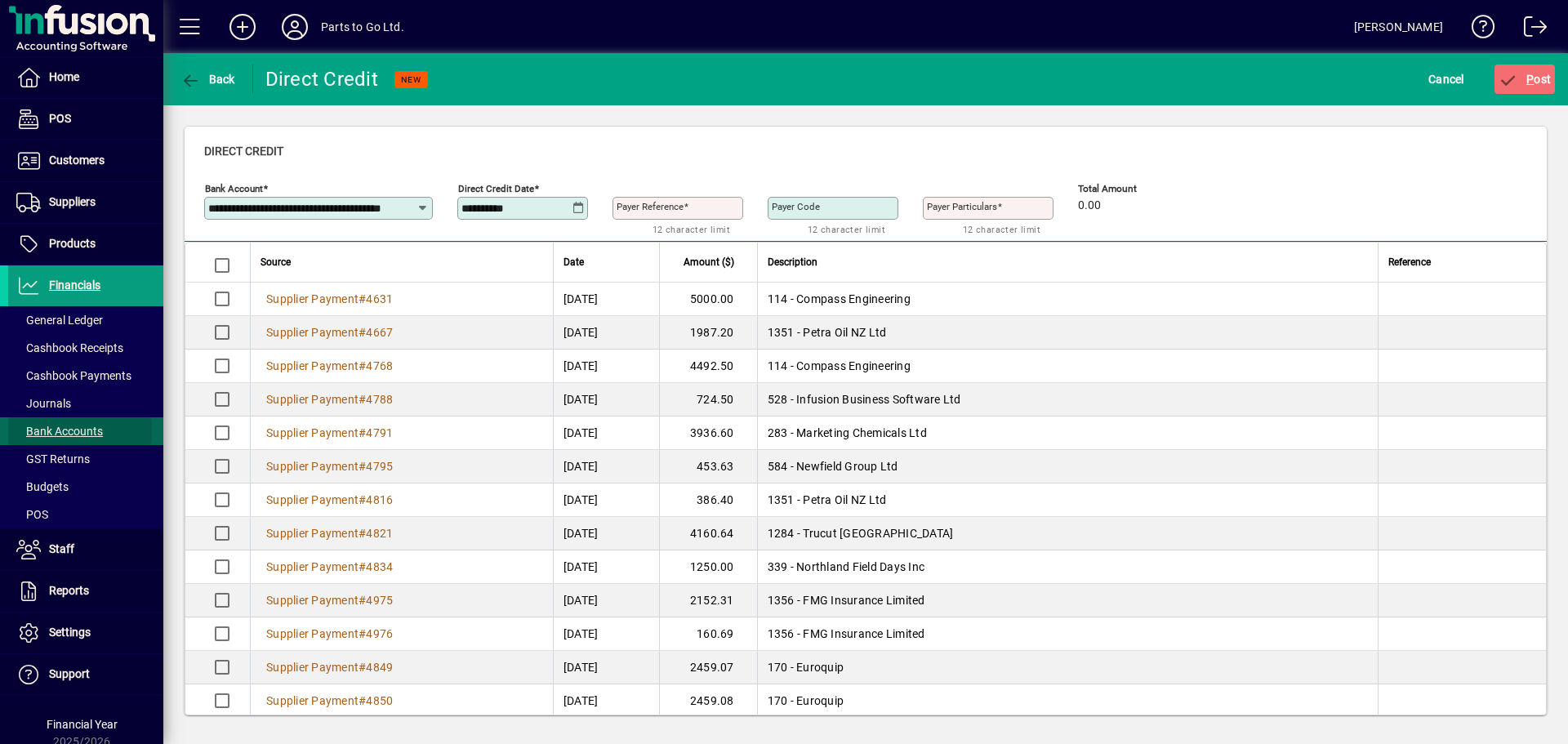
click at [57, 432] on span "Bank Accounts" at bounding box center [60, 432] width 87 height 13
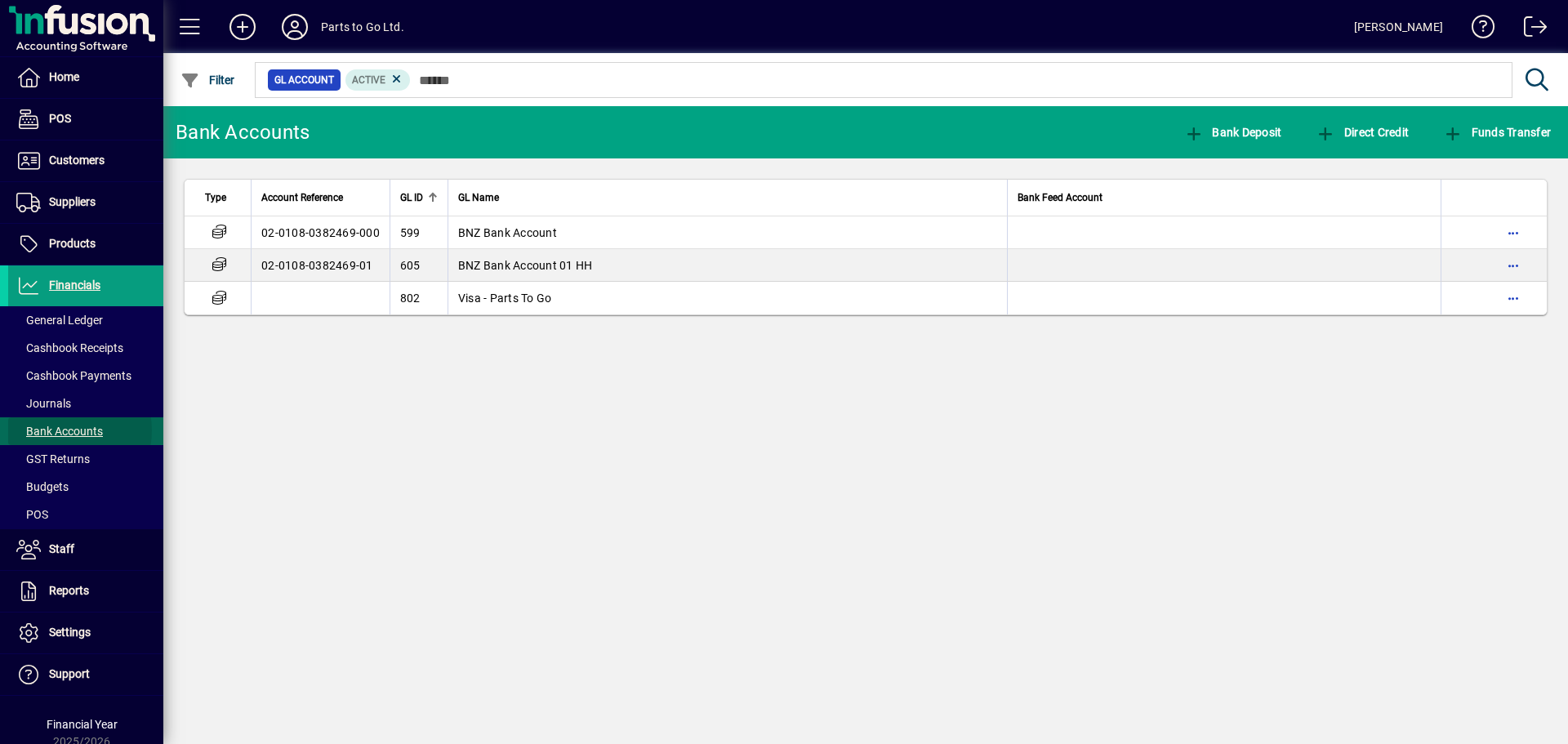
click at [62, 431] on span "Bank Accounts" at bounding box center [60, 432] width 87 height 13
click at [1331, 140] on icon "button" at bounding box center [1325, 134] width 20 height 16
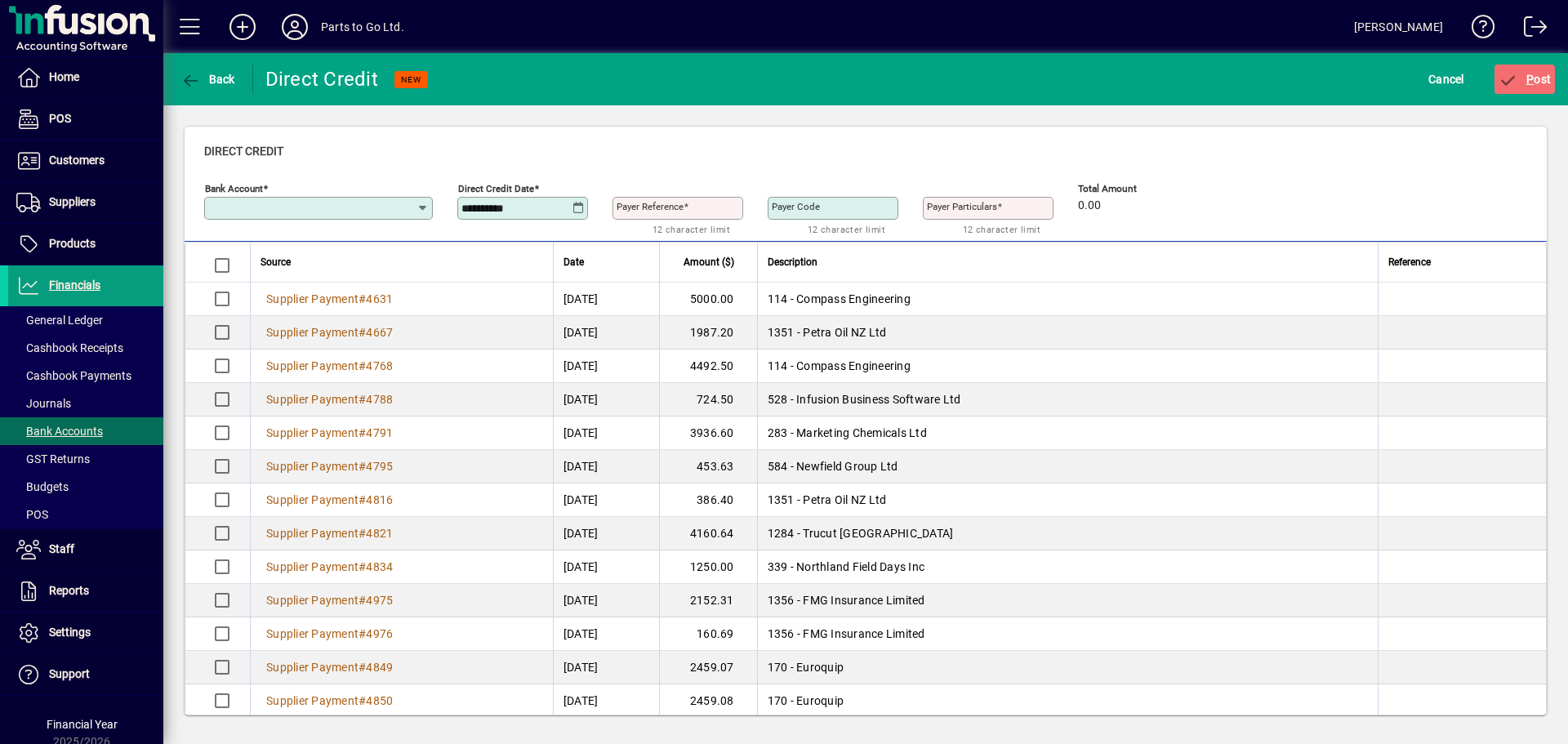
type input "**********"
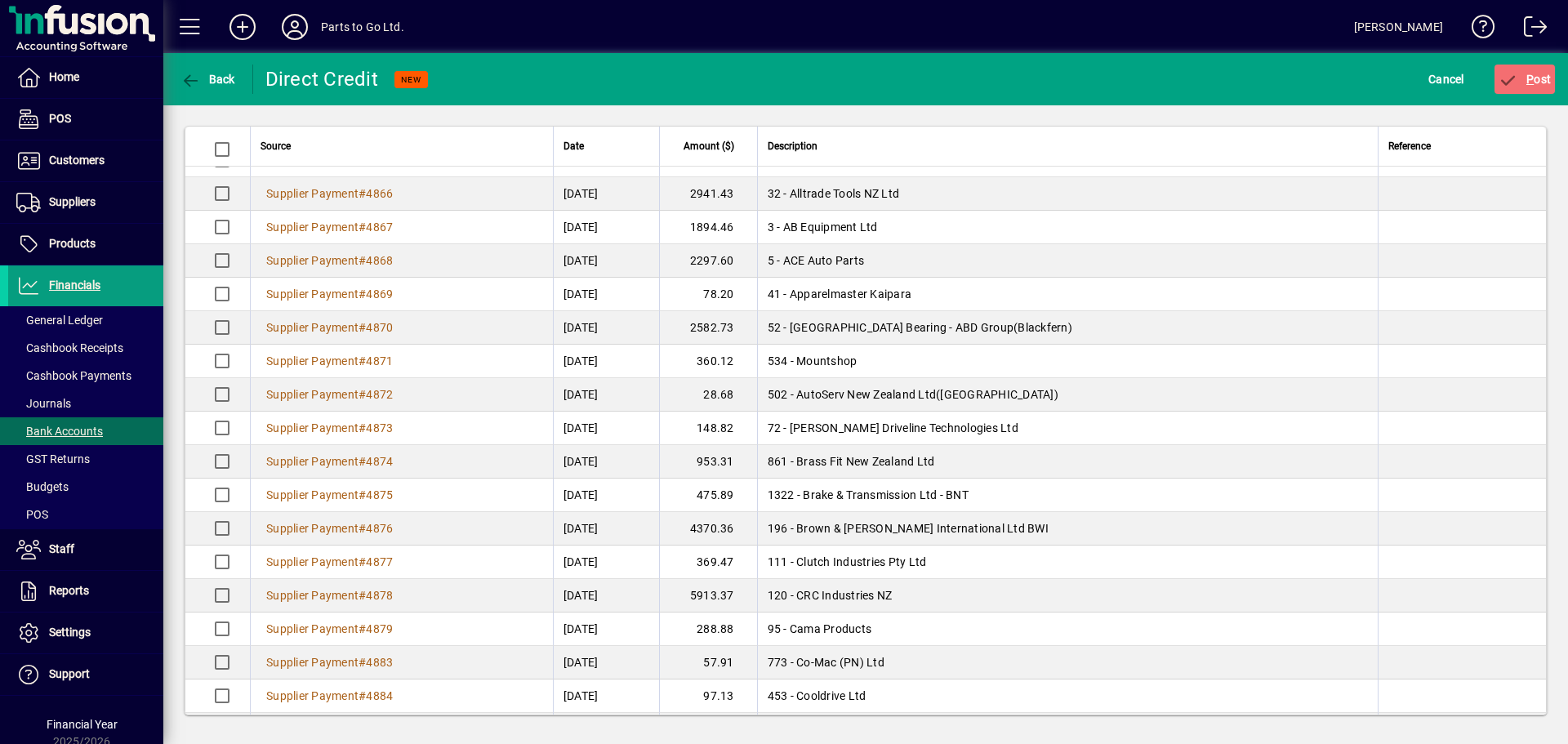
scroll to position [735, 0]
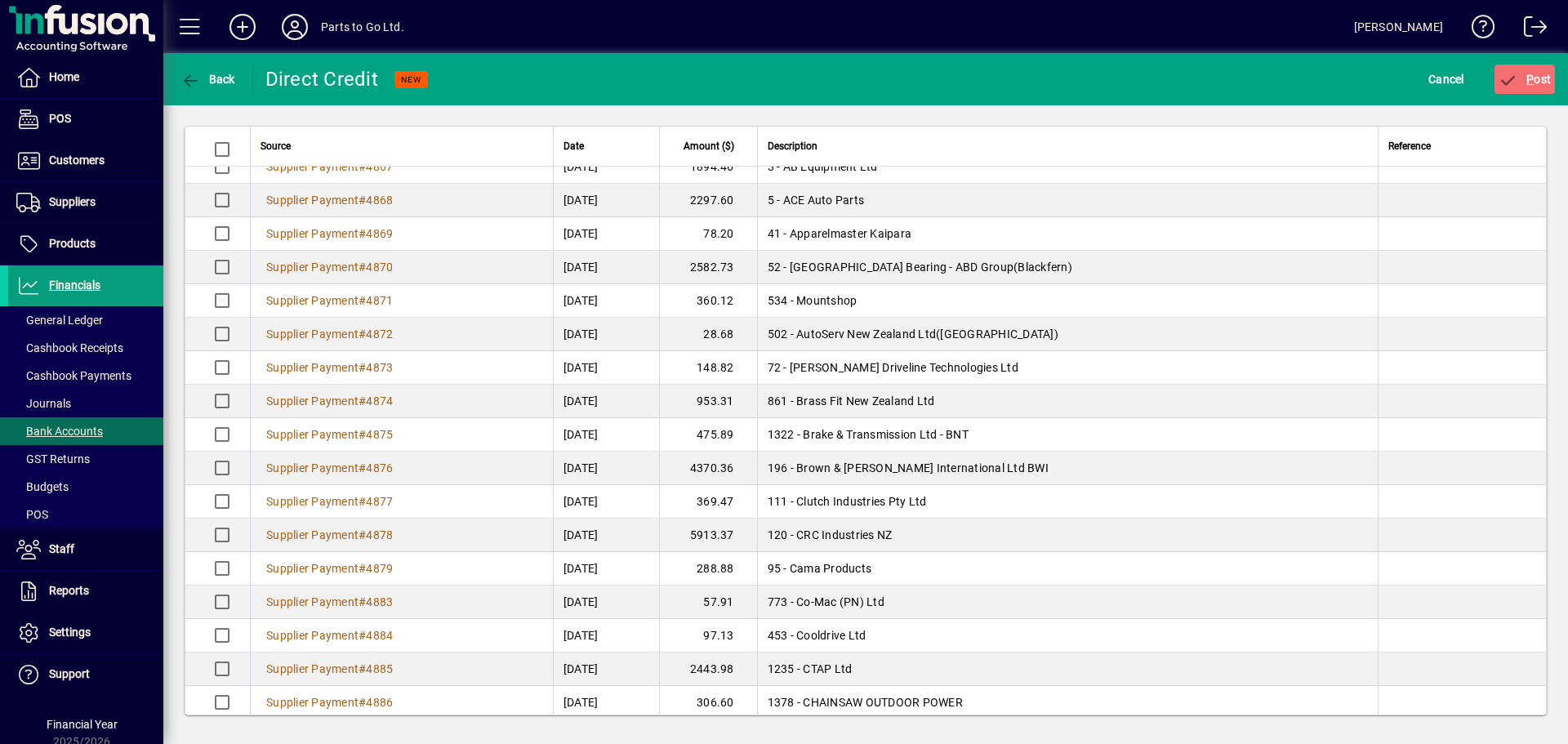
click at [1123, 98] on mat-toolbar-row "Back Direct Credit NEW Cancel P ost" at bounding box center [866, 79] width 1404 height 52
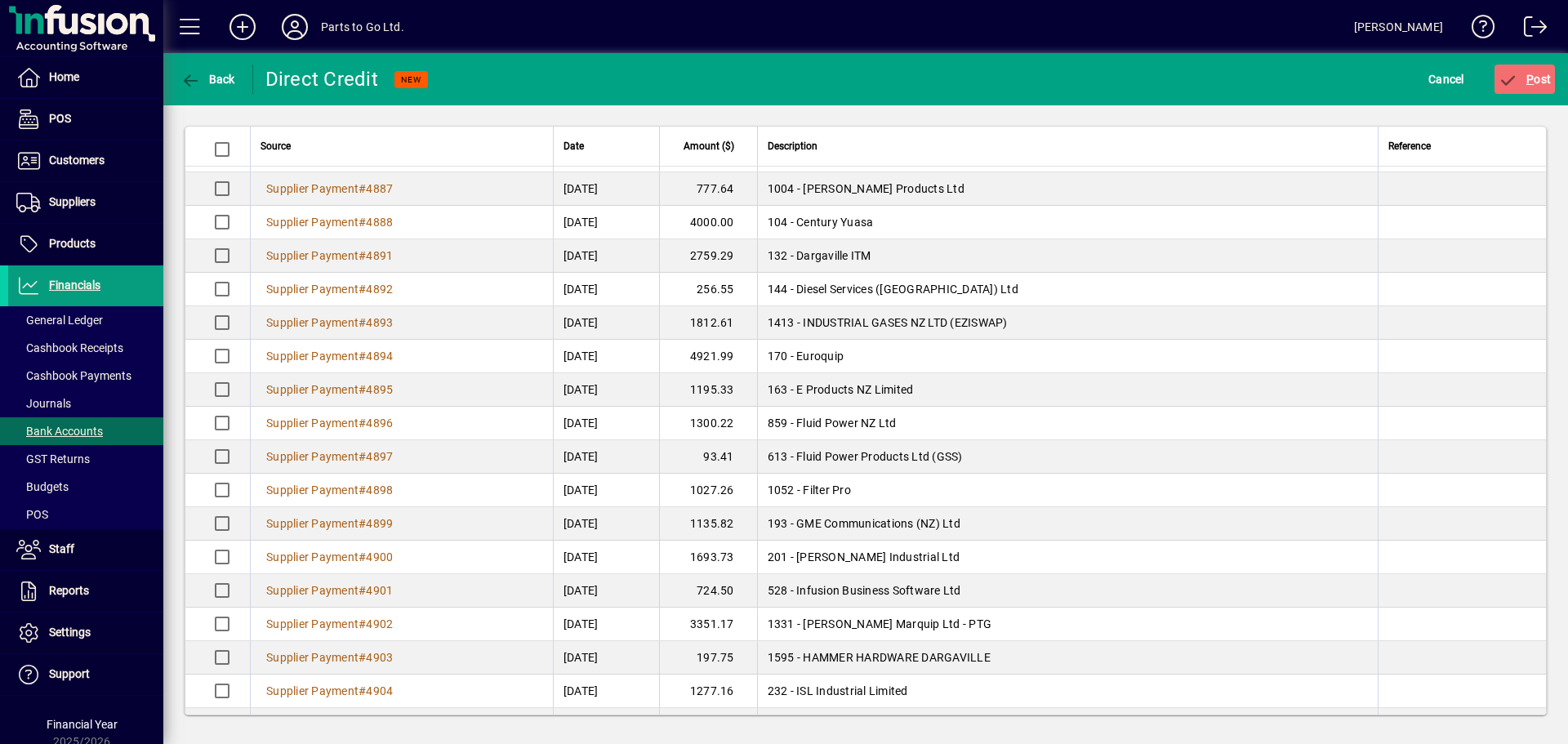
scroll to position [1226, 0]
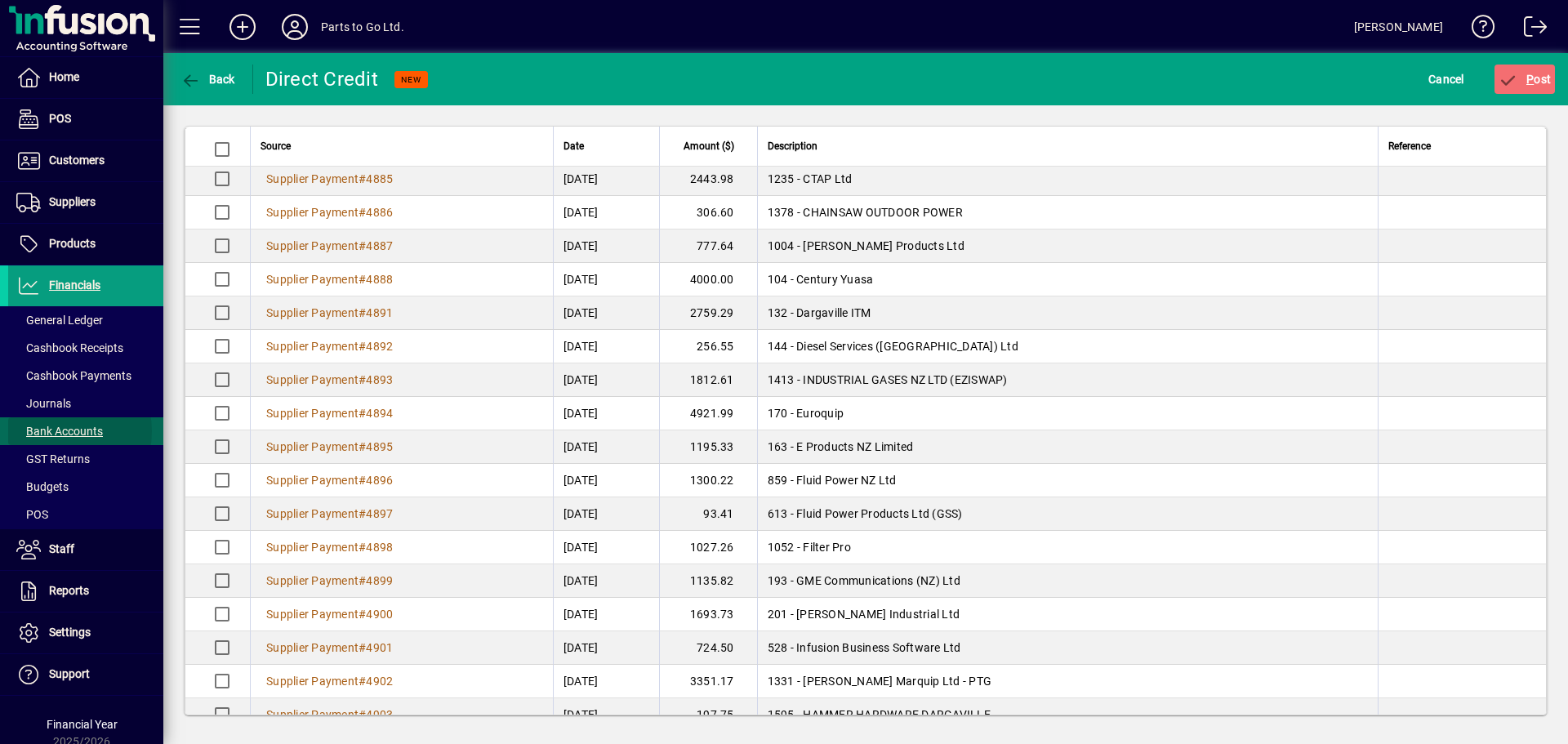
click at [54, 432] on span "Bank Accounts" at bounding box center [60, 432] width 87 height 13
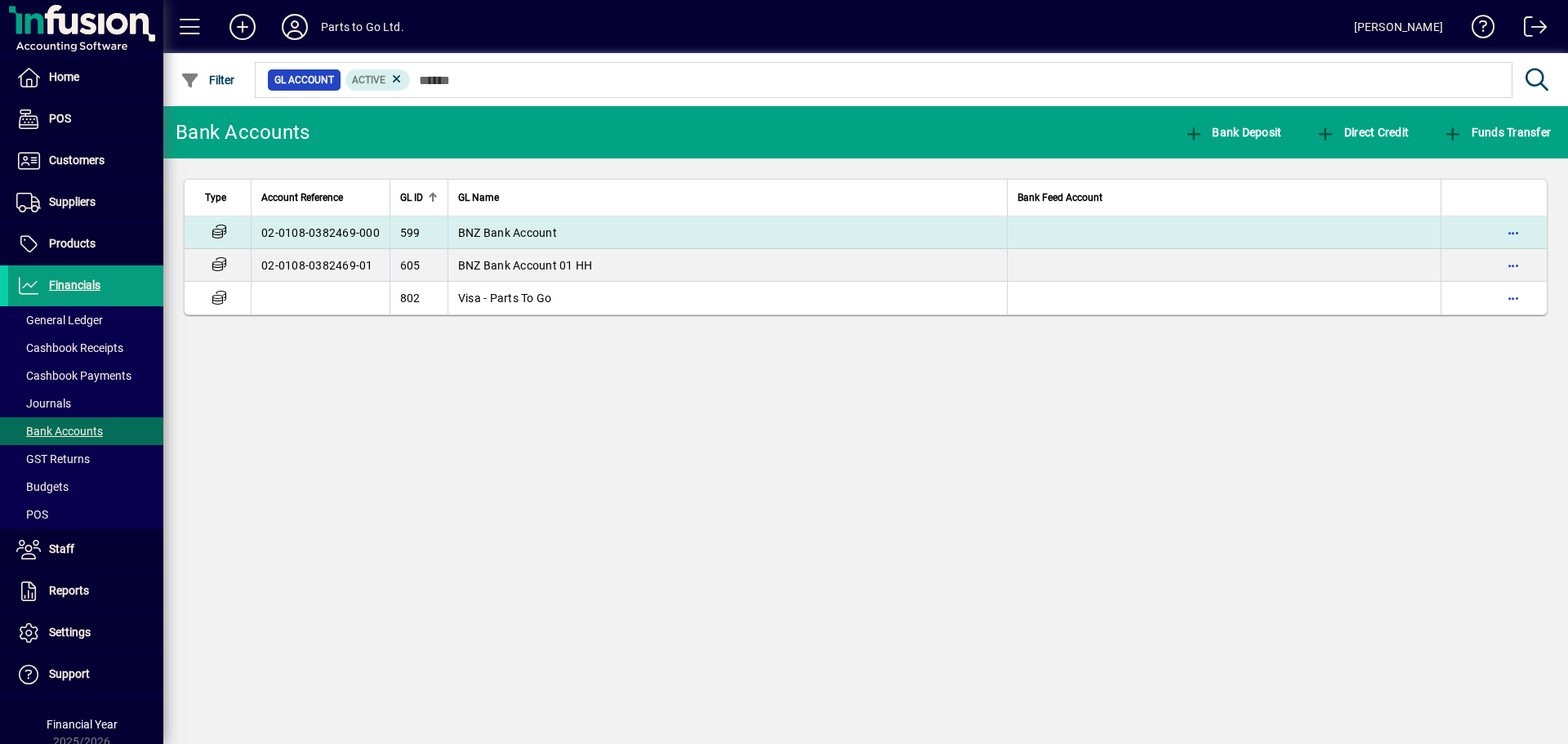
click at [524, 234] on span "BNZ Bank Account" at bounding box center [508, 233] width 99 height 13
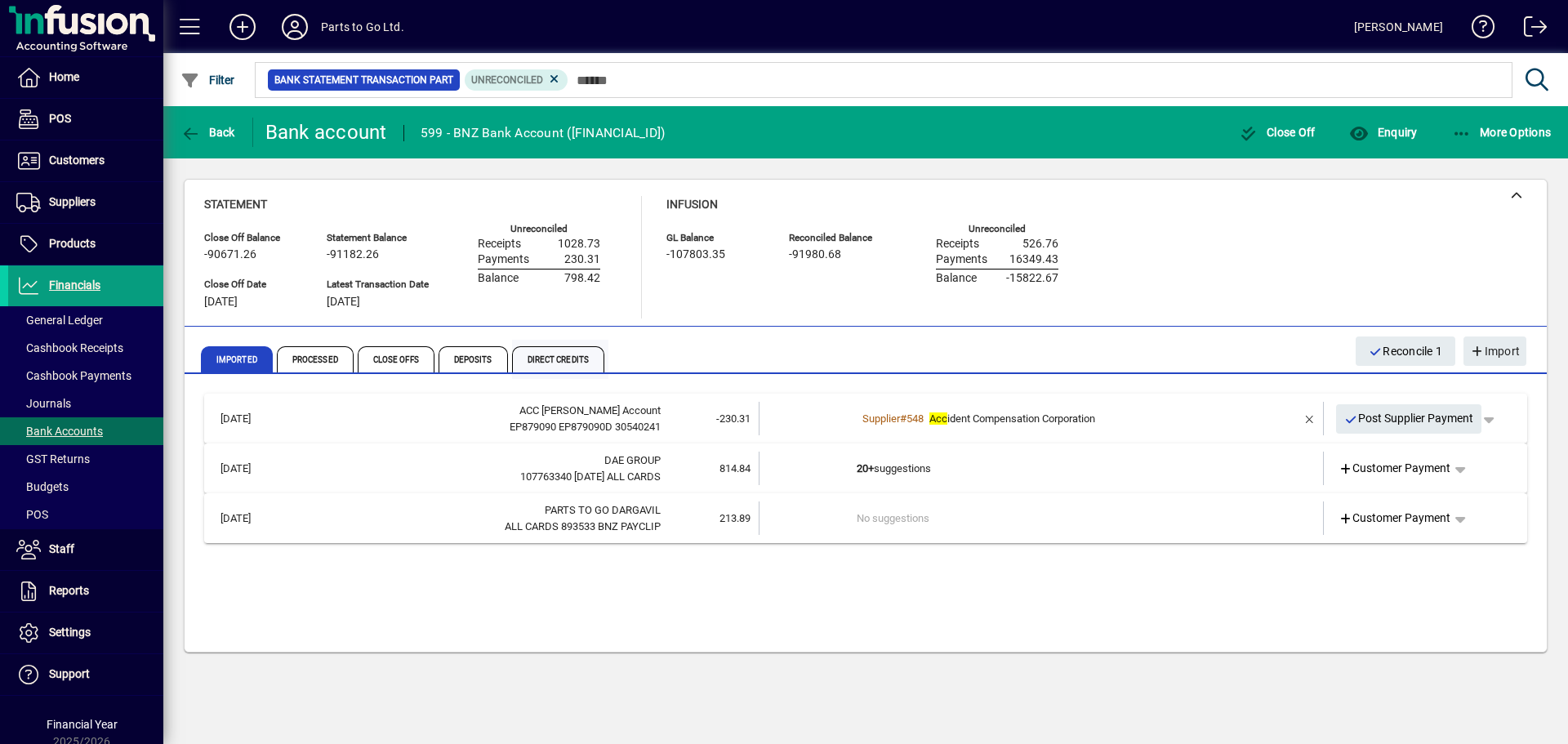
click at [550, 357] on span "Direct Credits" at bounding box center [558, 359] width 92 height 26
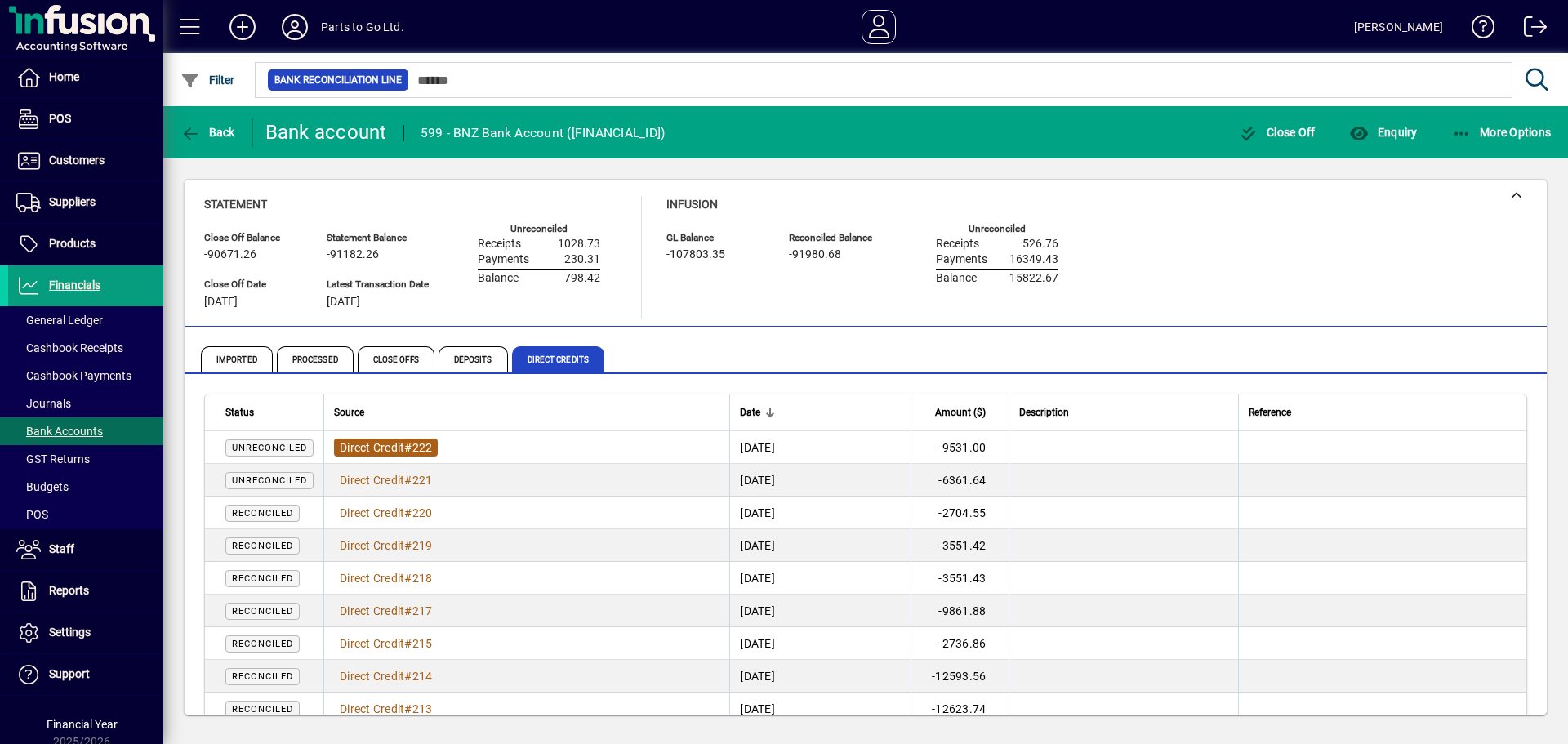
click at [379, 445] on span "Direct Credit" at bounding box center [372, 448] width 65 height 13
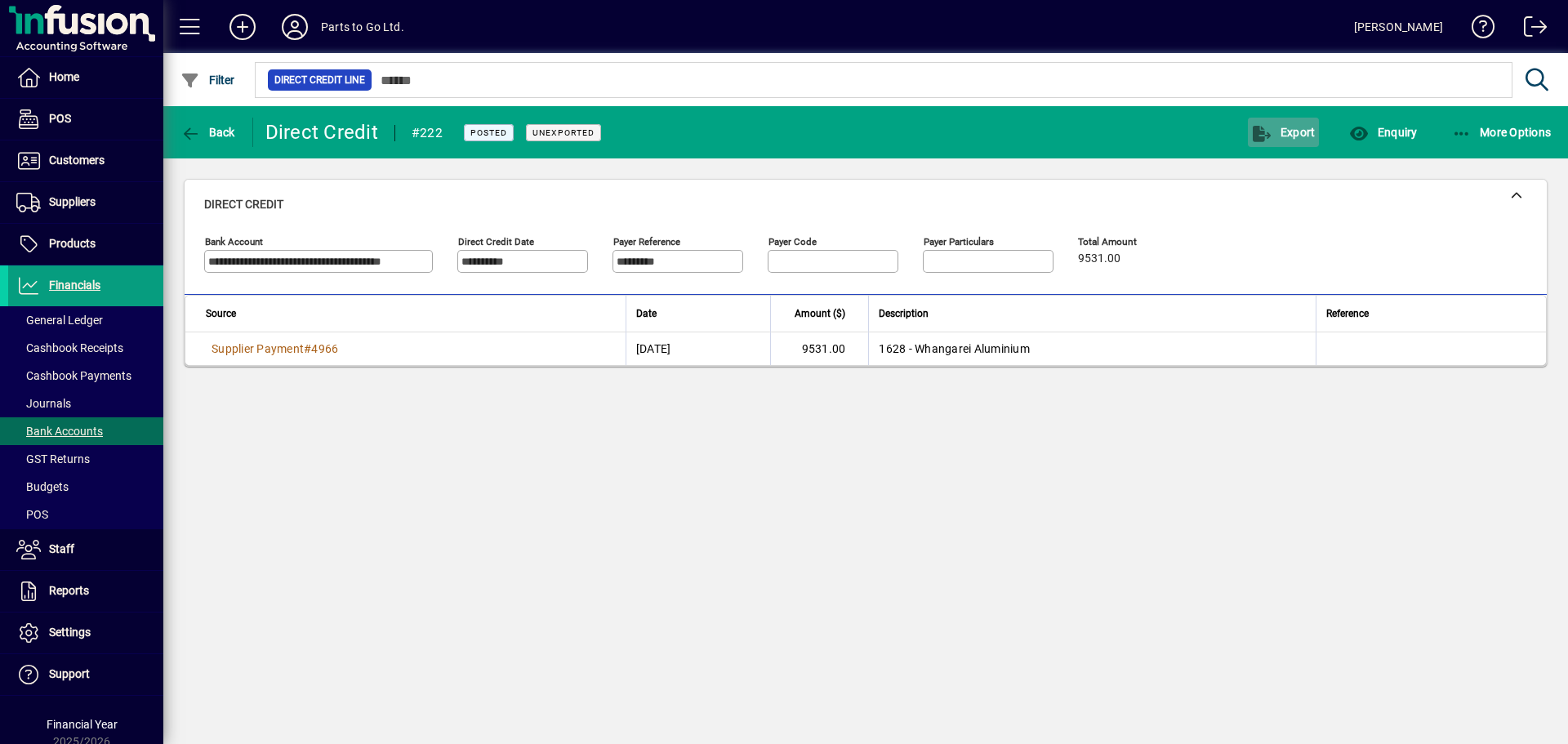
click at [1282, 123] on span "button" at bounding box center [1283, 132] width 71 height 40
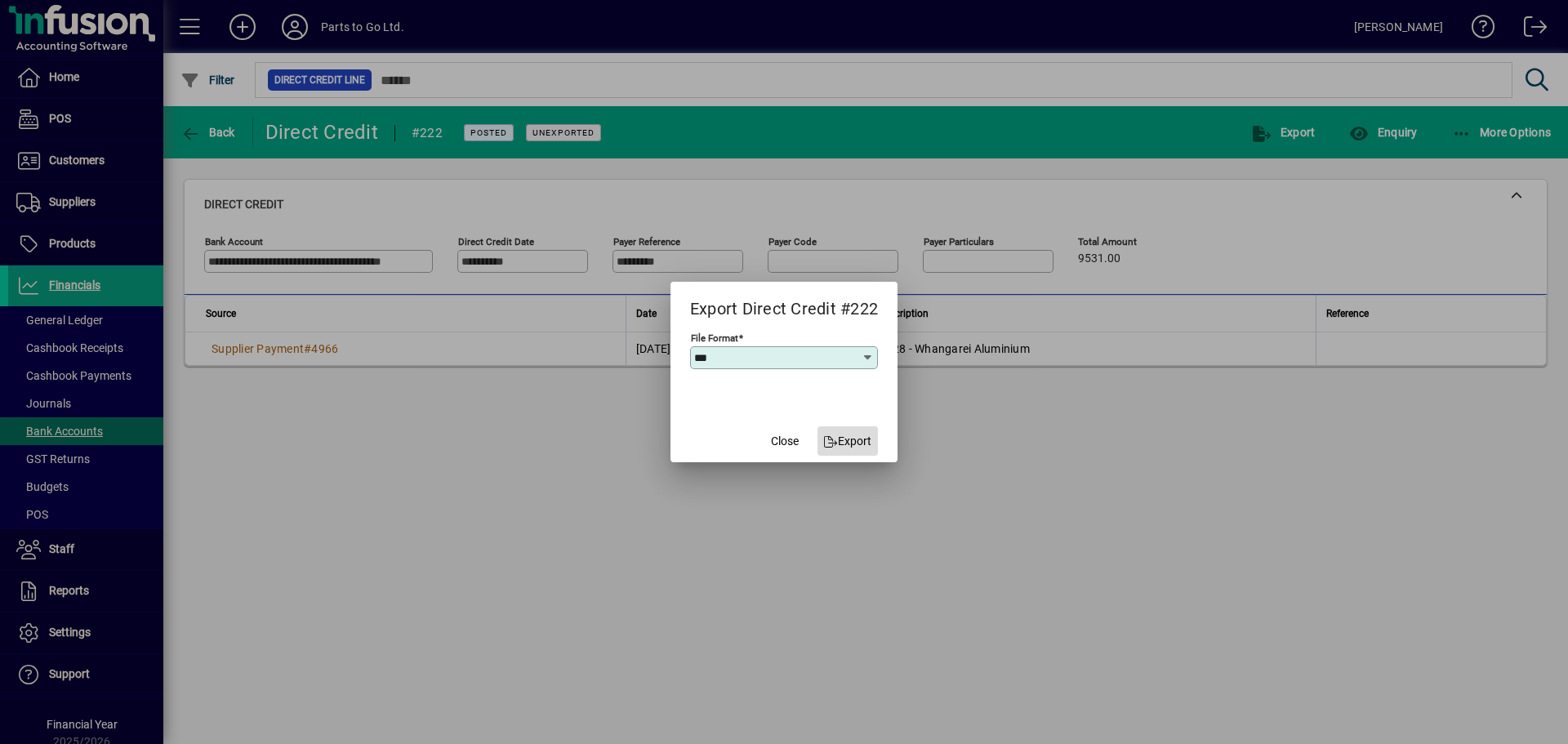
click at [849, 430] on span "button" at bounding box center [849, 440] width 62 height 40
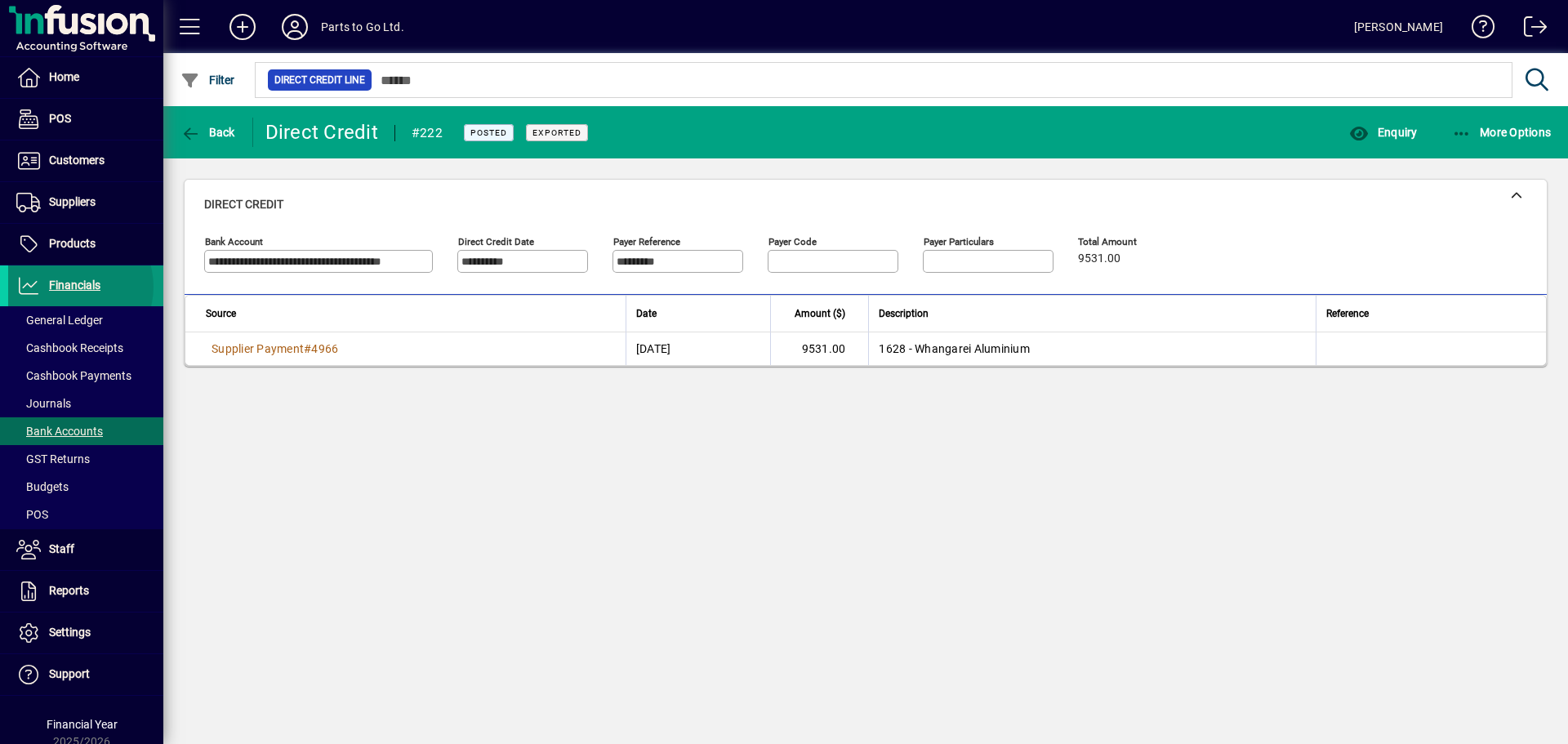
click at [69, 287] on span "Financials" at bounding box center [74, 285] width 51 height 13
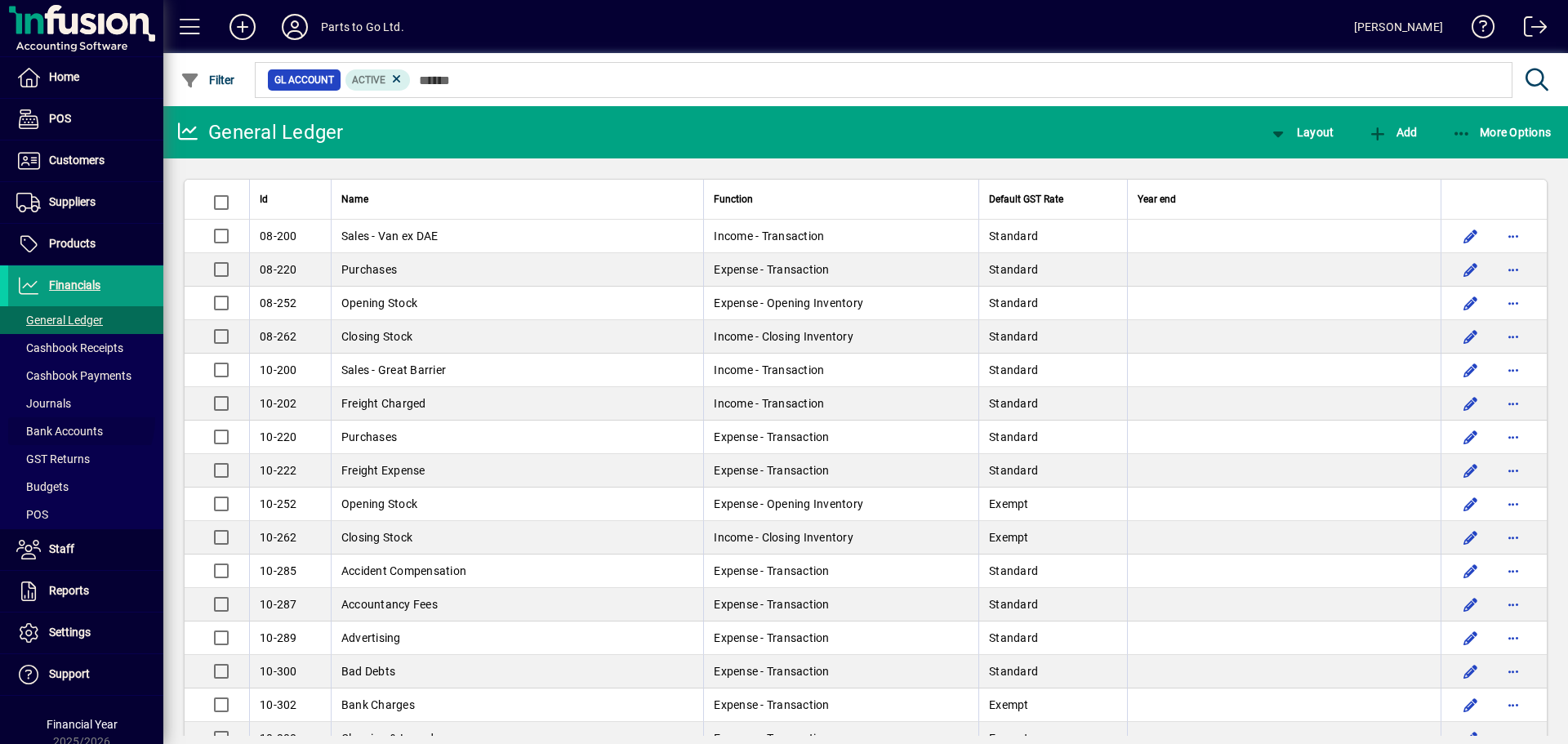
click at [66, 419] on span at bounding box center [85, 431] width 155 height 40
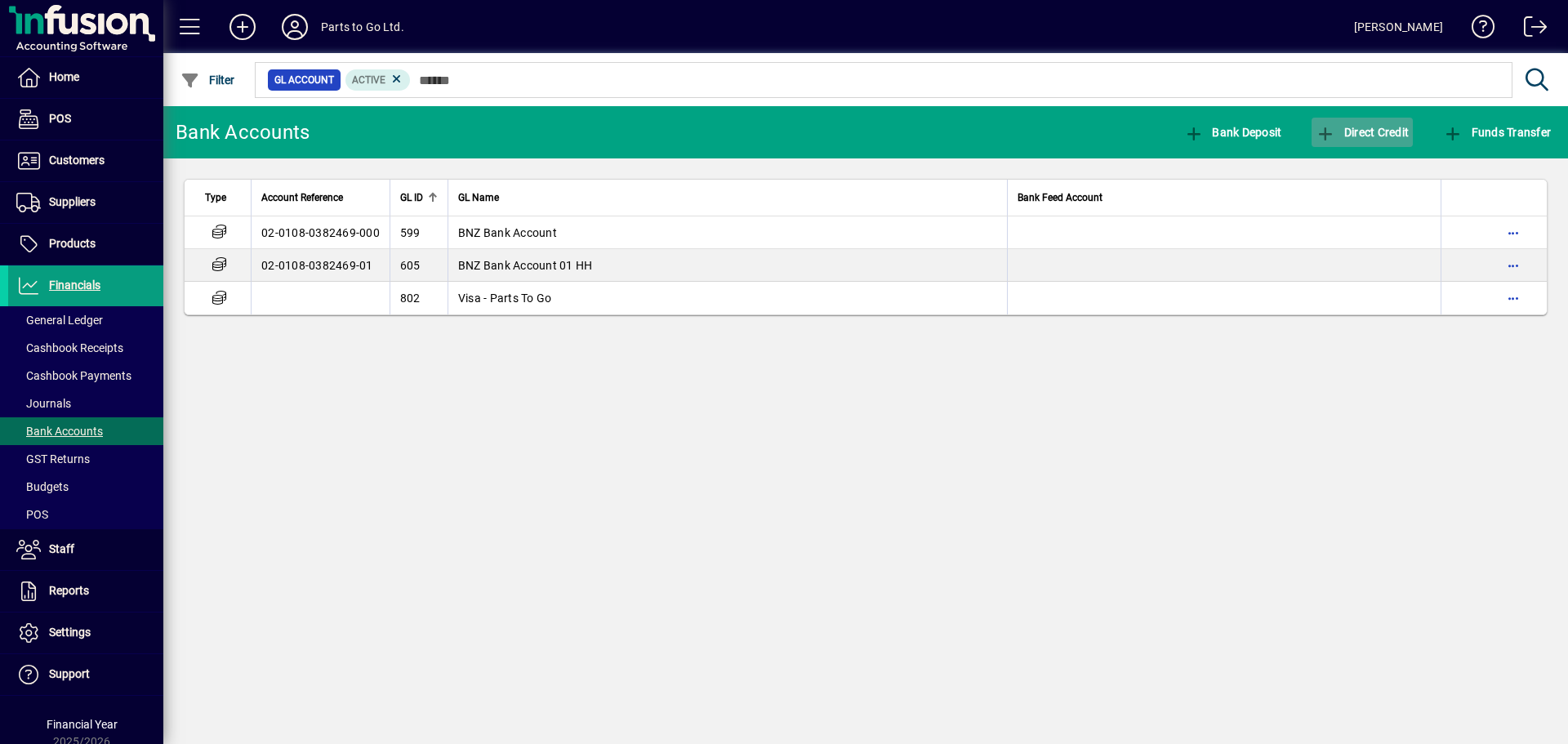
click at [1346, 136] on span "Direct Credit" at bounding box center [1362, 133] width 93 height 13
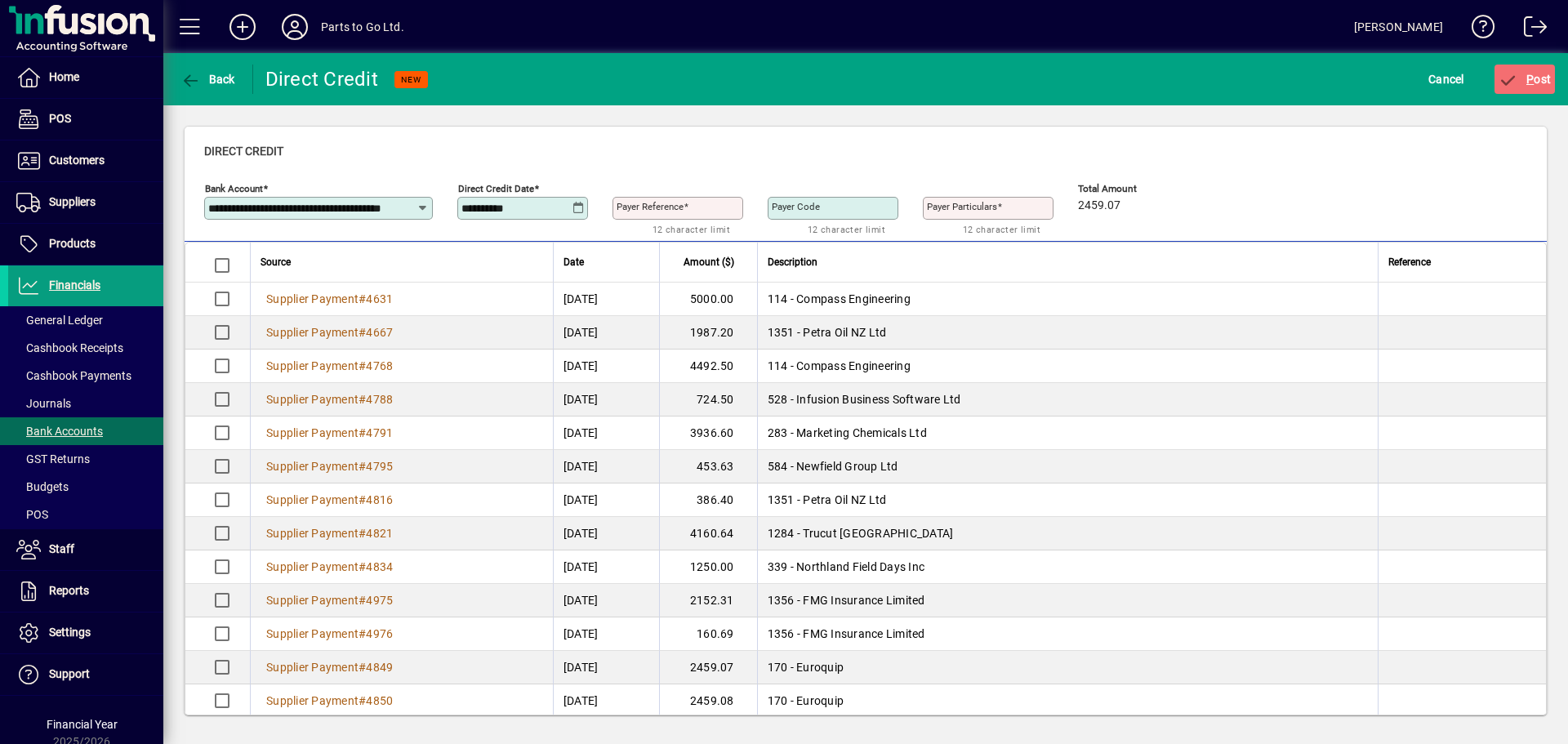
click at [648, 198] on div "Payer Reference" at bounding box center [678, 208] width 131 height 23
type input "*********"
click at [1503, 79] on icon "submit" at bounding box center [1507, 80] width 20 height 16
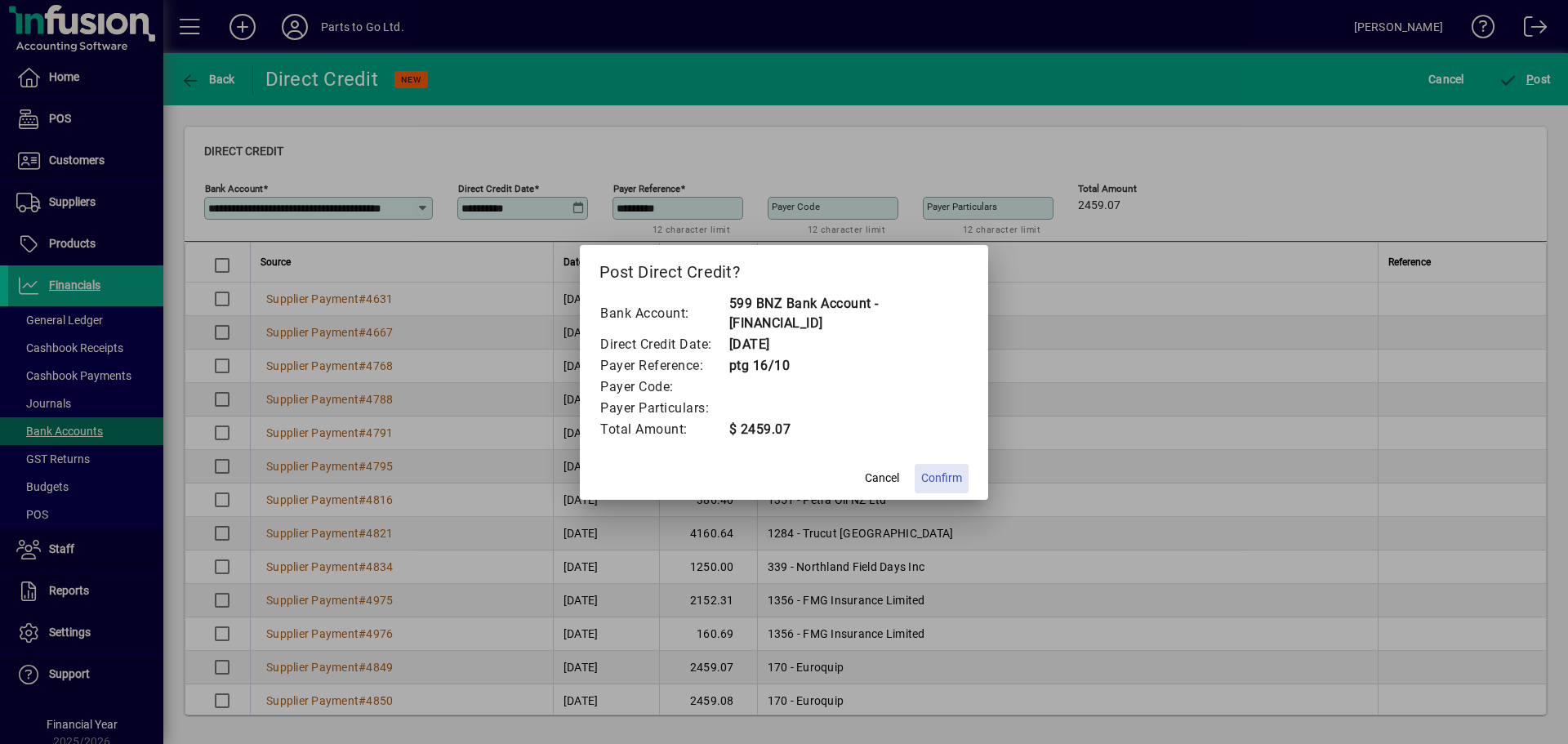
click at [922, 486] on span "Confirm" at bounding box center [941, 478] width 40 height 17
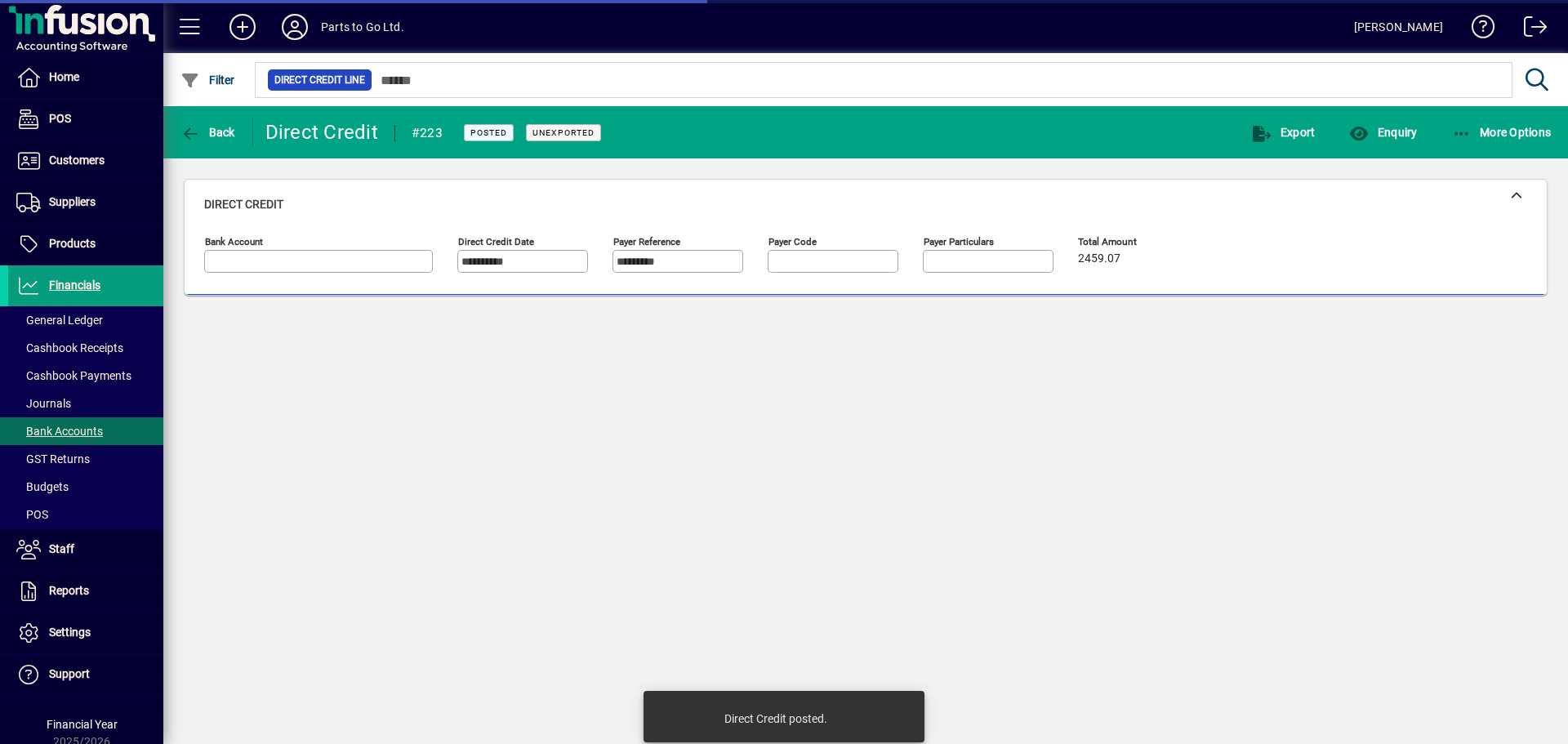
type input "**********"
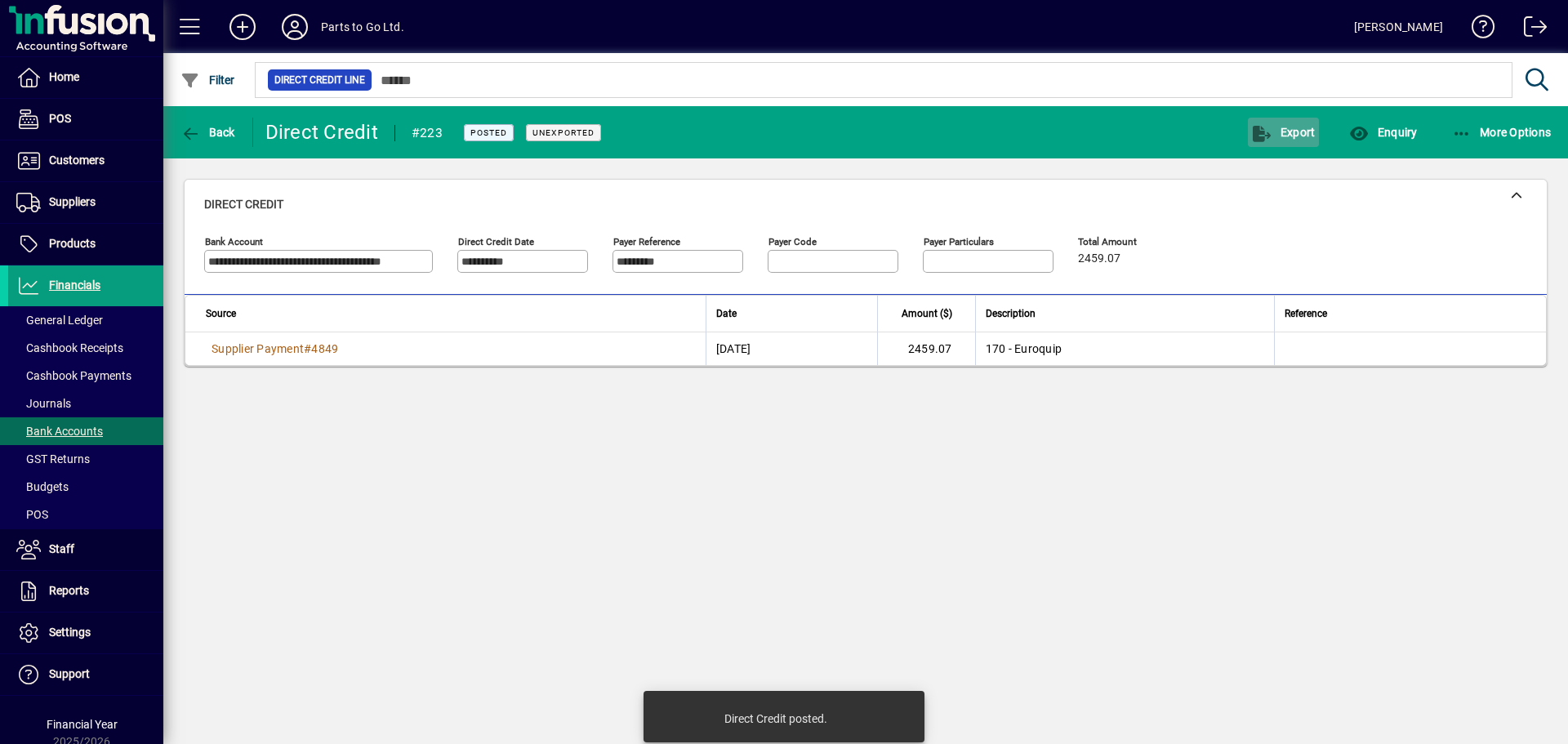
click at [1267, 136] on icon "button" at bounding box center [1261, 134] width 20 height 16
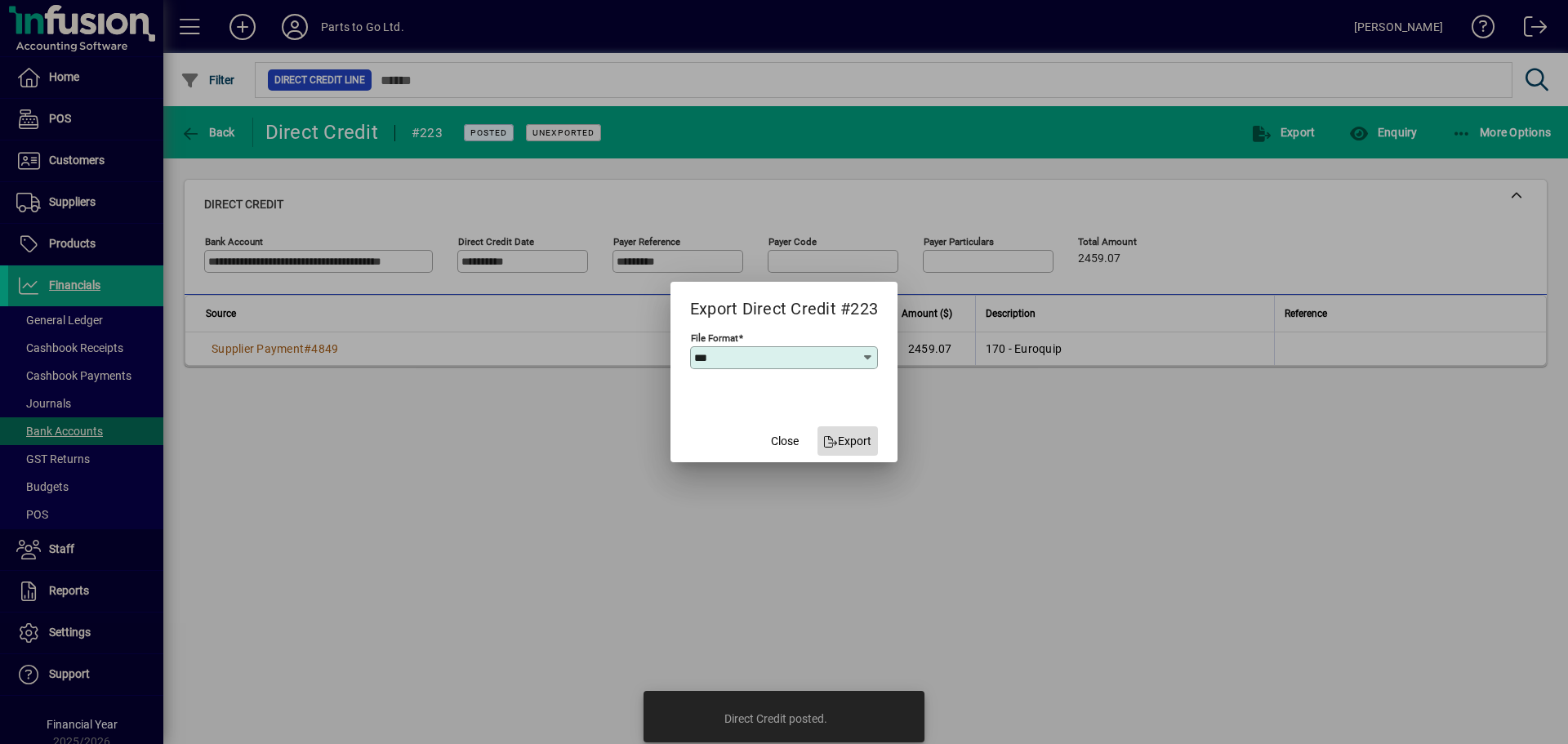
click at [868, 446] on span "Export" at bounding box center [848, 441] width 48 height 17
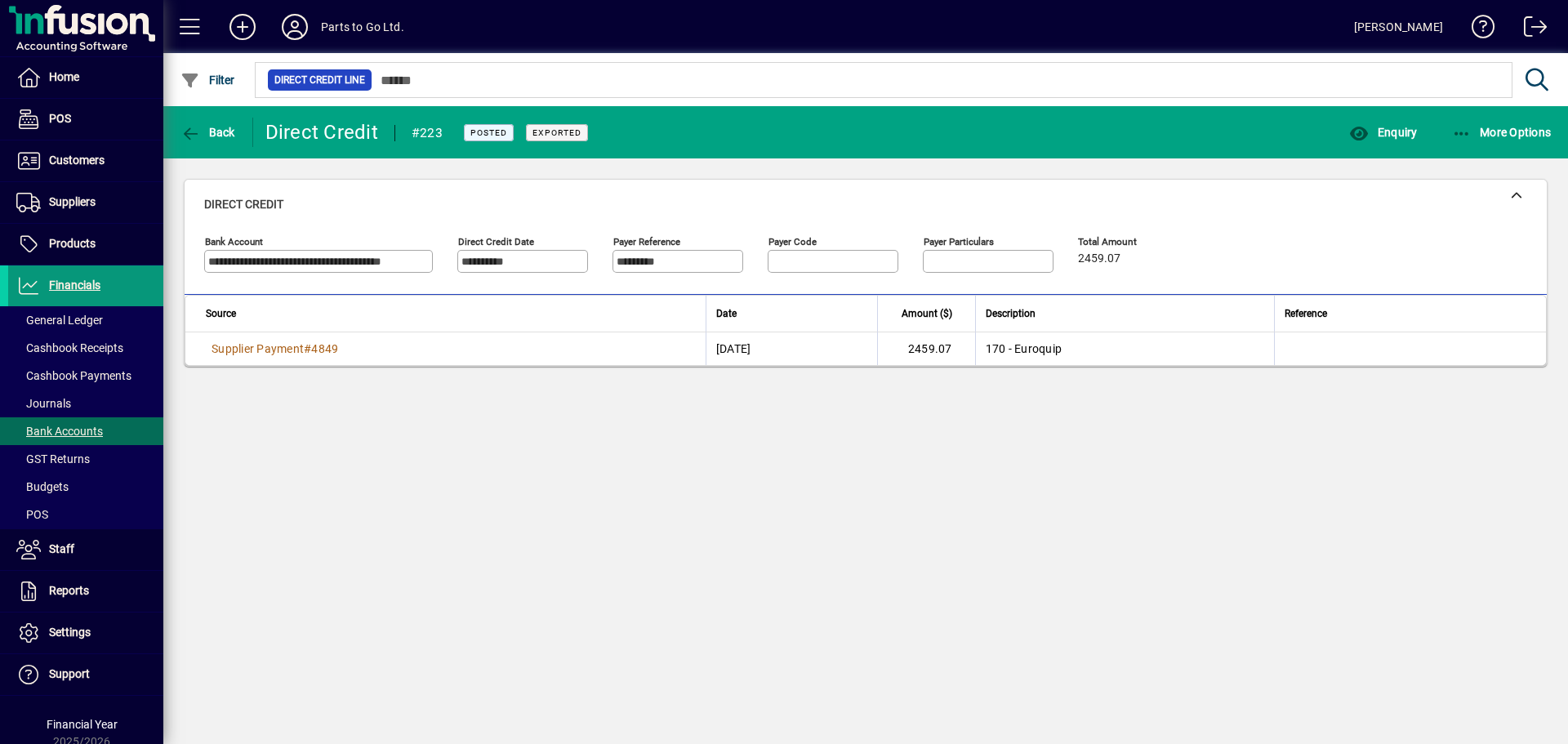
click at [88, 285] on span "Financials" at bounding box center [74, 285] width 51 height 13
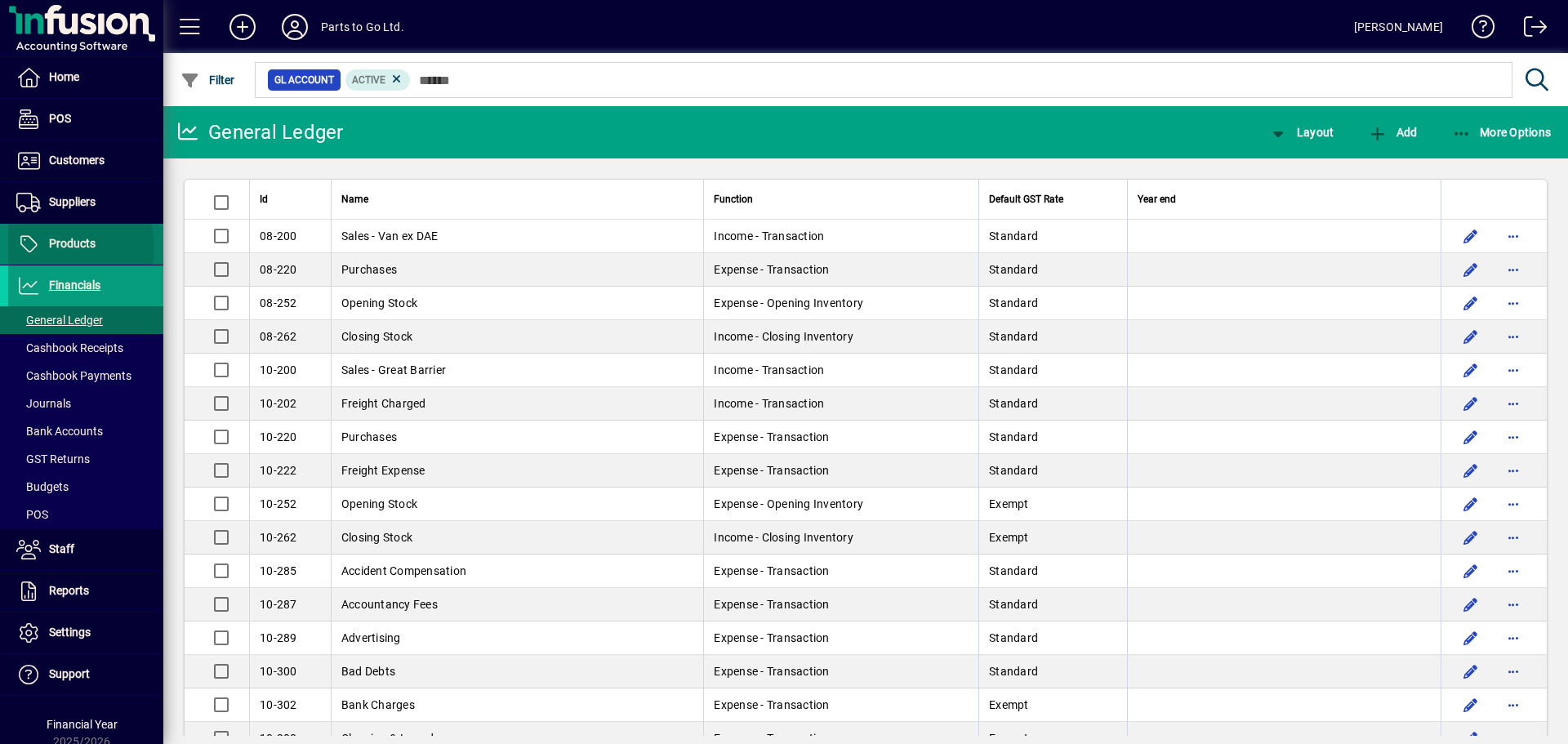
click at [61, 248] on span "Products" at bounding box center [72, 244] width 46 height 13
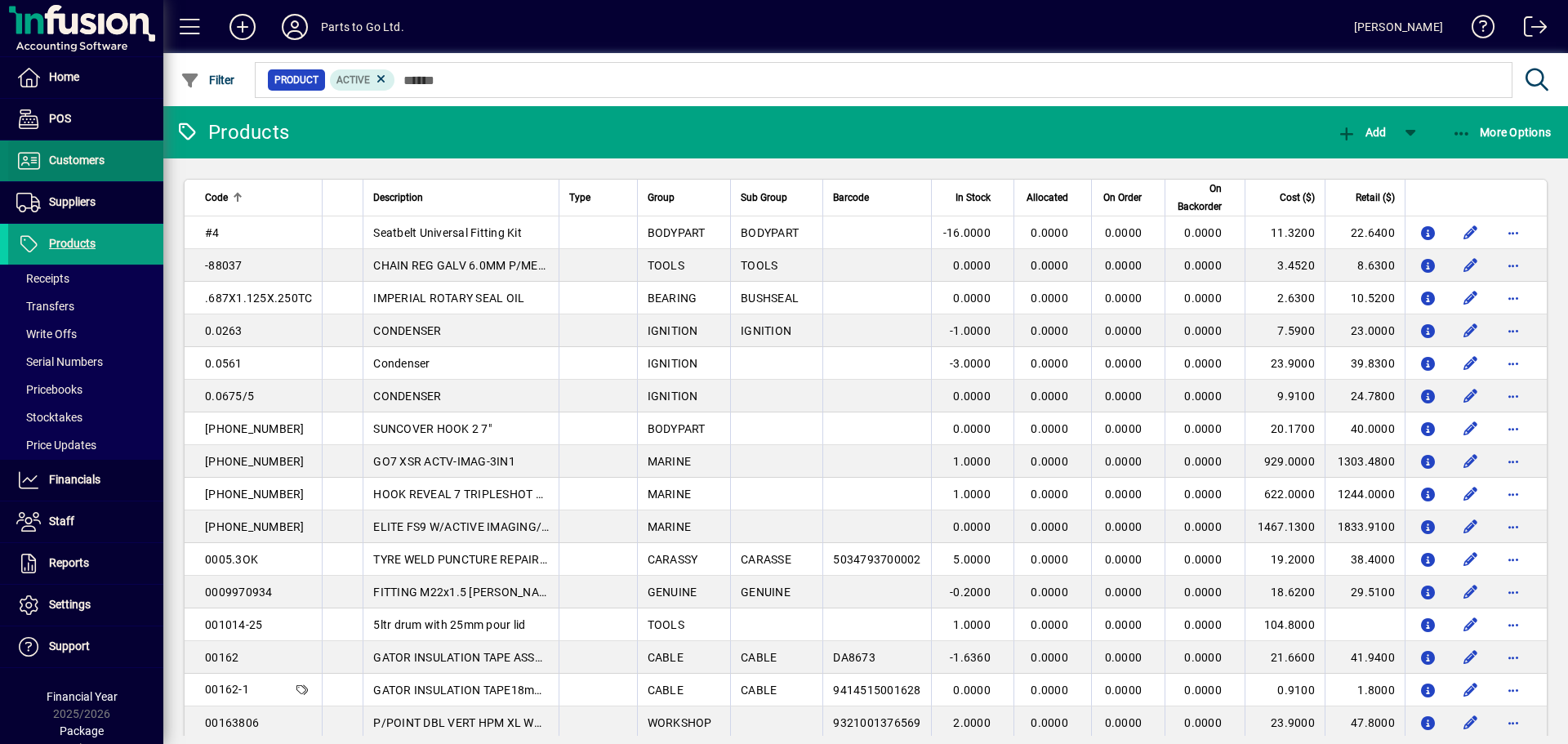
click at [77, 159] on span "Customers" at bounding box center [77, 160] width 56 height 13
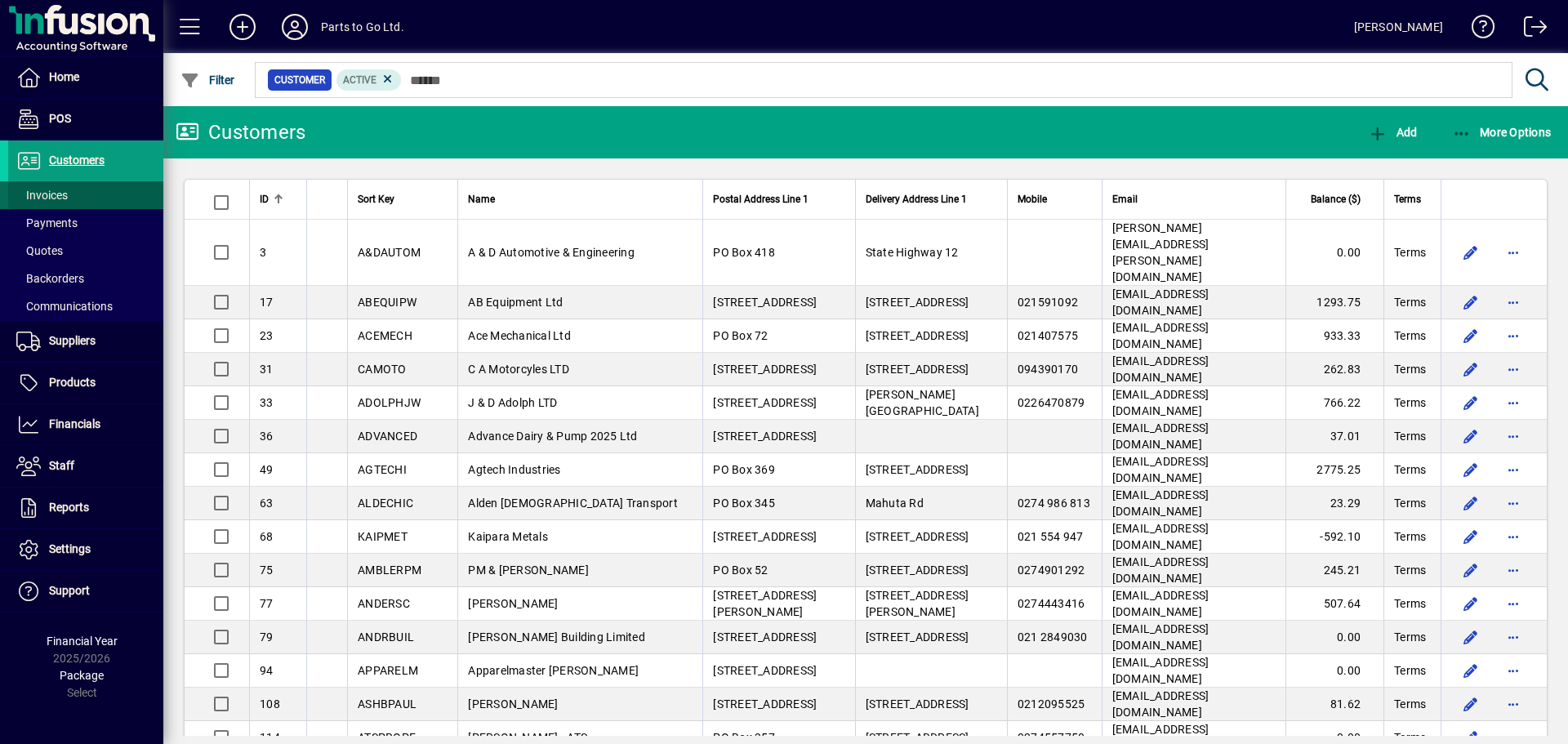
click at [56, 197] on span "Invoices" at bounding box center [41, 196] width 51 height 13
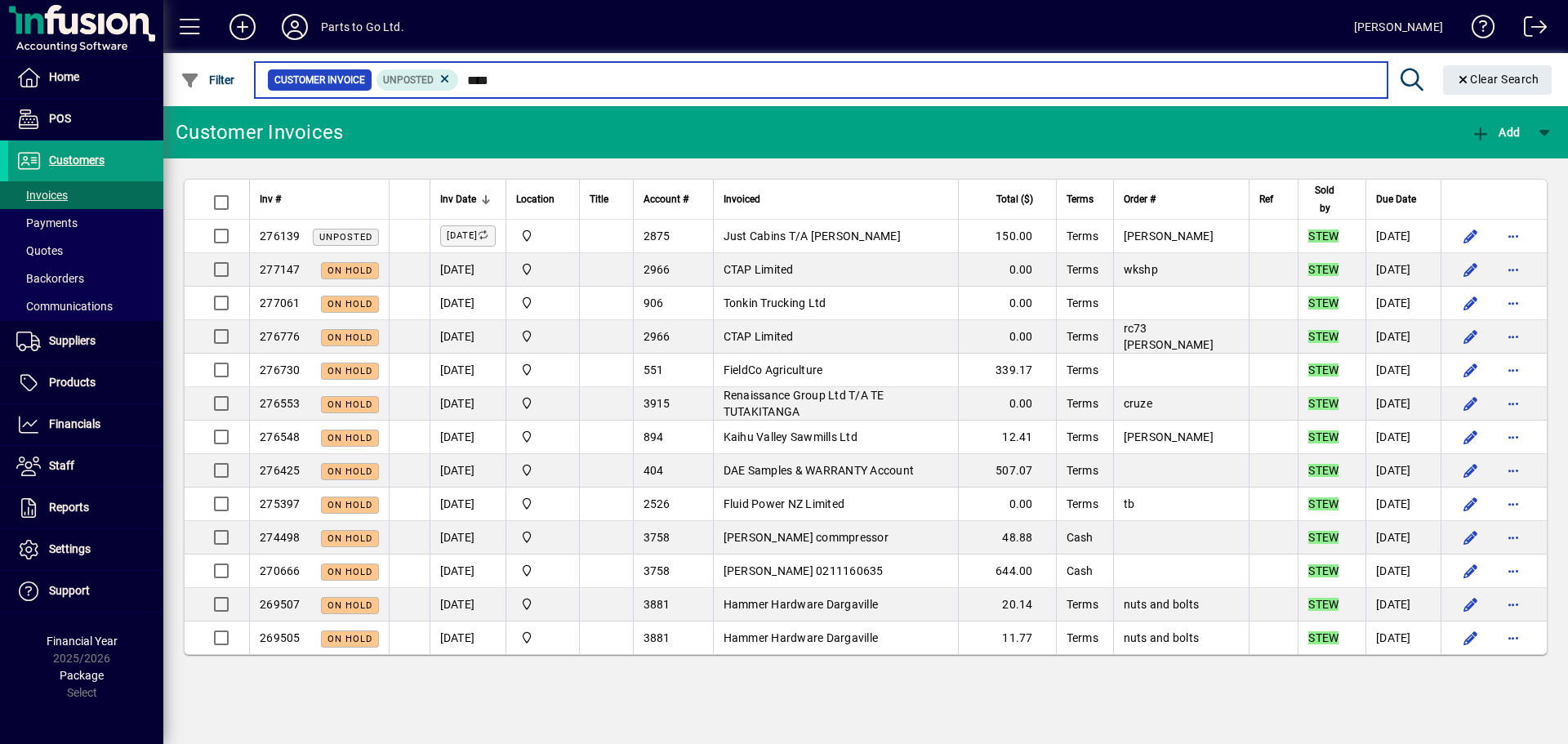
type input "****"
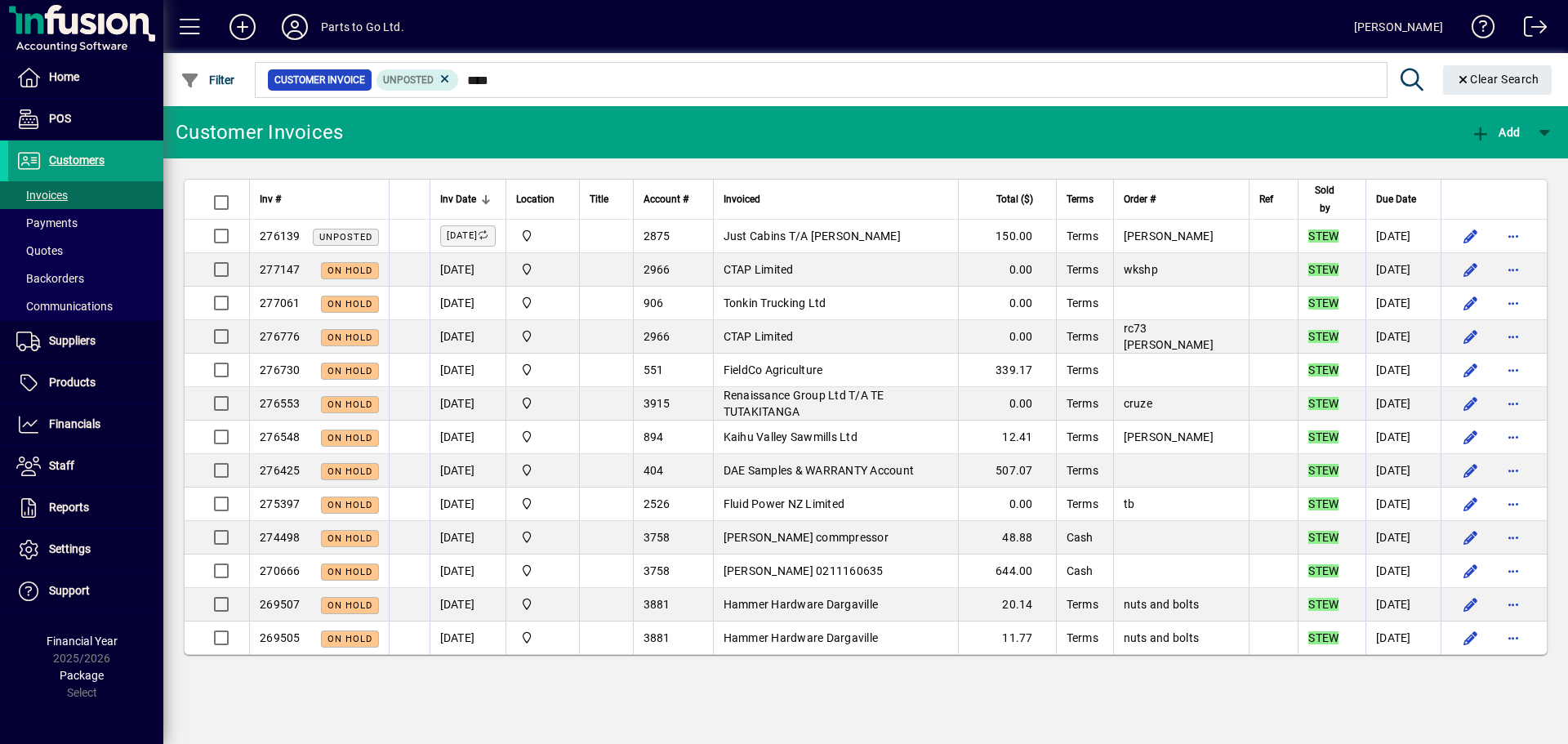
click at [611, 708] on div "Customer Invoices Add Inv # Inv Date Location Title Account # Invoiced Total ($…" at bounding box center [866, 425] width 1404 height 638
